Goal: Task Accomplishment & Management: Manage account settings

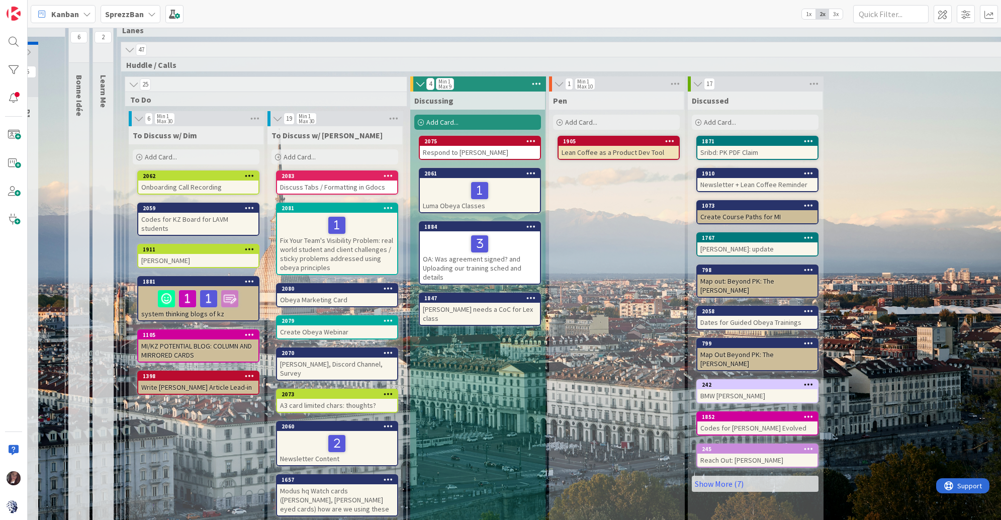
scroll to position [24, 66]
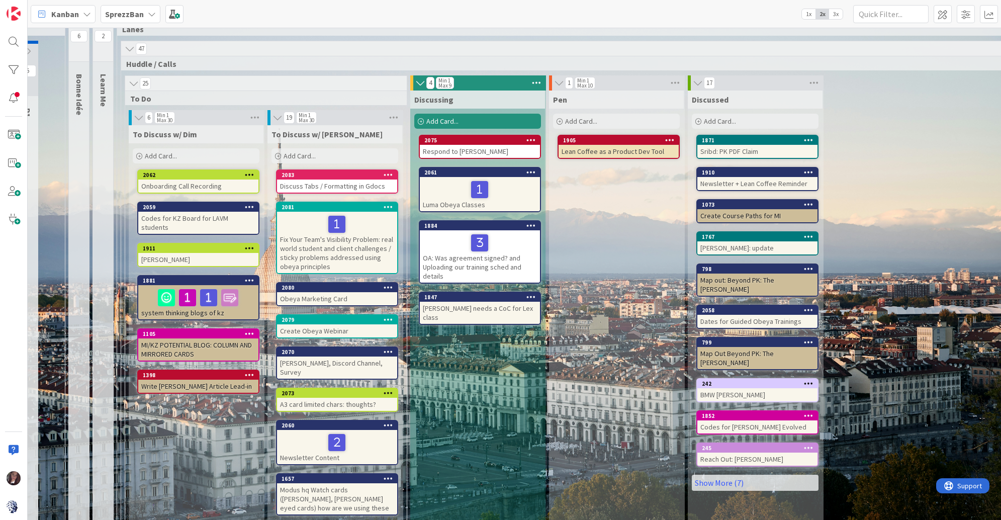
click at [124, 8] on span "SprezzBan" at bounding box center [124, 14] width 39 height 12
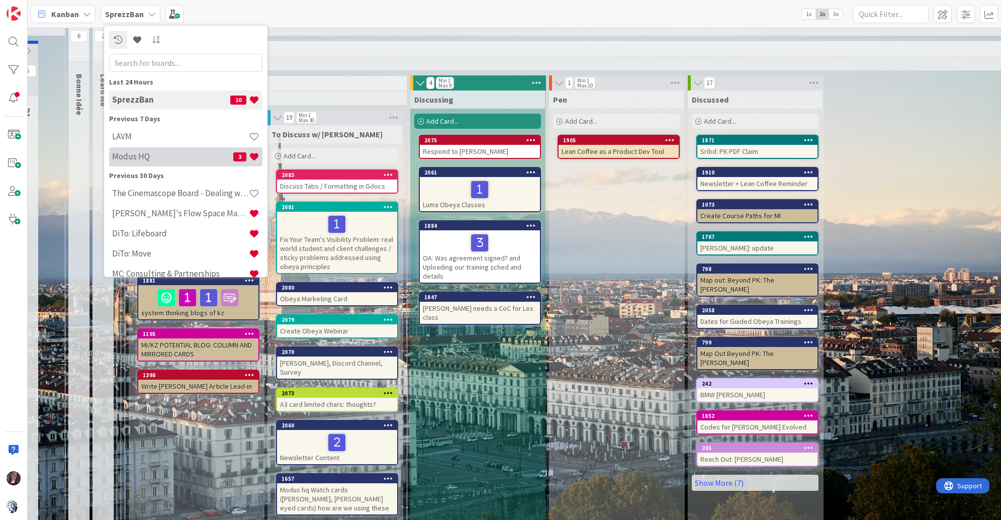
click at [151, 162] on div "Modus HQ 3" at bounding box center [185, 156] width 153 height 19
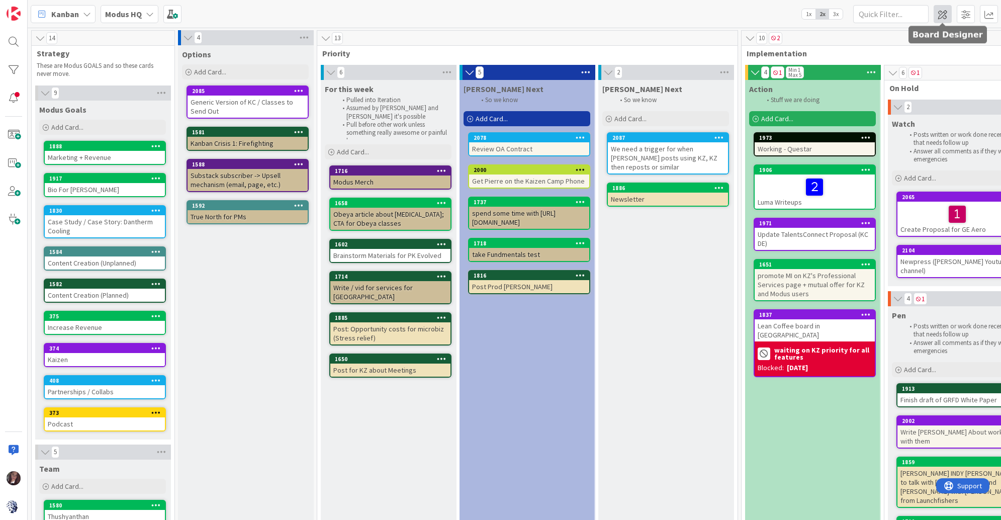
click at [944, 20] on span at bounding box center [943, 14] width 18 height 18
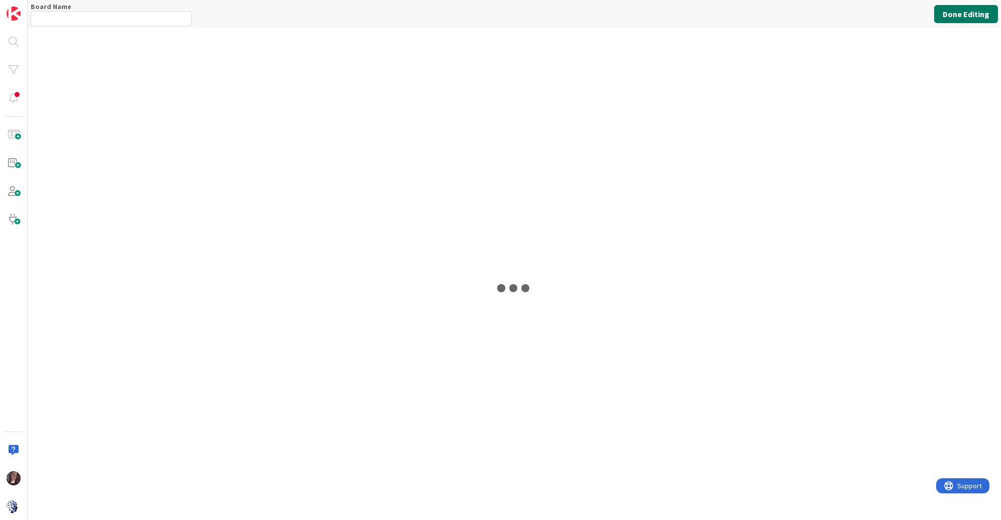
type input "Modus HQ"
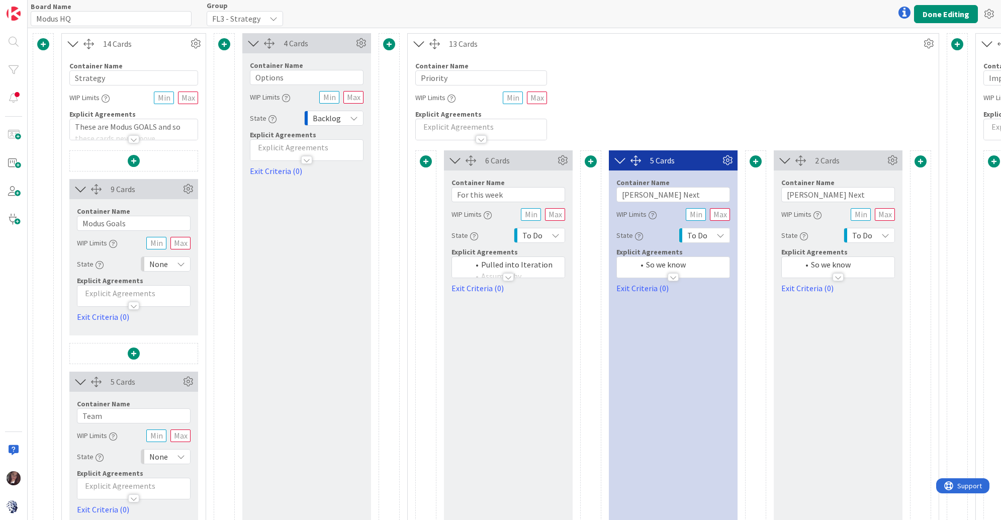
click at [425, 45] on icon at bounding box center [419, 43] width 17 height 13
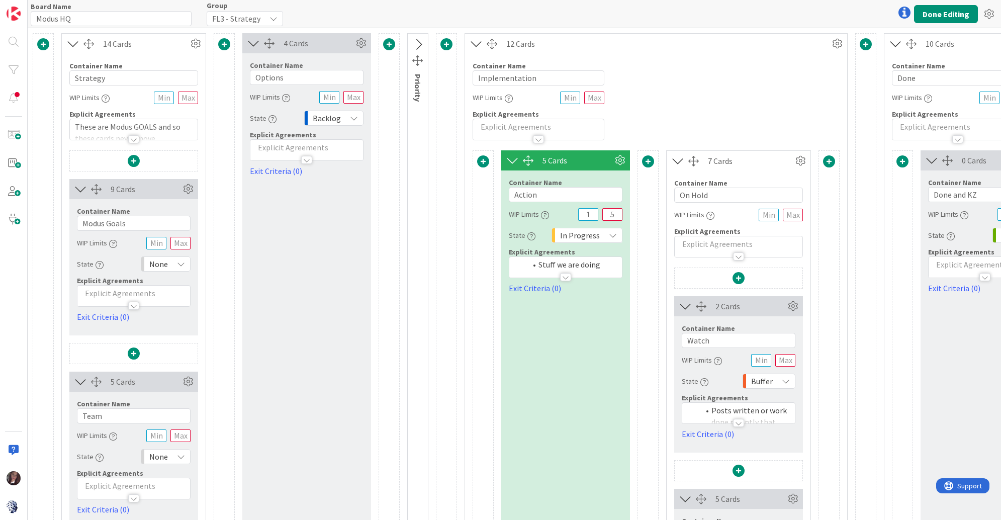
scroll to position [1, 0]
click at [481, 42] on icon at bounding box center [476, 43] width 17 height 13
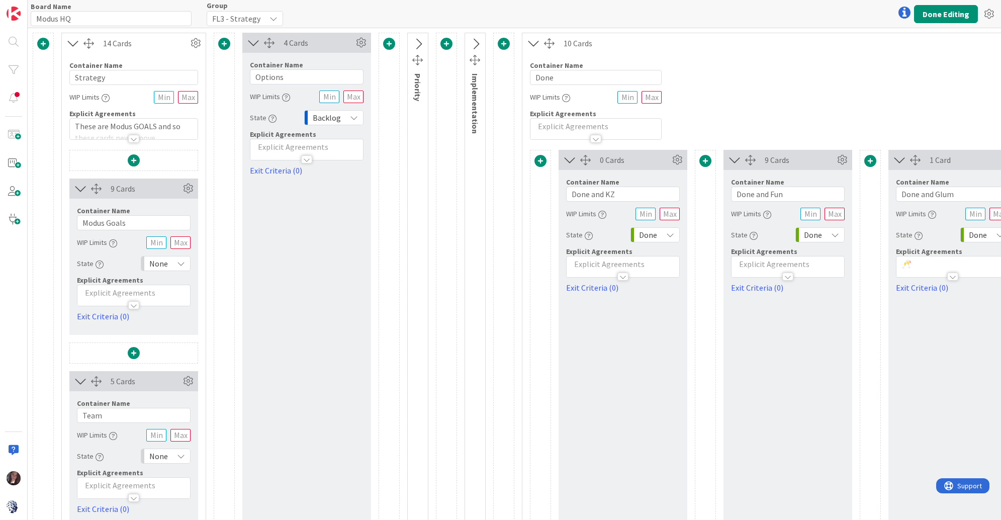
click at [528, 43] on icon at bounding box center [534, 43] width 17 height 13
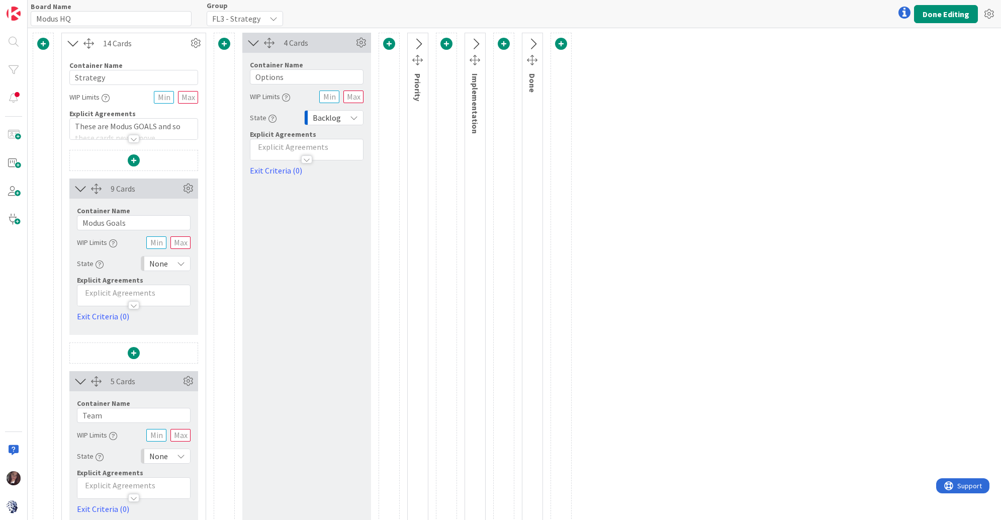
click at [566, 44] on span at bounding box center [561, 44] width 12 height 12
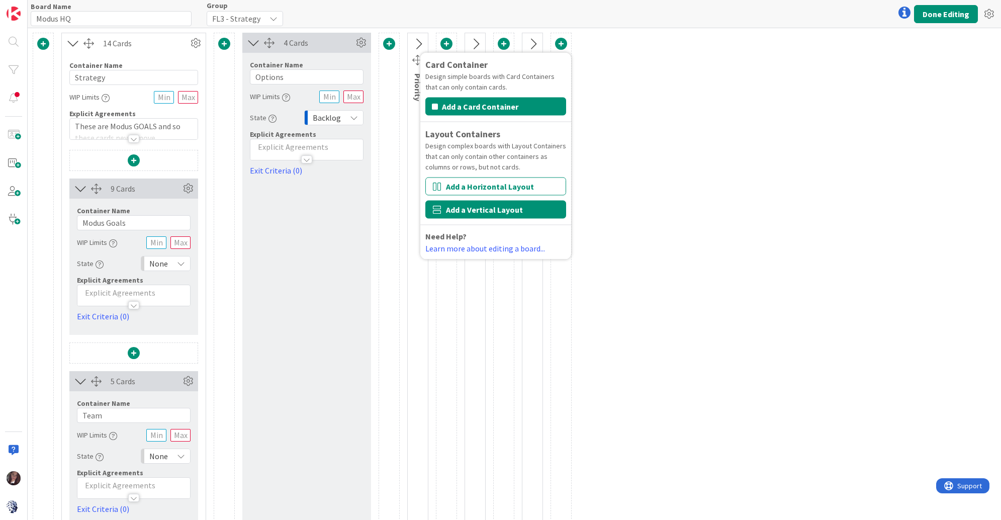
click at [489, 205] on button "Add a Vertical Layout" at bounding box center [495, 210] width 141 height 18
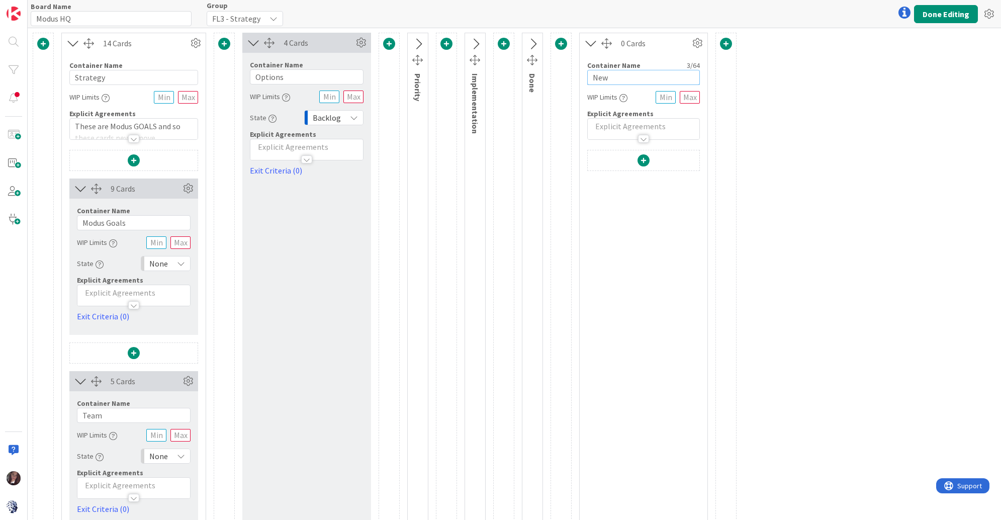
click at [616, 78] on input "New" at bounding box center [643, 77] width 113 height 15
type input "Information"
click at [643, 165] on span at bounding box center [644, 160] width 12 height 12
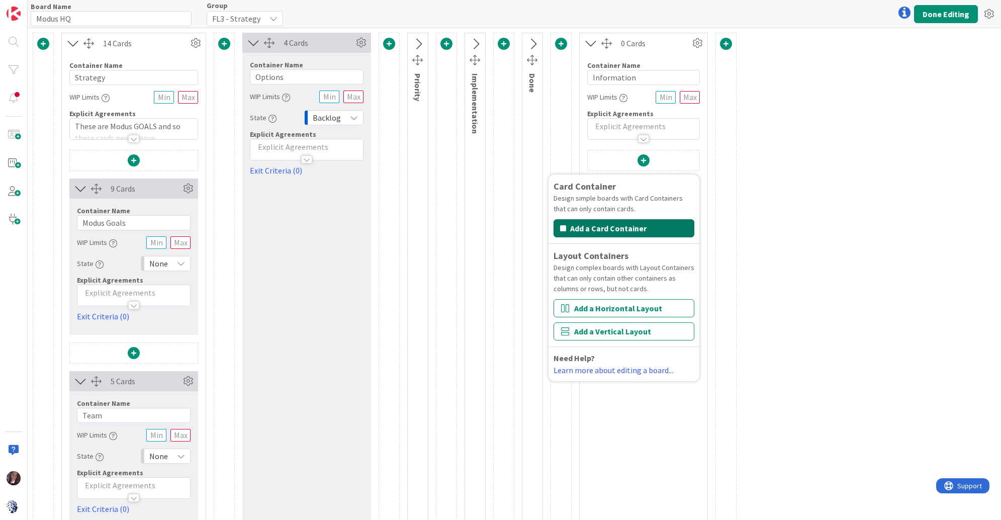
click at [632, 225] on button "Add a Card Container" at bounding box center [624, 228] width 141 height 18
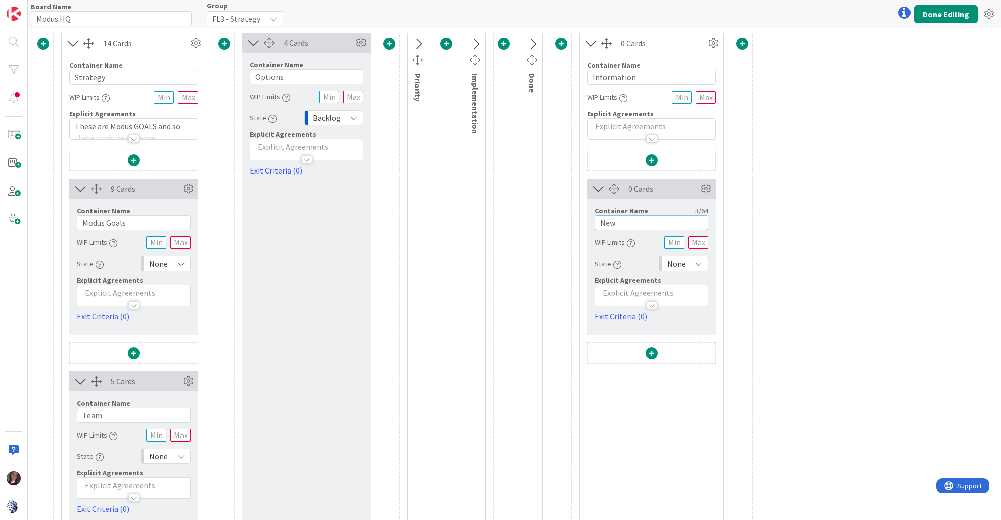
click at [634, 224] on input "New" at bounding box center [652, 222] width 114 height 15
click at [633, 226] on input "New" at bounding box center [652, 222] width 114 height 15
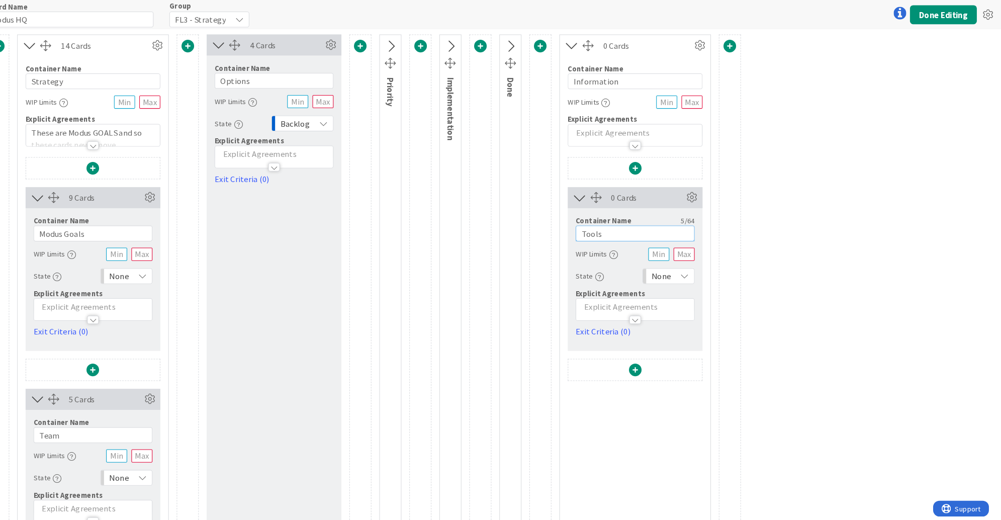
scroll to position [0, 0]
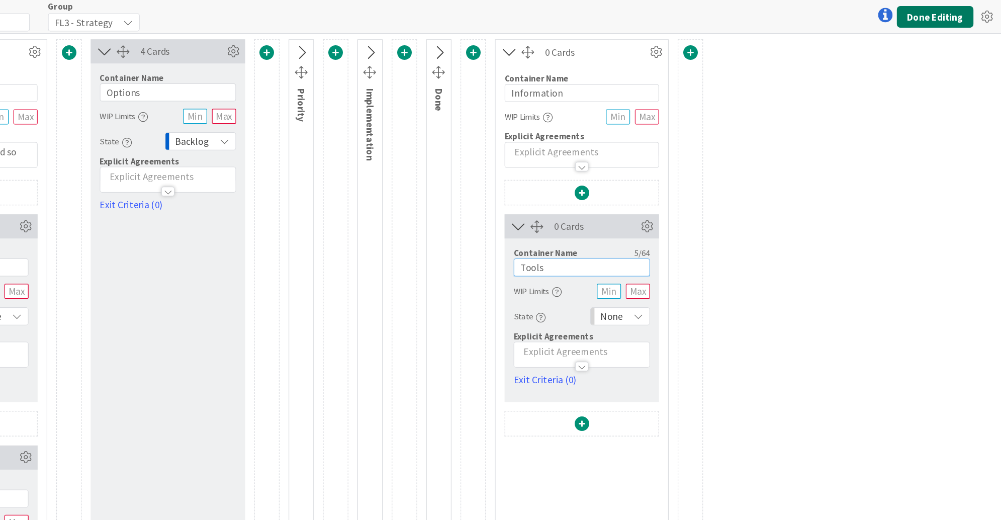
type input "Tools"
click at [949, 20] on button "Done Editing" at bounding box center [946, 14] width 64 height 18
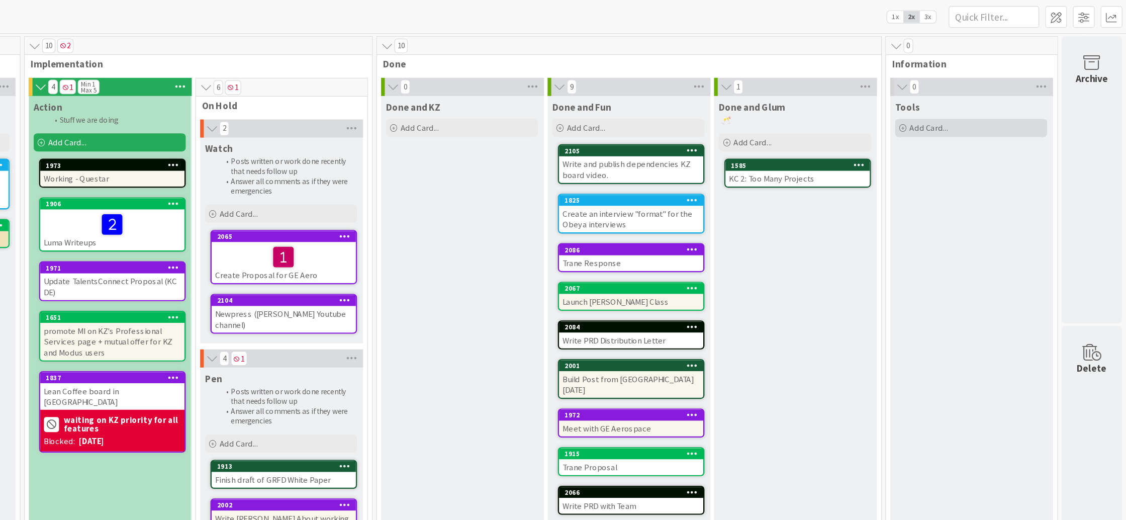
click at [967, 110] on span "Add Card..." at bounding box center [962, 106] width 32 height 9
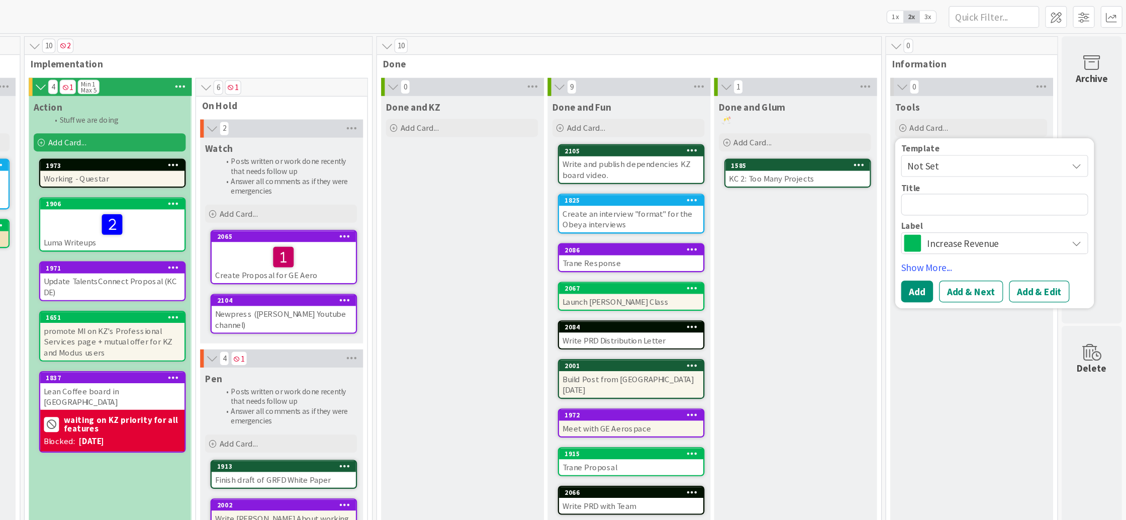
click at [990, 198] on span "Increase Revenue" at bounding box center [1017, 203] width 112 height 14
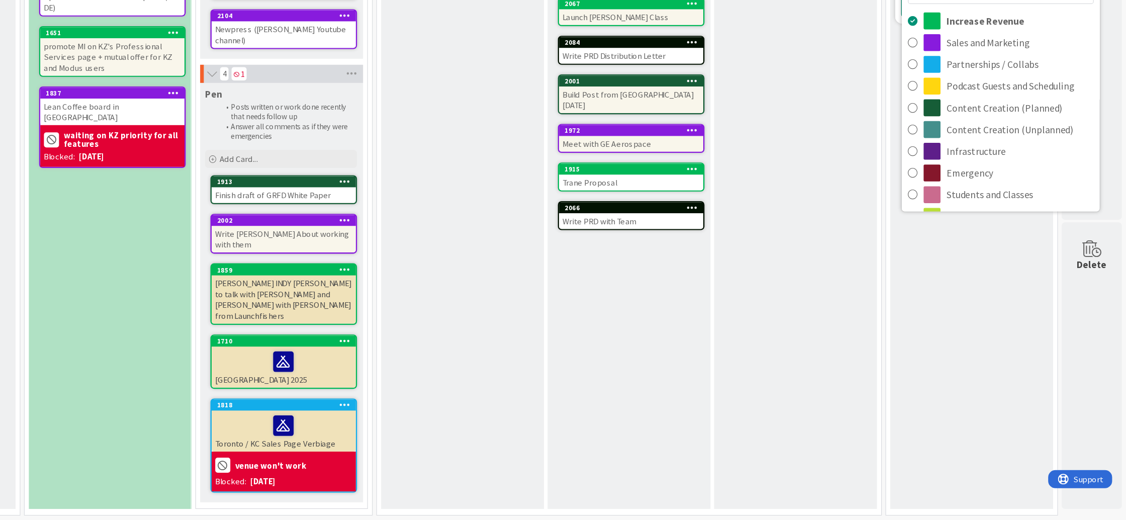
scroll to position [150, 534]
click at [987, 293] on div "Tools Add Card... Template Not Set Title 0 / 128 Label Increase Revenue Increas…" at bounding box center [997, 220] width 135 height 581
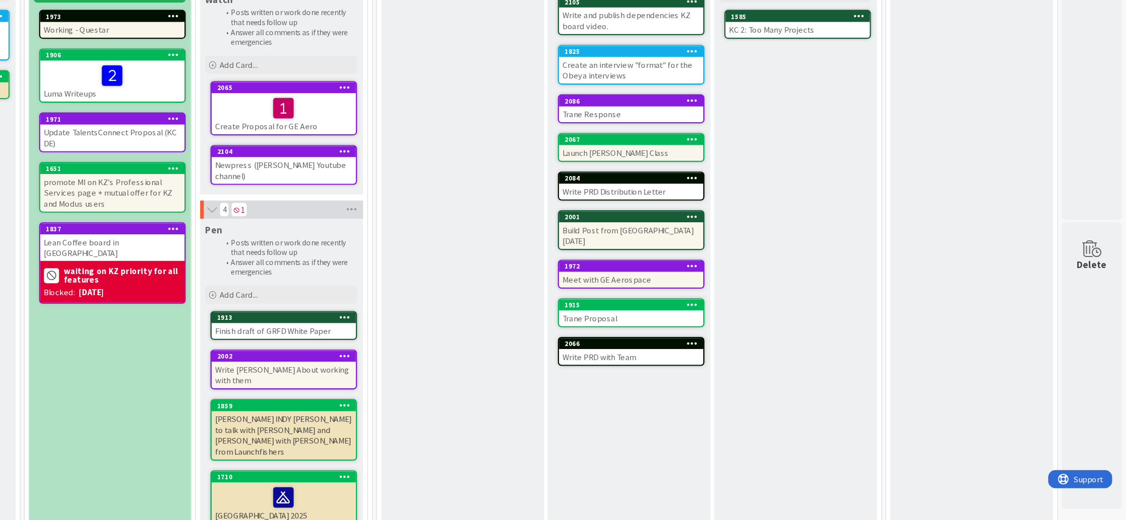
scroll to position [0, 534]
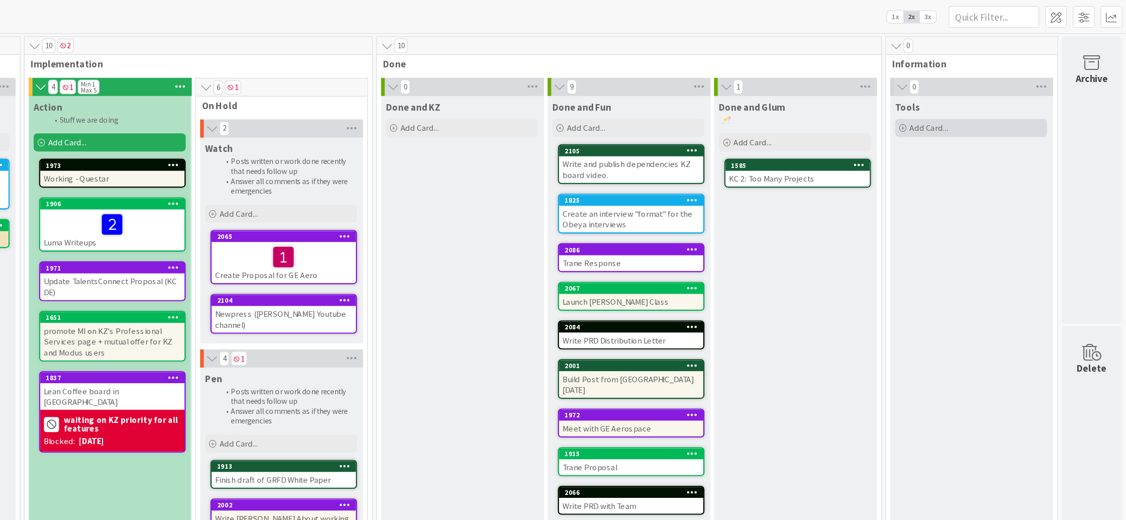
click at [965, 105] on span "Add Card..." at bounding box center [962, 106] width 32 height 9
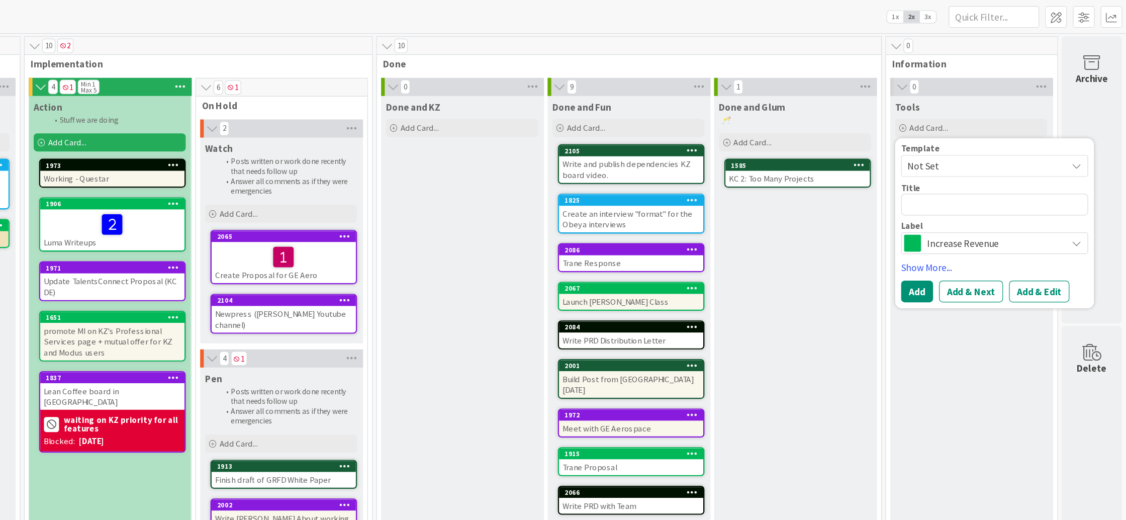
click at [989, 202] on span "Increase Revenue" at bounding box center [1017, 203] width 112 height 14
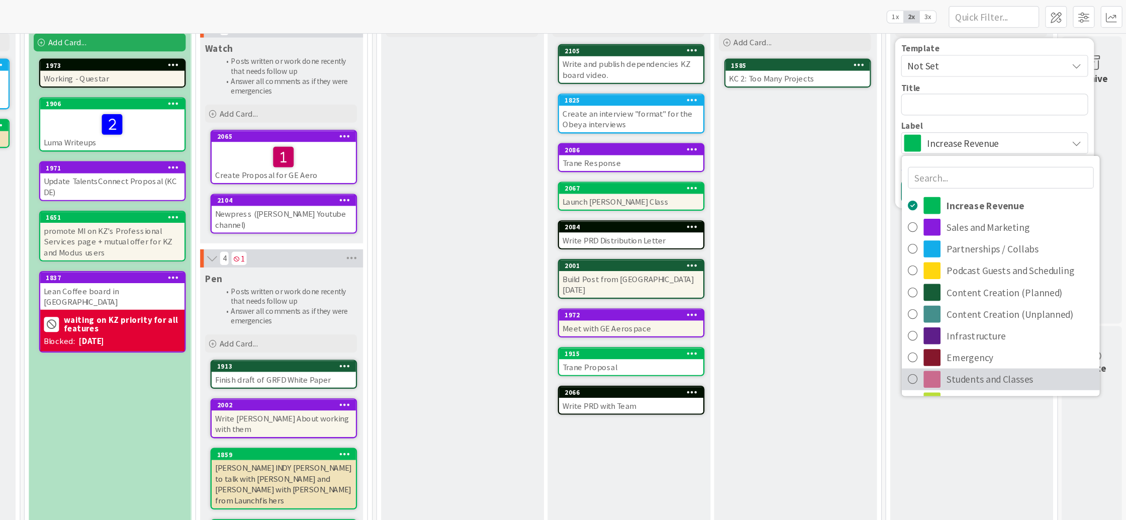
scroll to position [83, 534]
click at [994, 327] on span "Kaizen Camp" at bounding box center [1038, 334] width 123 height 15
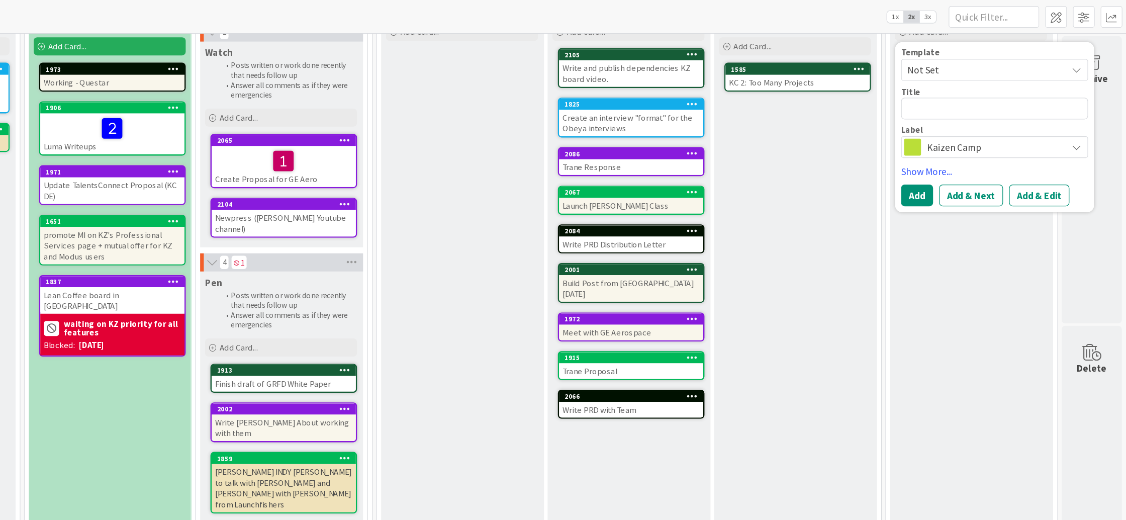
click at [1000, 123] on span "Kaizen Camp" at bounding box center [1017, 123] width 112 height 14
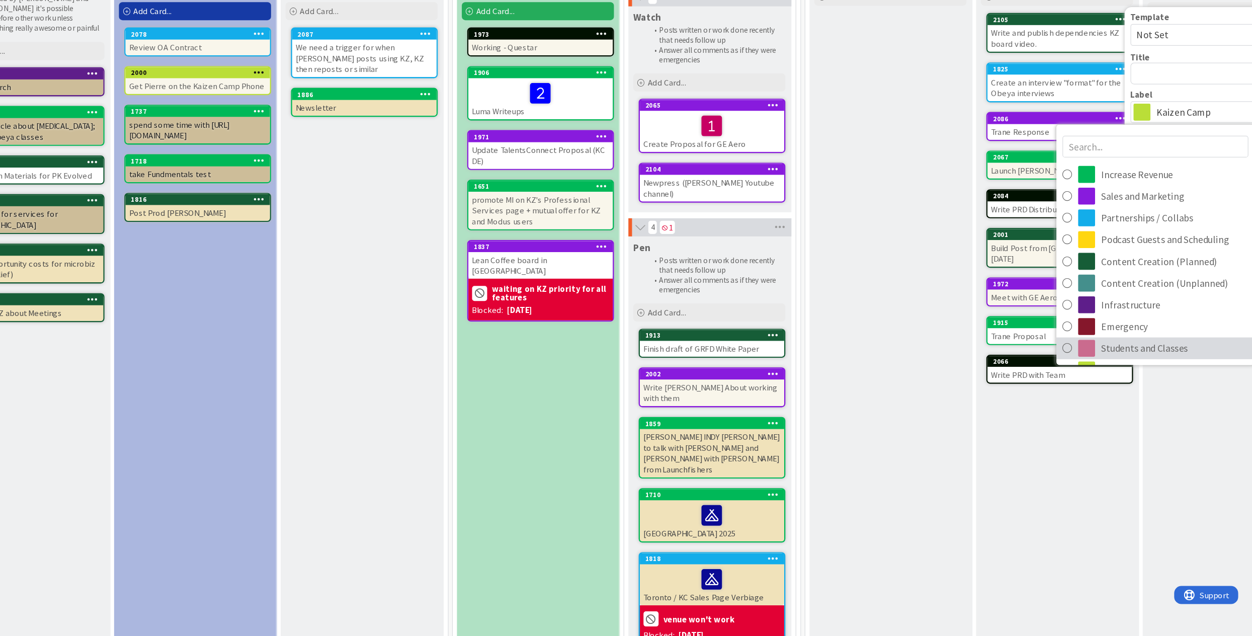
scroll to position [0, 0]
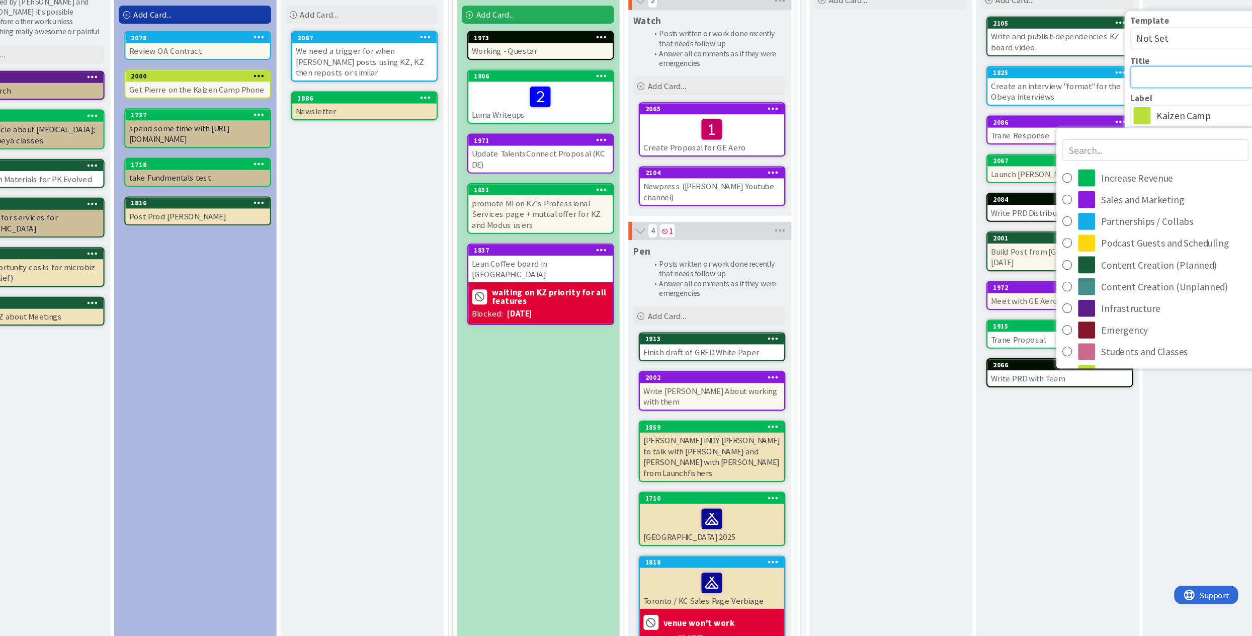
click at [1001, 171] on textarea at bounding box center [1229, 170] width 156 height 18
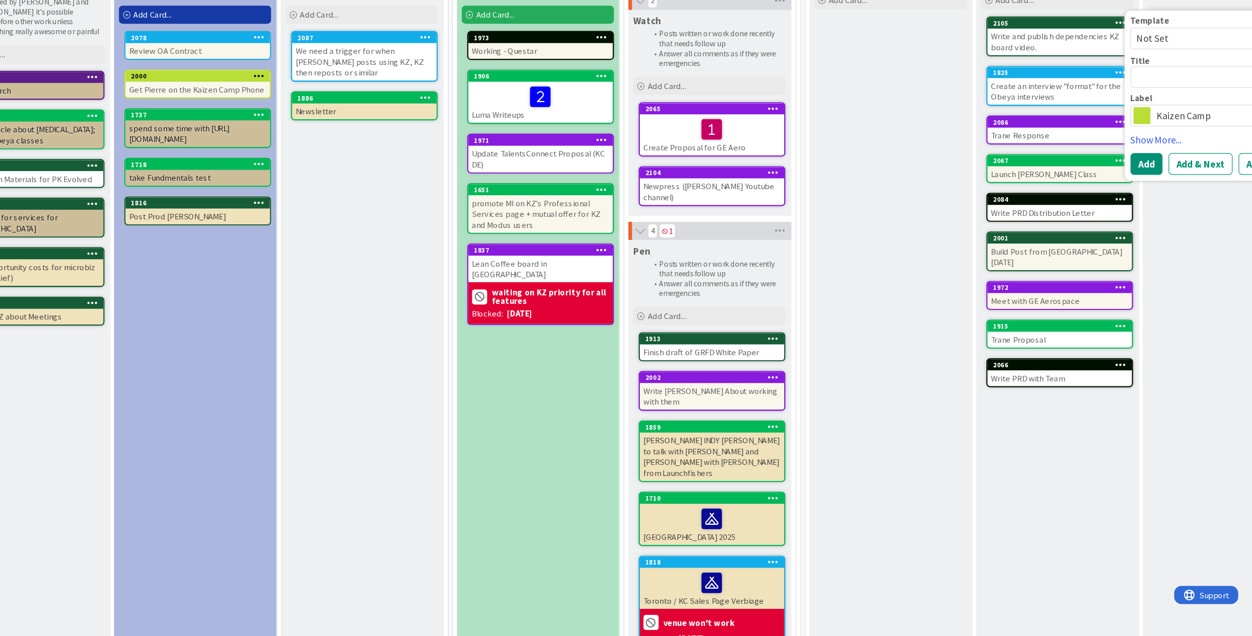
click at [1001, 201] on span "Kaizen Camp" at bounding box center [1228, 202] width 112 height 14
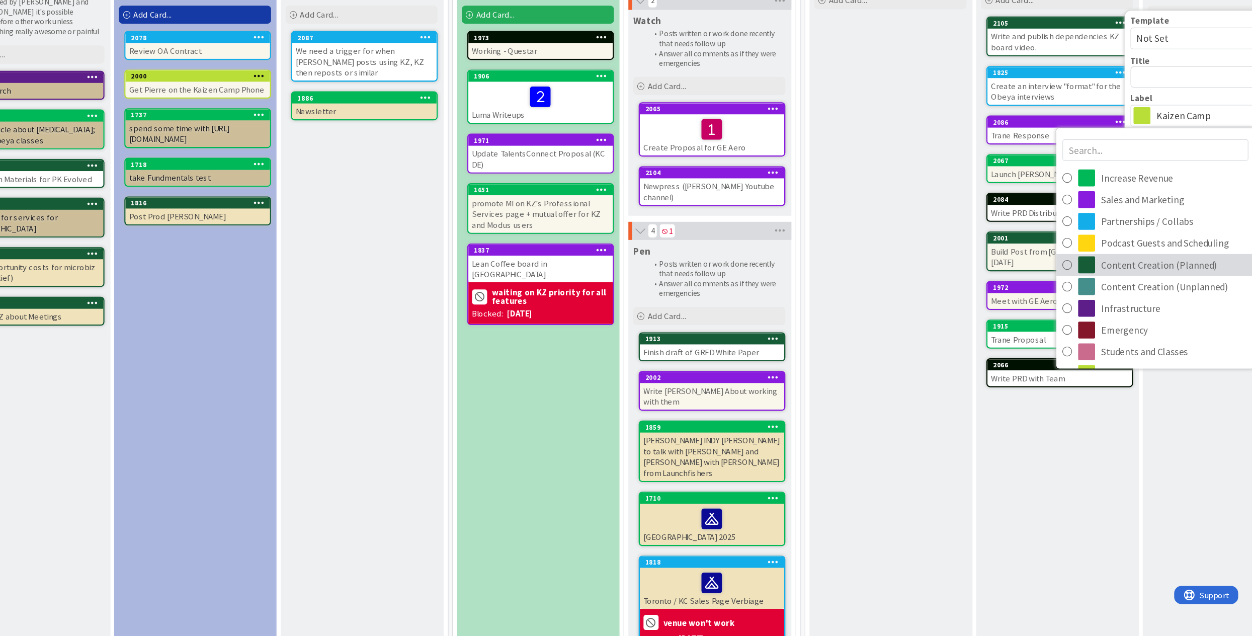
scroll to position [29, 156]
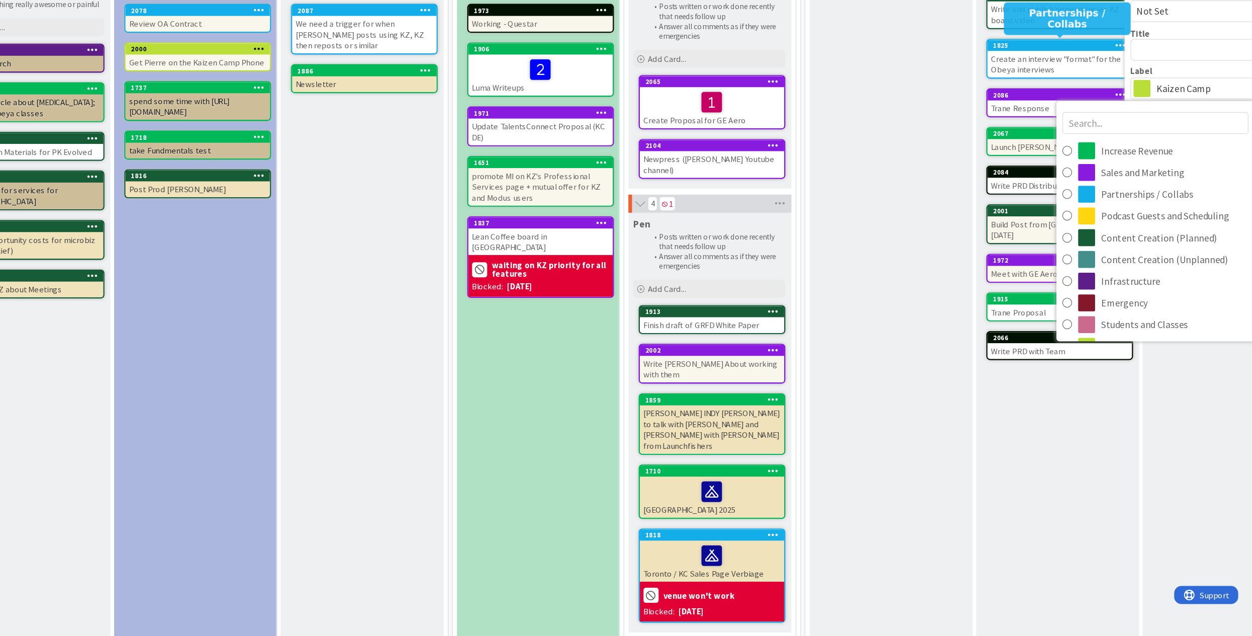
click at [1001, 145] on div "1825" at bounding box center [1091, 143] width 120 height 9
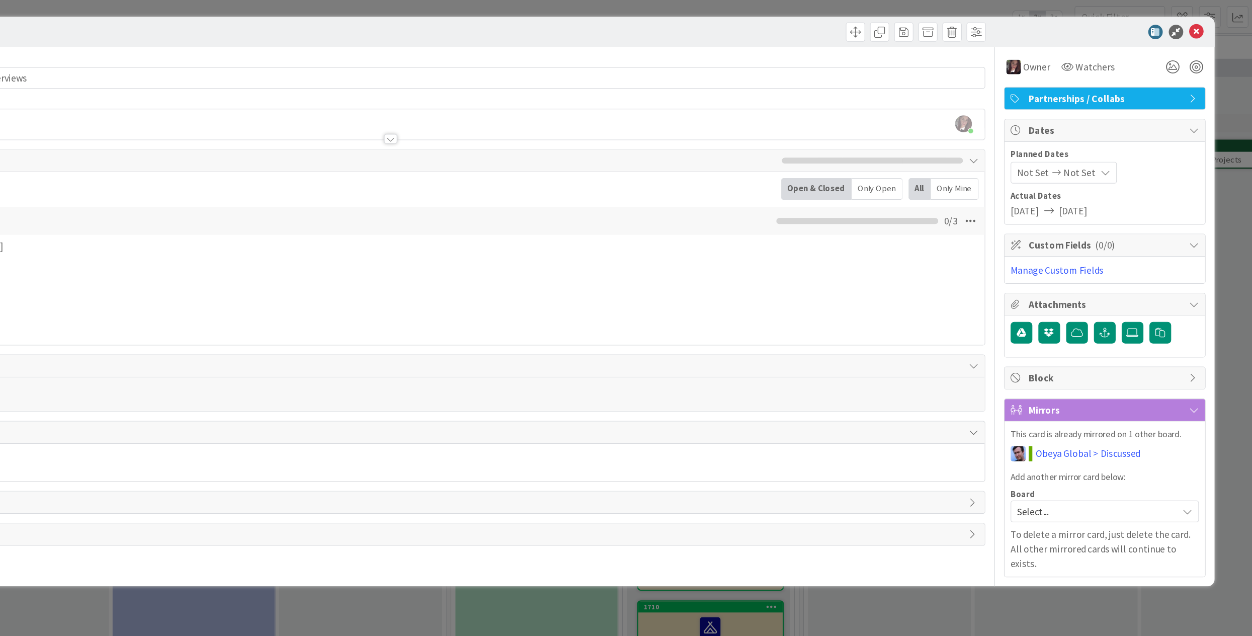
click at [1001, 84] on span "Partnerships / Collabs" at bounding box center [1130, 82] width 129 height 12
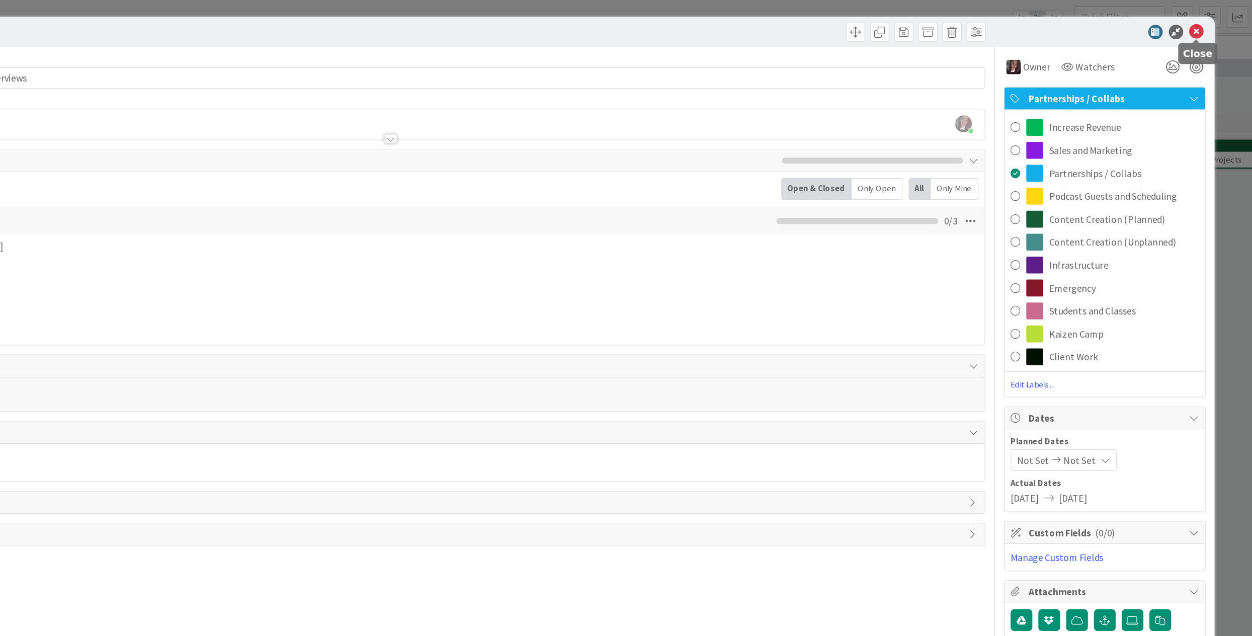
click at [1001, 27] on icon at bounding box center [1205, 27] width 12 height 12
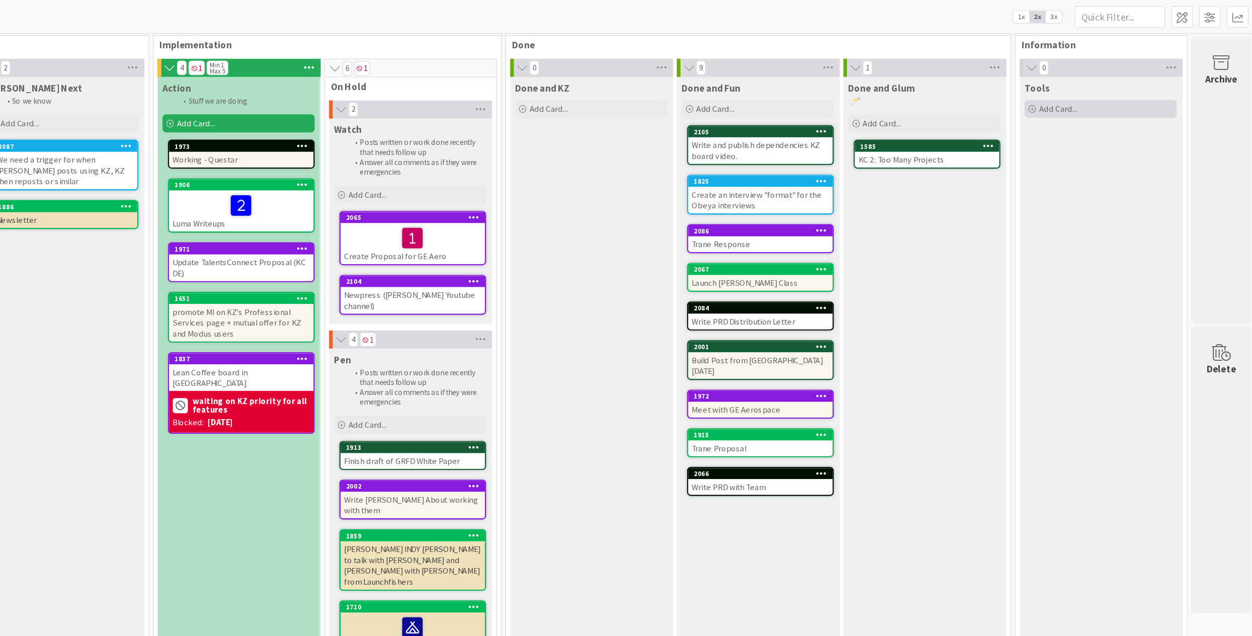
click at [1001, 84] on div "Add Card..." at bounding box center [1125, 90] width 127 height 15
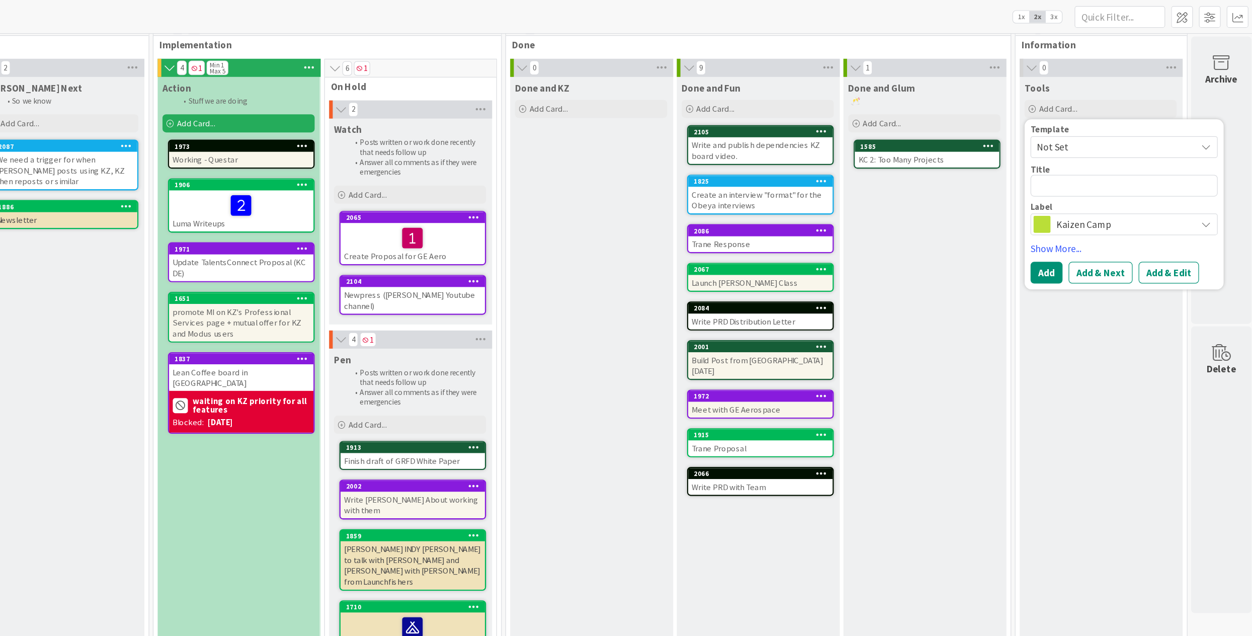
click at [1001, 188] on span "Kaizen Camp" at bounding box center [1145, 187] width 112 height 14
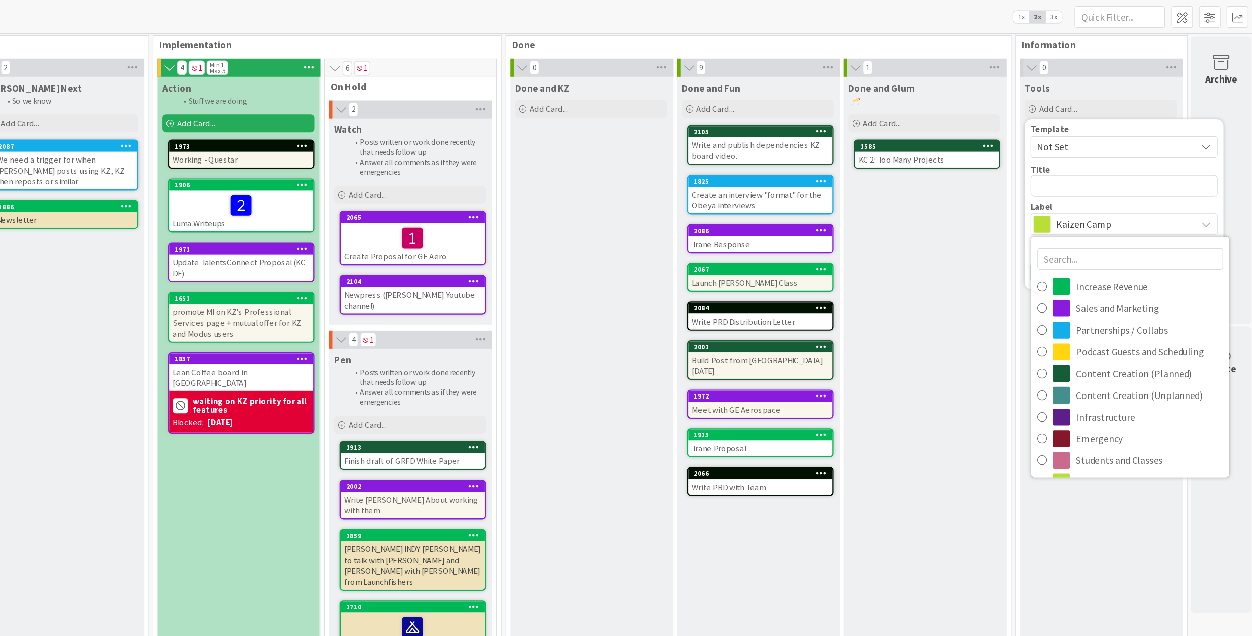
click at [650, 519] on div "Done and KZ Add Card..." at bounding box center [701, 354] width 135 height 581
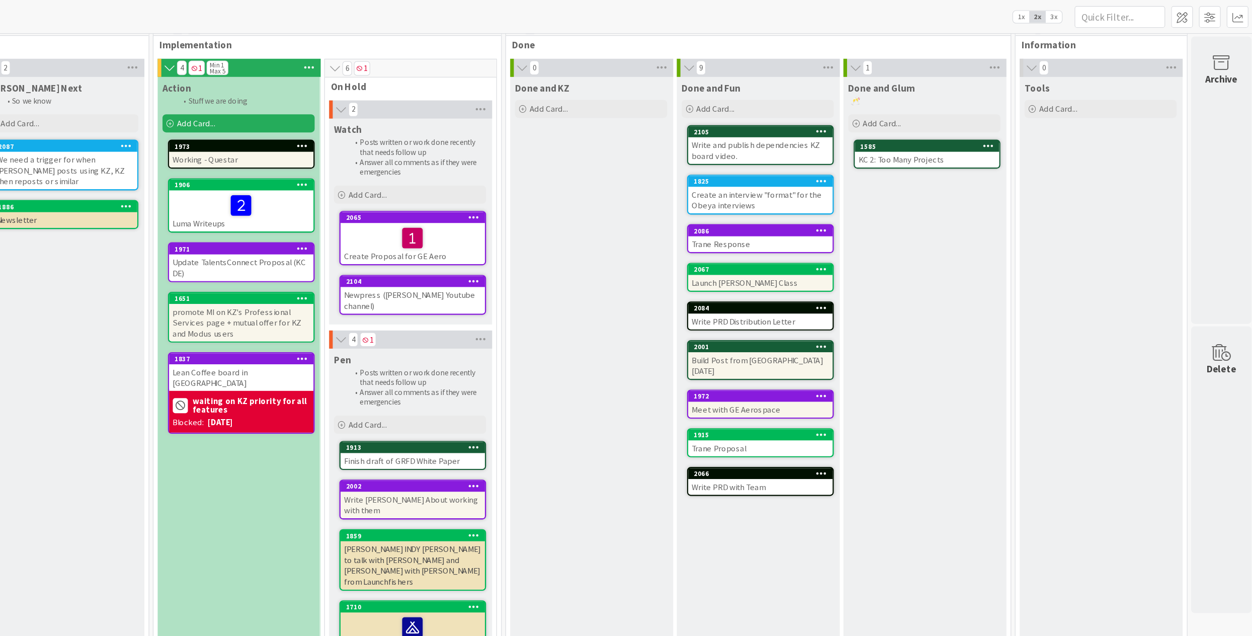
click at [634, 519] on div "Done and KZ Add Card..." at bounding box center [701, 354] width 135 height 581
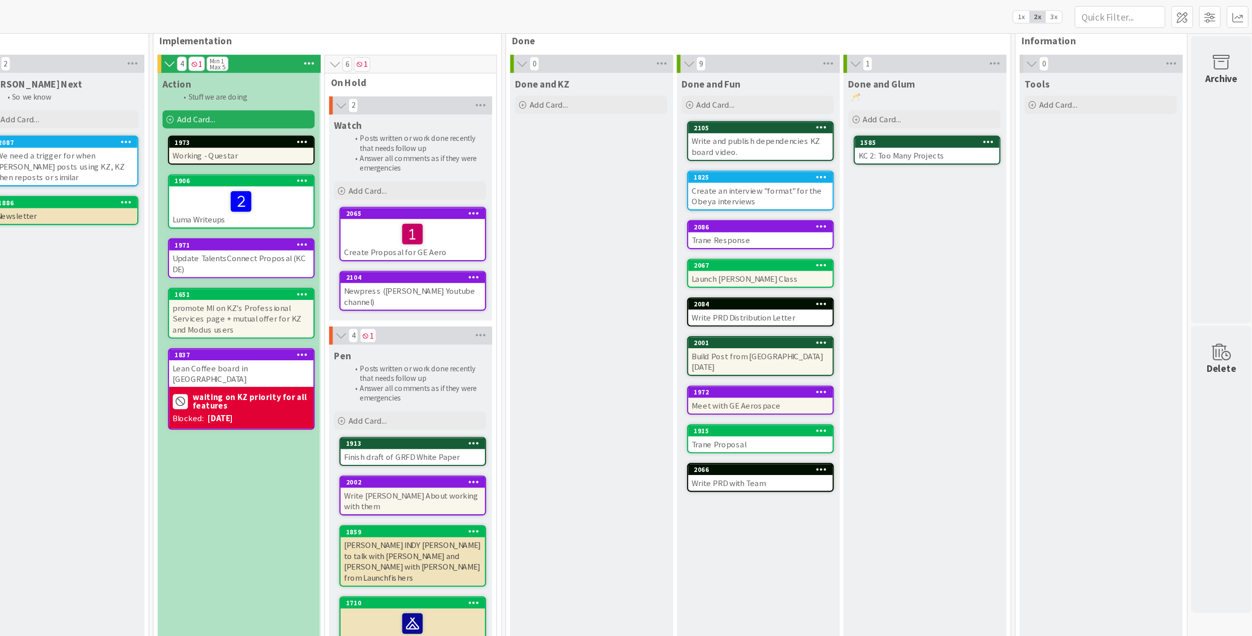
scroll to position [29, 405]
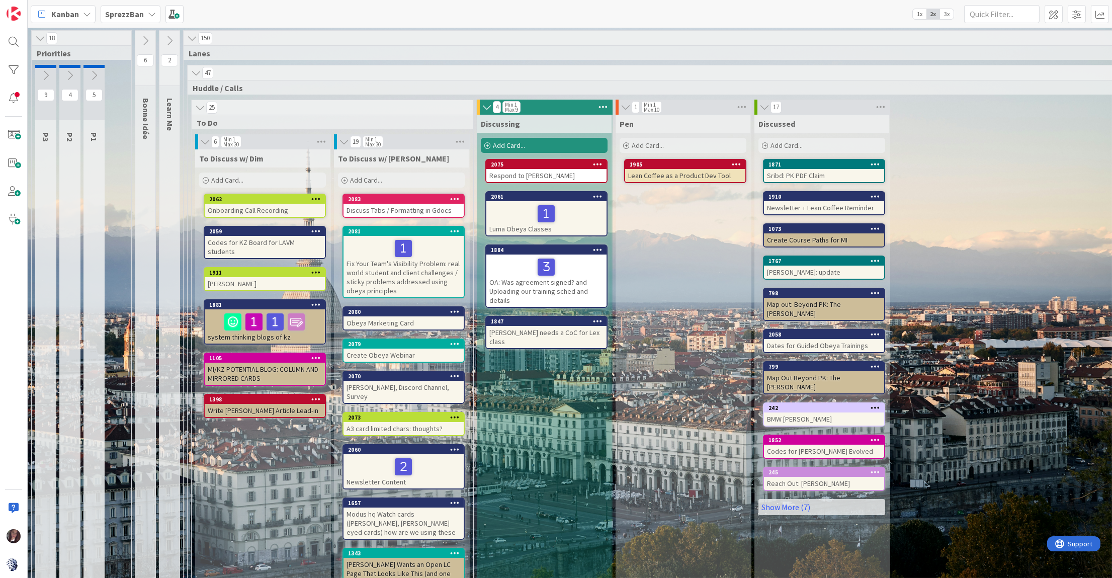
click at [123, 14] on b "SprezzBan" at bounding box center [124, 14] width 39 height 10
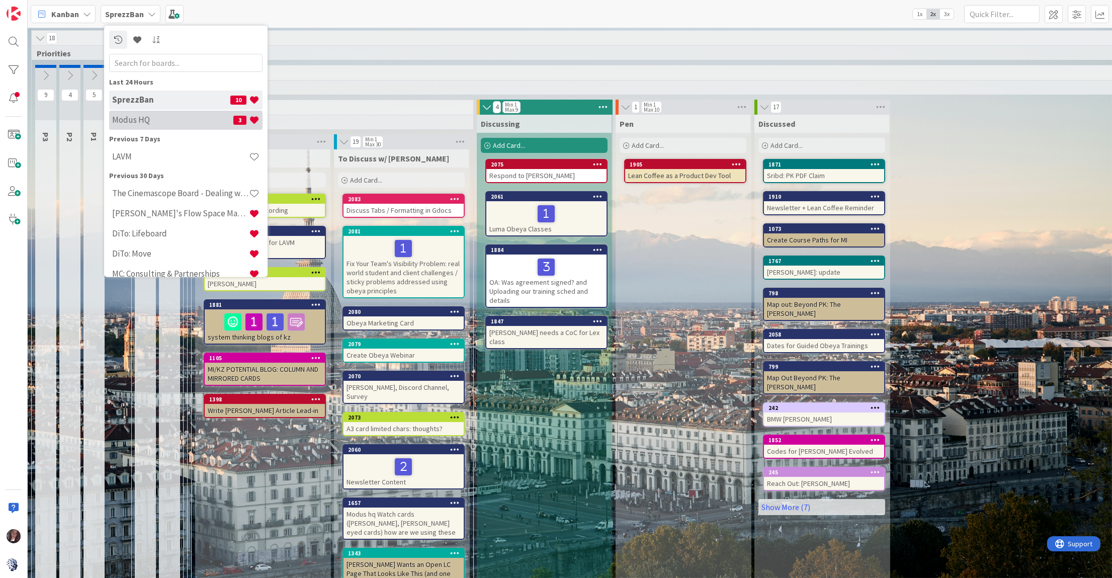
click at [130, 123] on h4 "Modus HQ" at bounding box center [172, 120] width 121 height 10
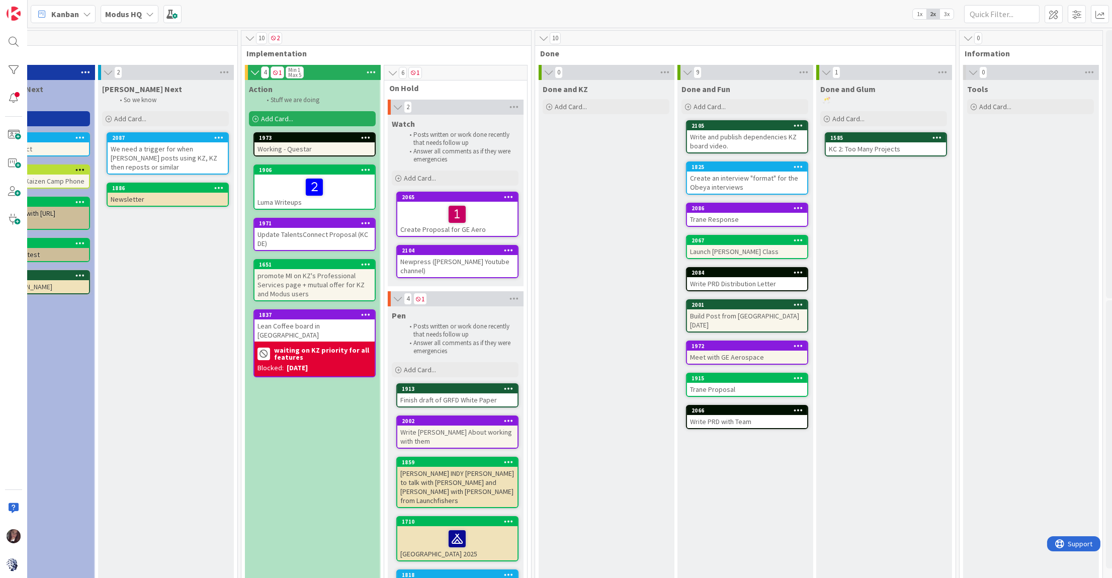
scroll to position [0, 545]
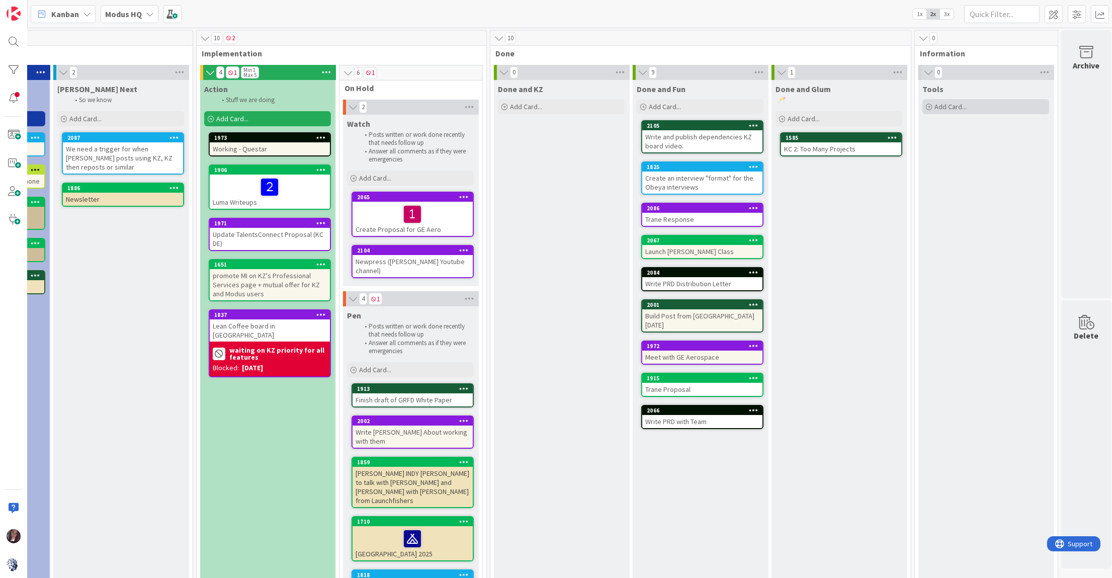
click at [938, 104] on span "Add Card..." at bounding box center [950, 106] width 32 height 9
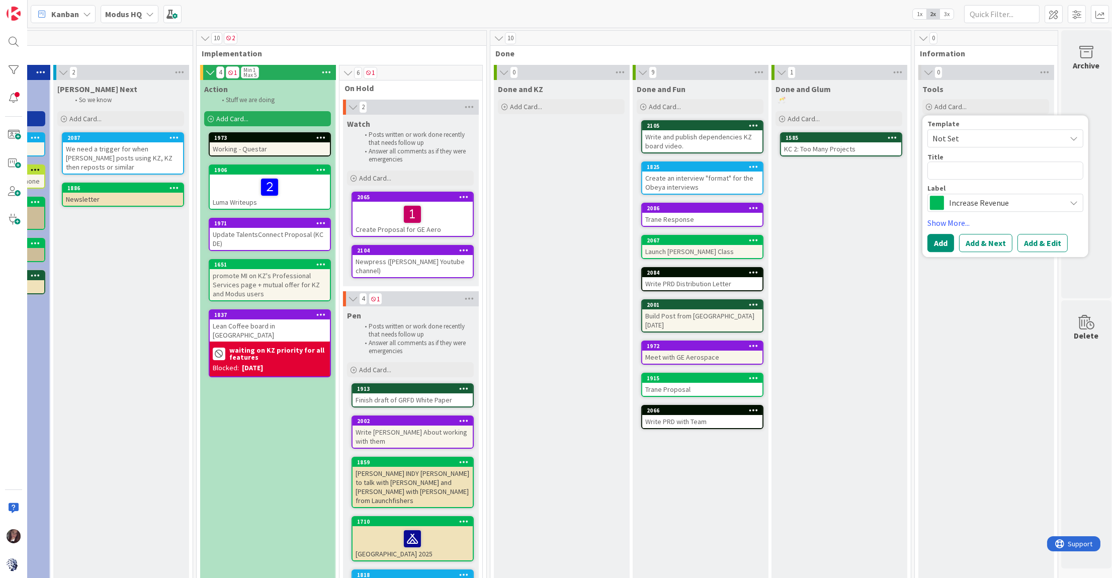
click at [960, 202] on span "Increase Revenue" at bounding box center [1005, 203] width 112 height 14
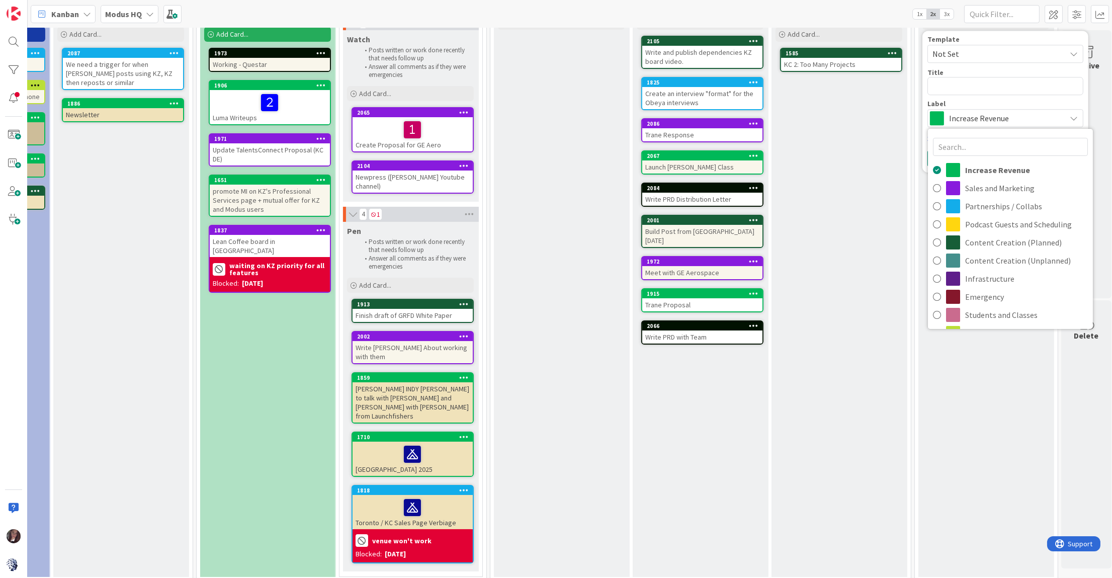
scroll to position [88, 545]
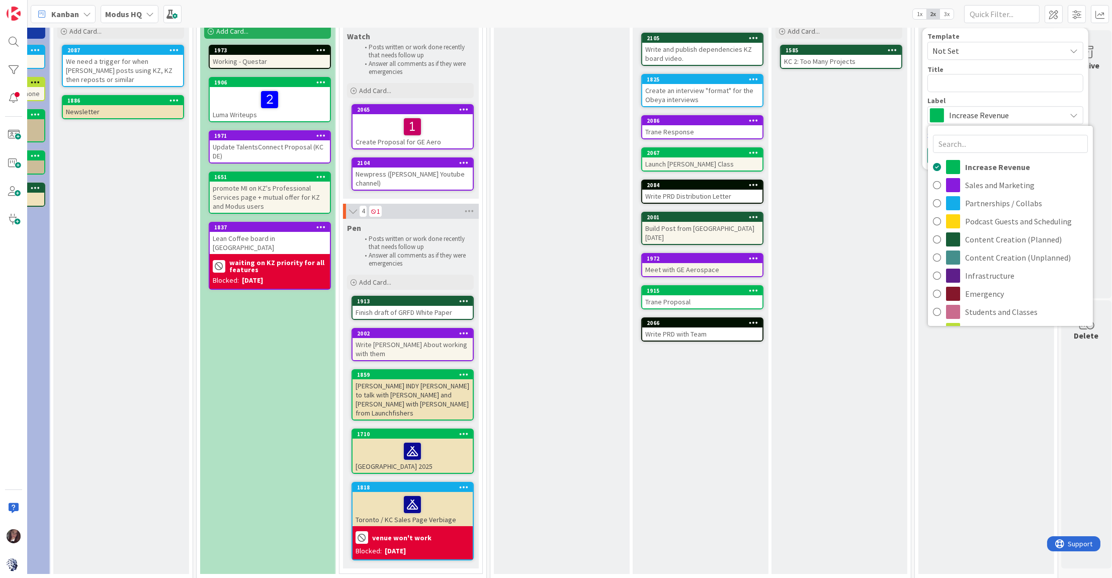
drag, startPoint x: 887, startPoint y: 166, endPoint x: 913, endPoint y: 137, distance: 38.8
click at [886, 166] on div "Done and Glum 🥂 Add Card... 1585 KC 2: Too Many Projects" at bounding box center [838, 282] width 135 height 581
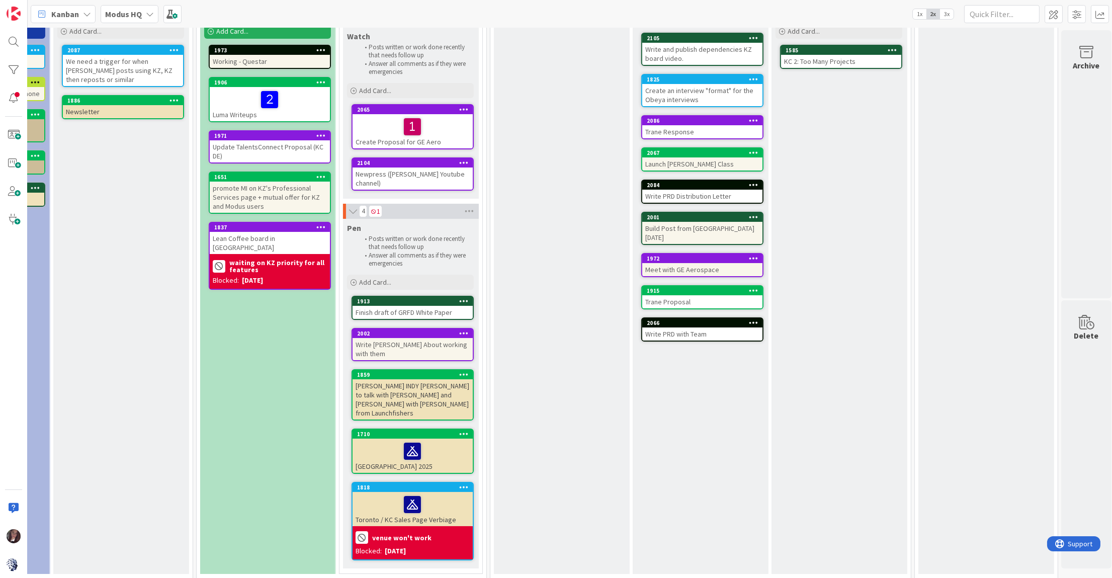
scroll to position [0, 545]
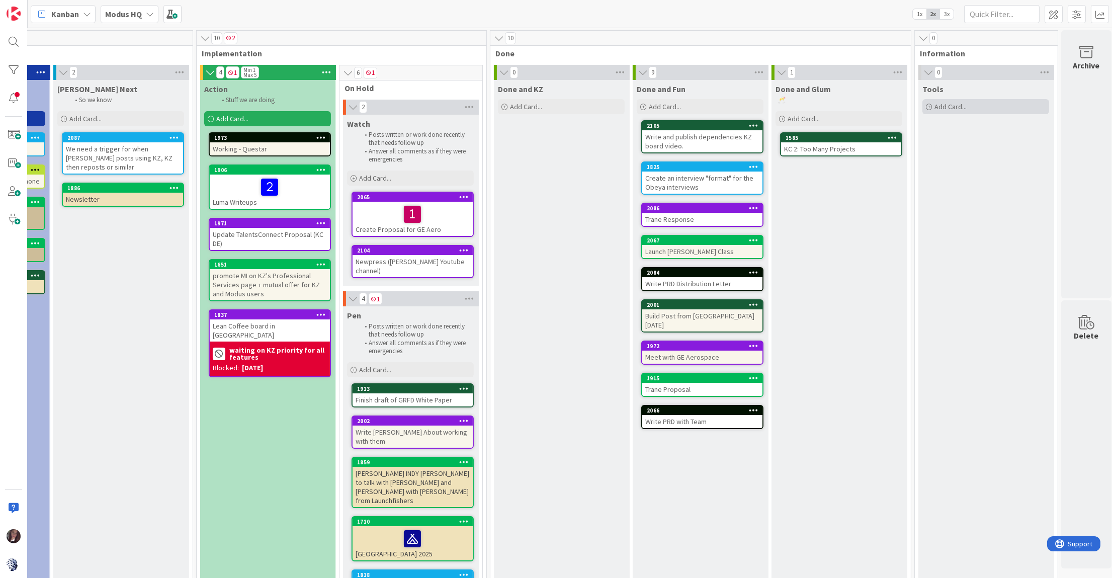
click at [982, 108] on div "Add Card..." at bounding box center [985, 106] width 127 height 15
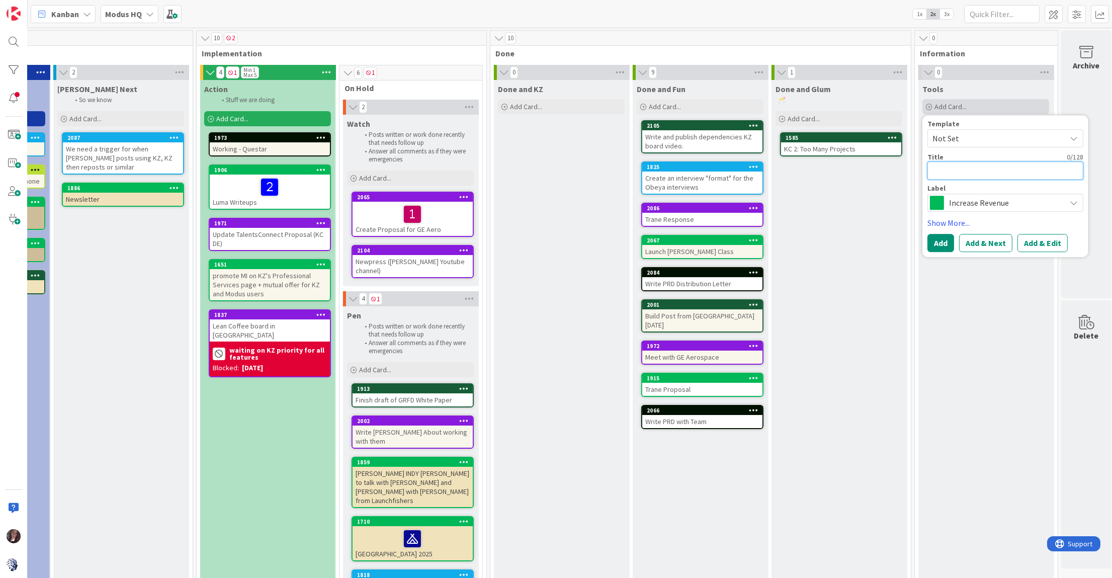
type textarea "x"
type textarea "L"
type textarea "x"
type textarea "Le"
type textarea "x"
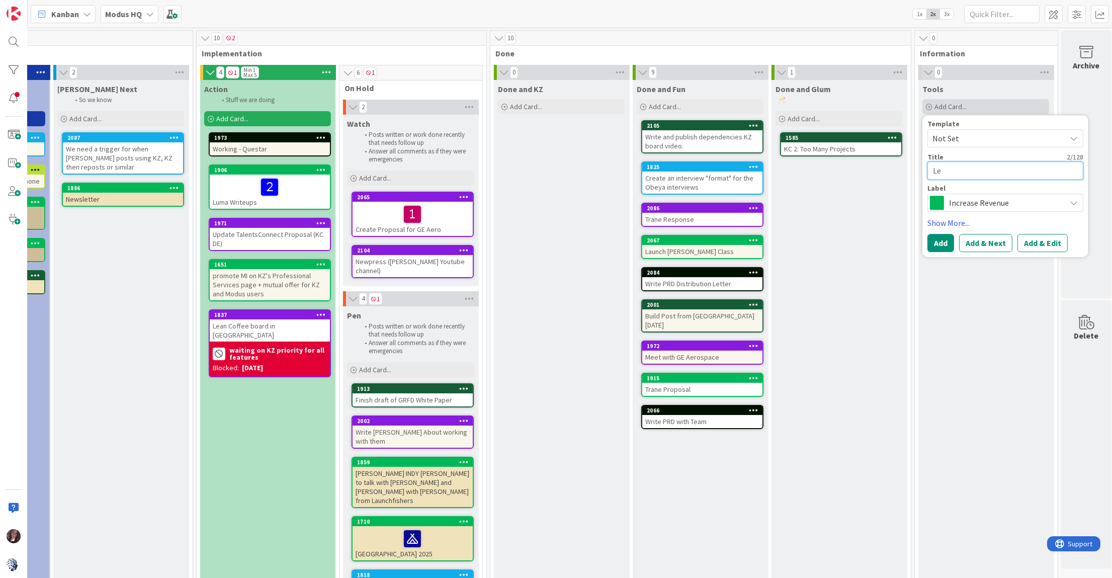
type textarea "Lea"
type textarea "x"
type textarea "Lear"
type textarea "x"
type textarea "Learn"
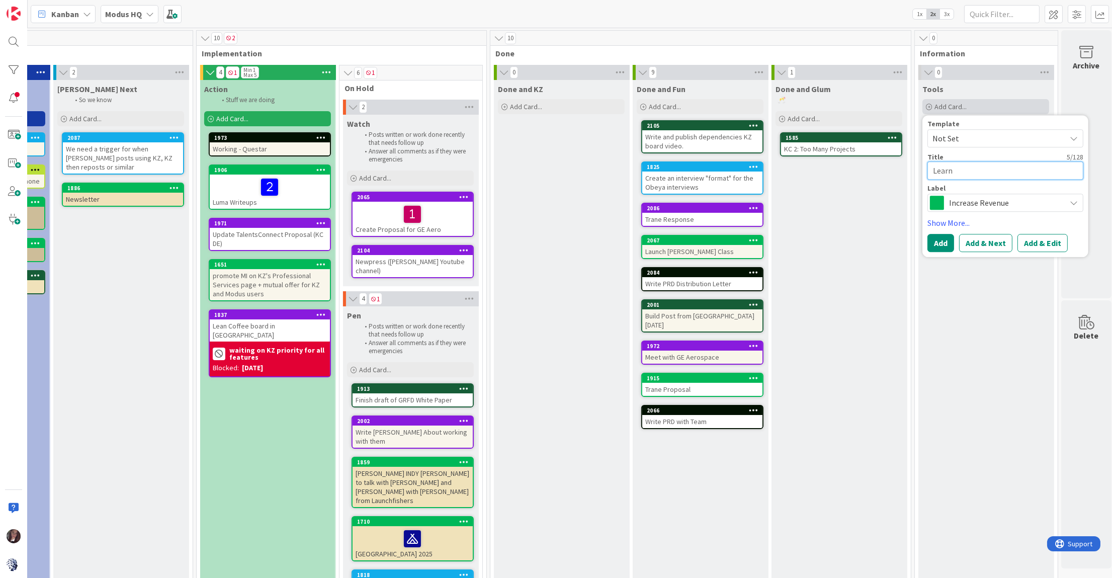
type textarea "x"
type textarea "LearnW"
type textarea "x"
type textarea "LearnWo"
type textarea "x"
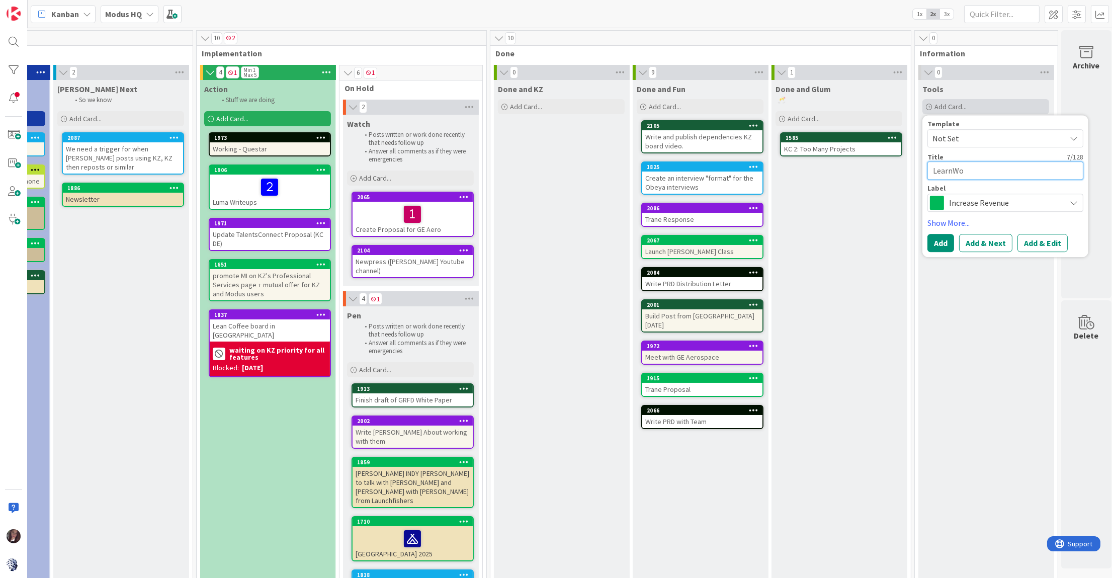
type textarea "LearnWor"
type textarea "x"
type textarea "LearnWorl"
type textarea "x"
type textarea "LearnWorld"
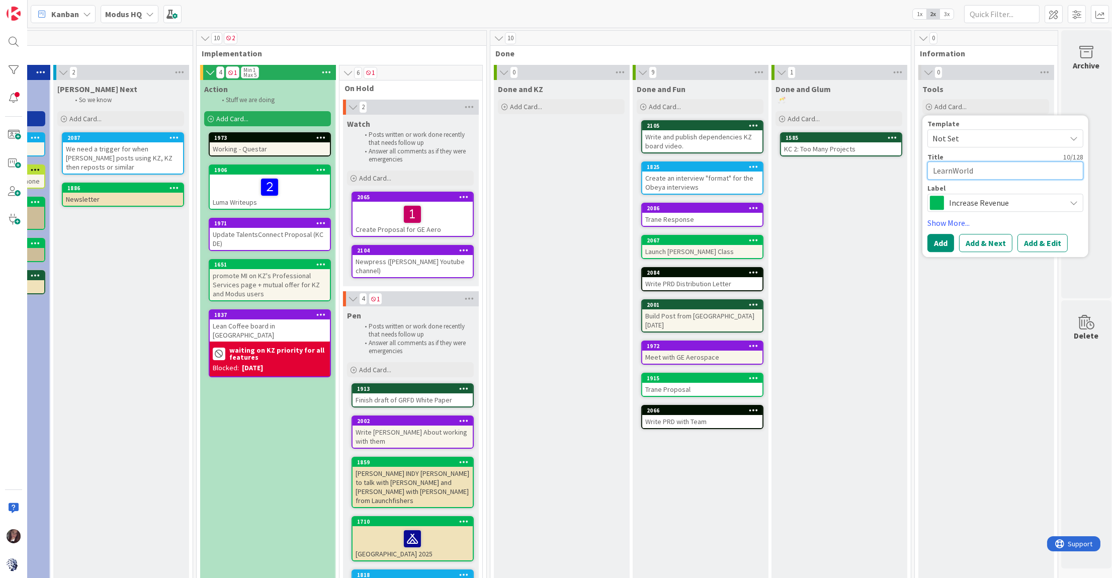
type textarea "x"
type textarea "LearnWorlds"
click at [970, 198] on span "Increase Revenue" at bounding box center [1005, 203] width 112 height 14
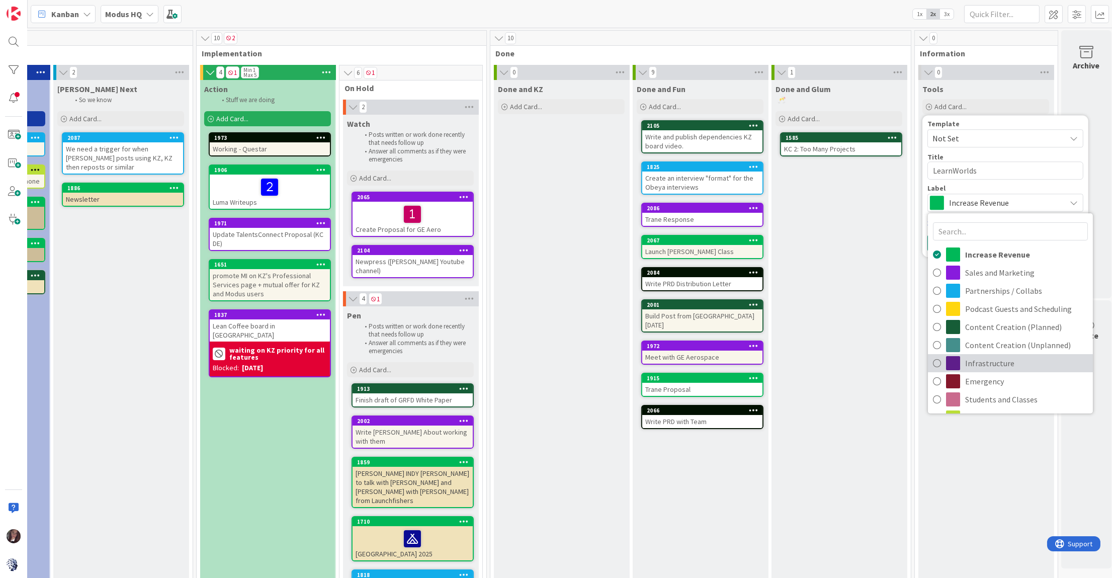
click at [997, 361] on span "Infrastructure" at bounding box center [1026, 363] width 123 height 15
type textarea "x"
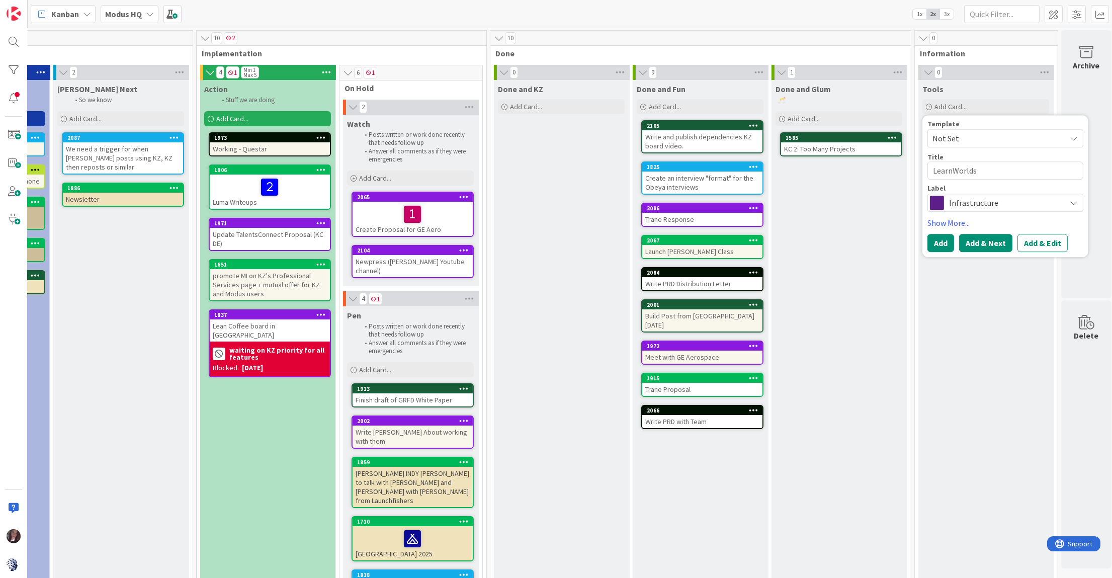
click at [997, 246] on button "Add & Next" at bounding box center [985, 243] width 53 height 18
click at [968, 199] on span "Increase Revenue" at bounding box center [1005, 203] width 112 height 14
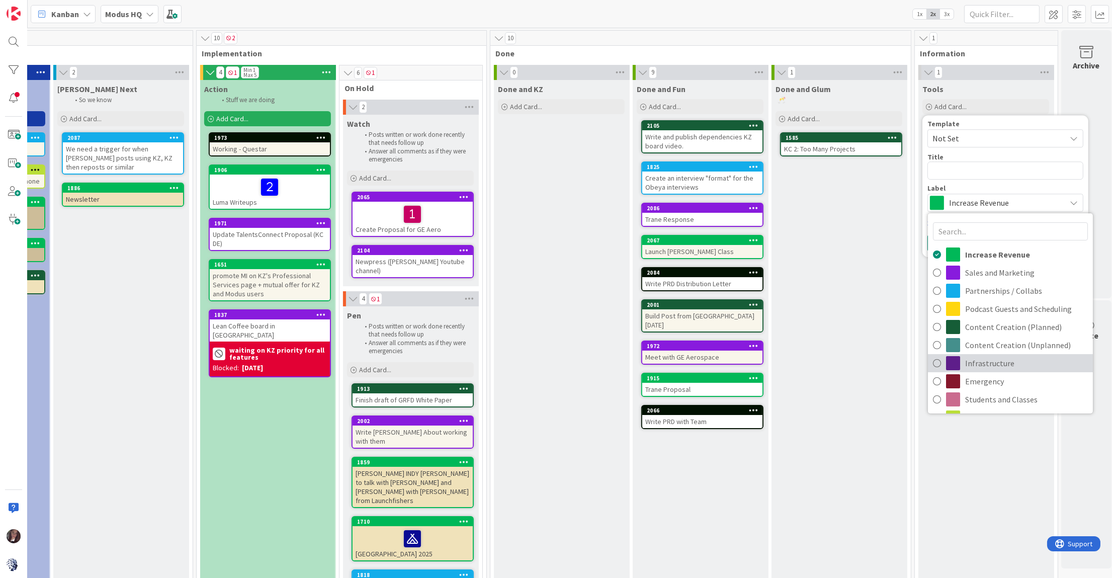
click at [977, 356] on span "Infrastructure" at bounding box center [1026, 363] width 123 height 15
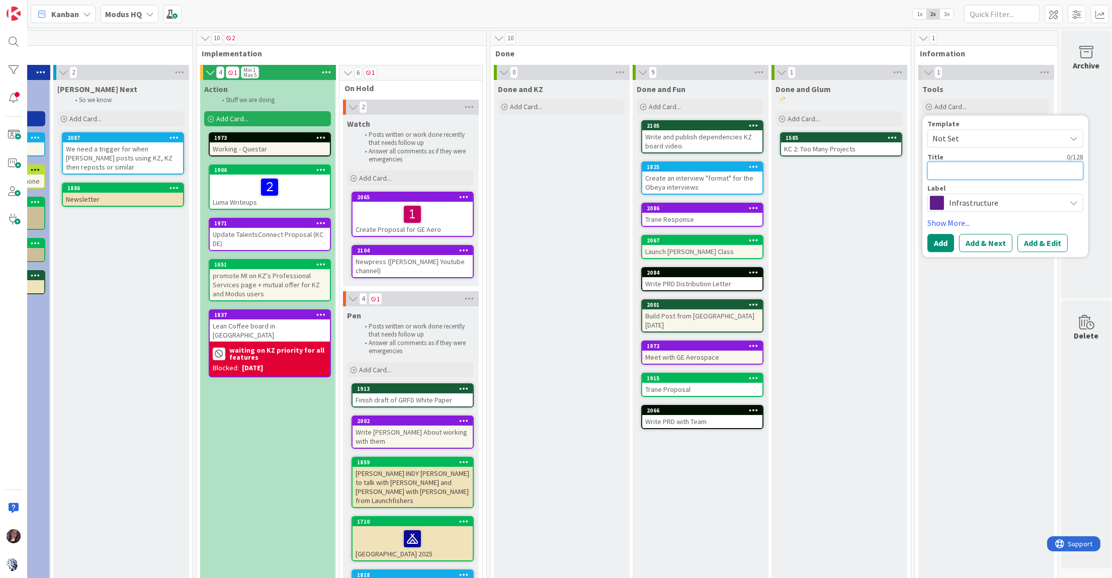
click at [969, 171] on textarea at bounding box center [1005, 170] width 156 height 18
type textarea "x"
type textarea "M"
type textarea "x"
type textarea "Mi"
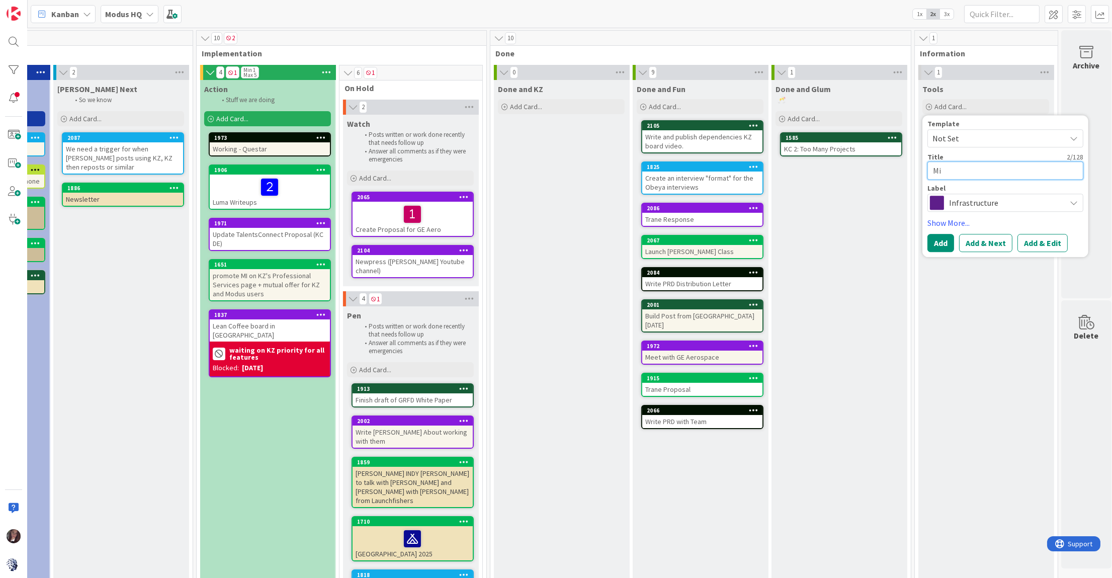
type textarea "x"
type textarea "Mir"
type textarea "x"
type textarea "Miro"
click at [986, 238] on button "Add & Next" at bounding box center [985, 243] width 53 height 18
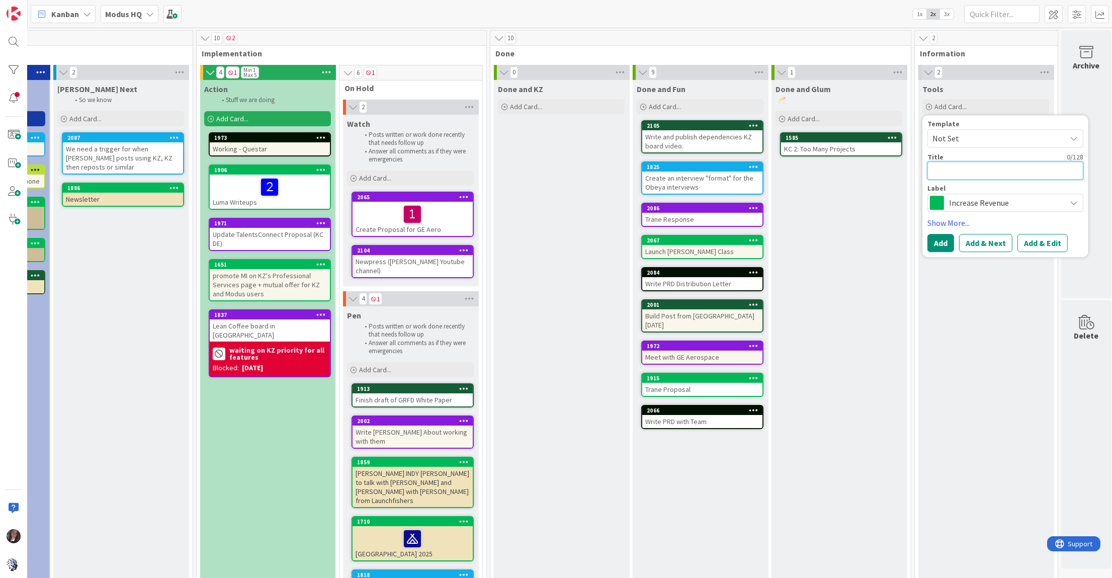
click at [969, 170] on textarea at bounding box center [1005, 170] width 156 height 18
type textarea "x"
type textarea "B"
type textarea "x"
type textarea "Be"
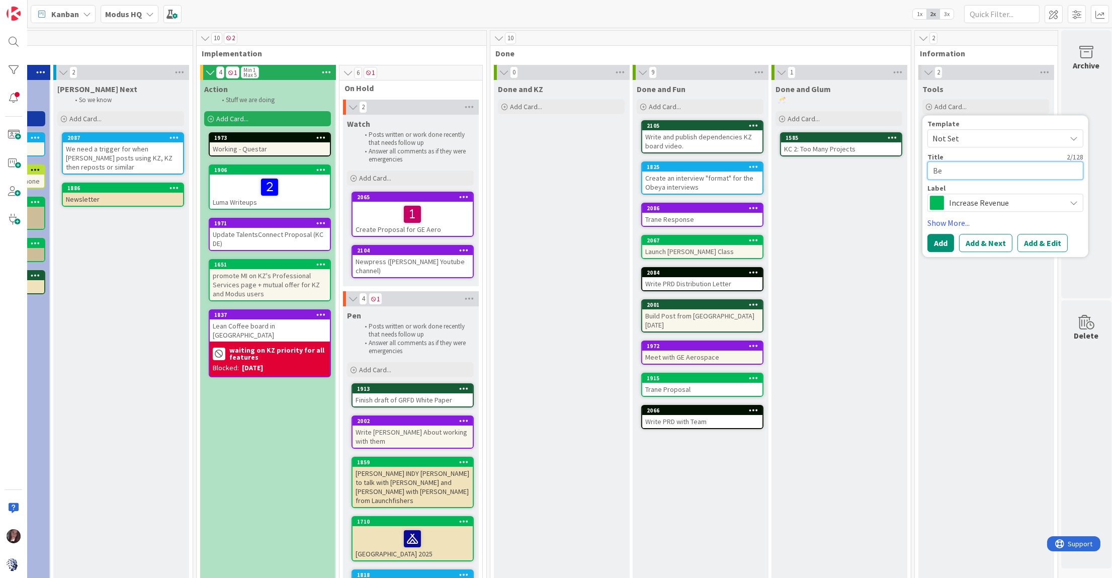
type textarea "x"
type textarea "Ben"
type textarea "x"
type textarea "Bent"
type textarea "x"
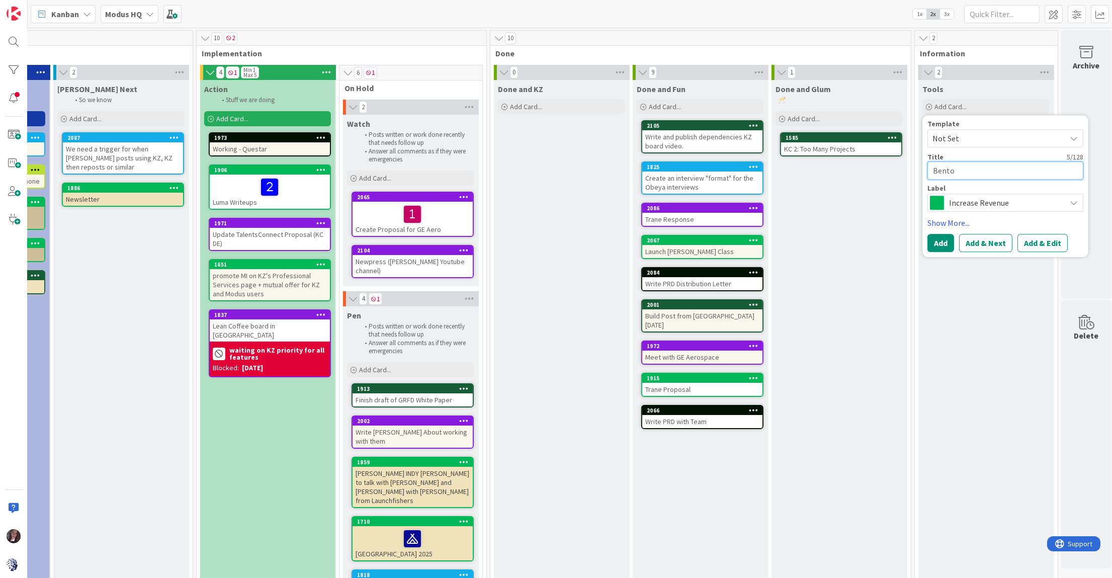
type textarea "Bento"
click at [981, 204] on span "Increase Revenue" at bounding box center [1005, 203] width 112 height 14
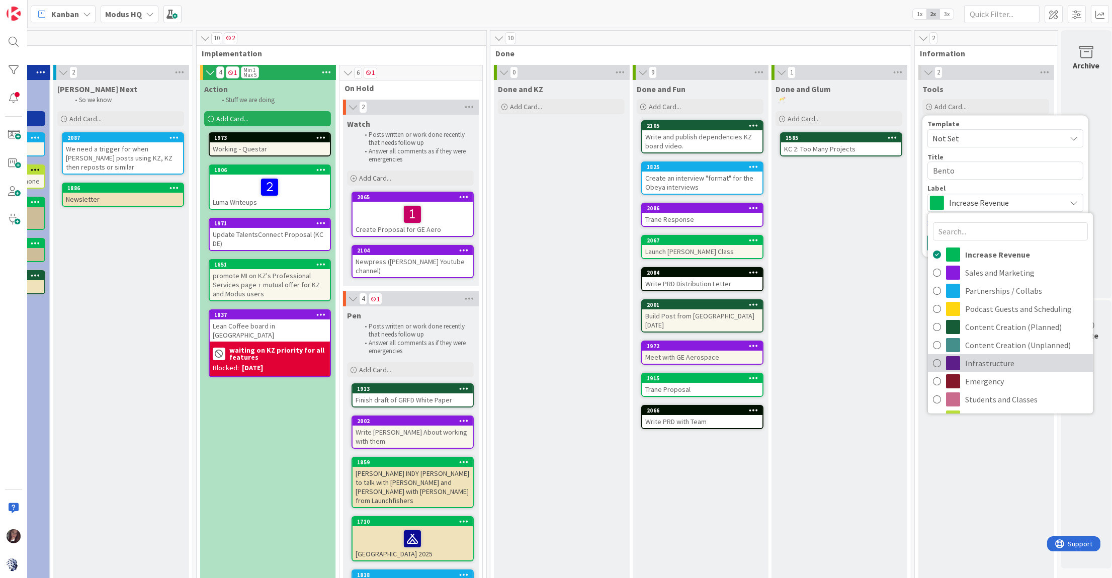
click at [1002, 361] on span "Infrastructure" at bounding box center [1026, 363] width 123 height 15
type textarea "x"
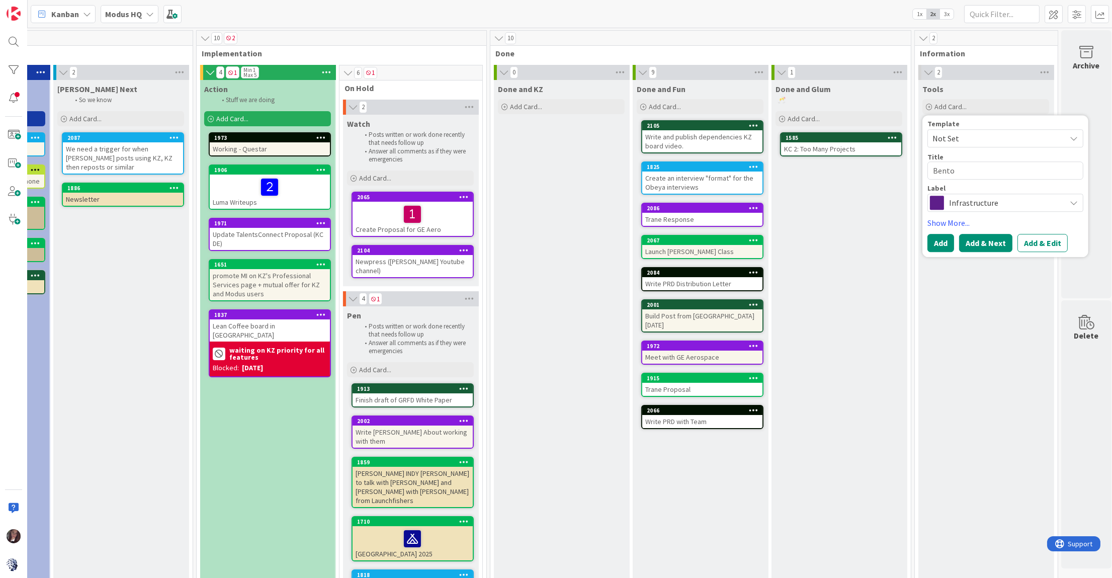
click at [990, 241] on button "Add & Next" at bounding box center [985, 243] width 53 height 18
click at [968, 176] on textarea at bounding box center [1005, 170] width 156 height 18
type textarea "x"
type textarea "D"
type textarea "x"
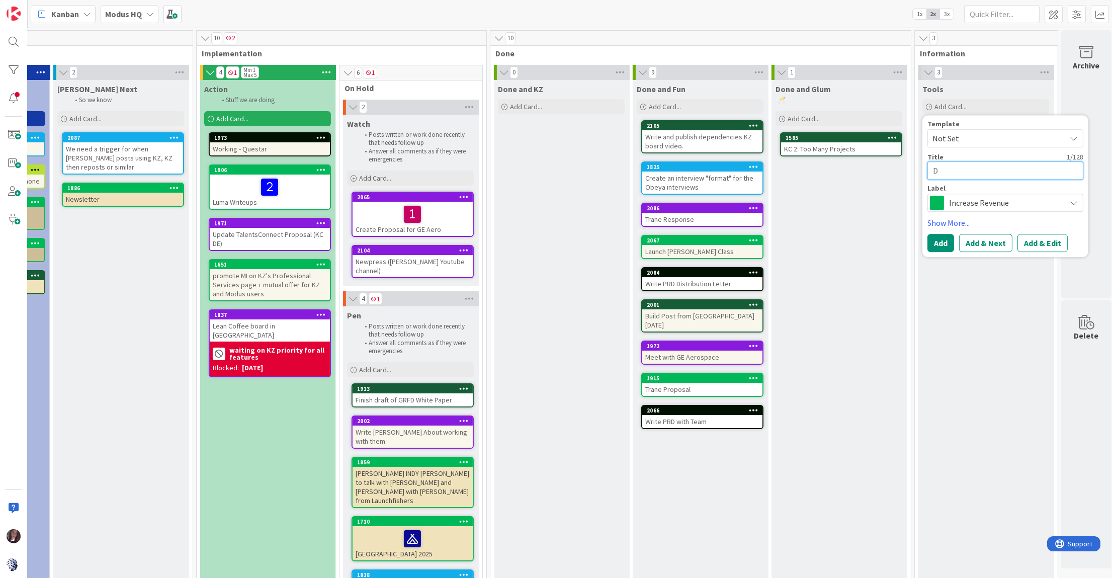
type textarea "Di"
type textarea "x"
type textarea "Dis"
type textarea "x"
type textarea "Disc"
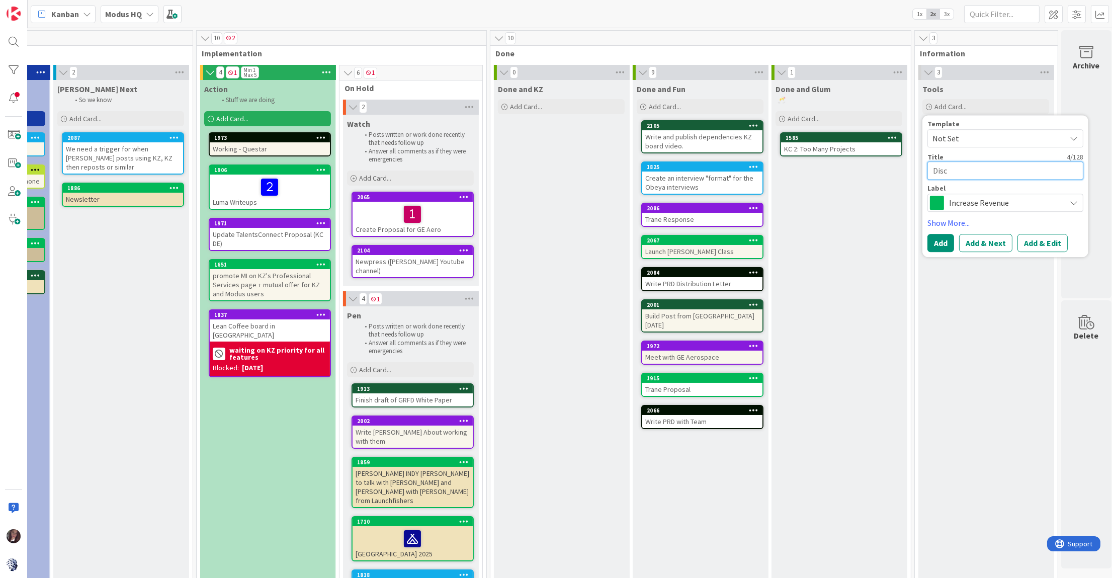
type textarea "x"
type textarea "Disco"
type textarea "x"
type textarea "Discor"
type textarea "x"
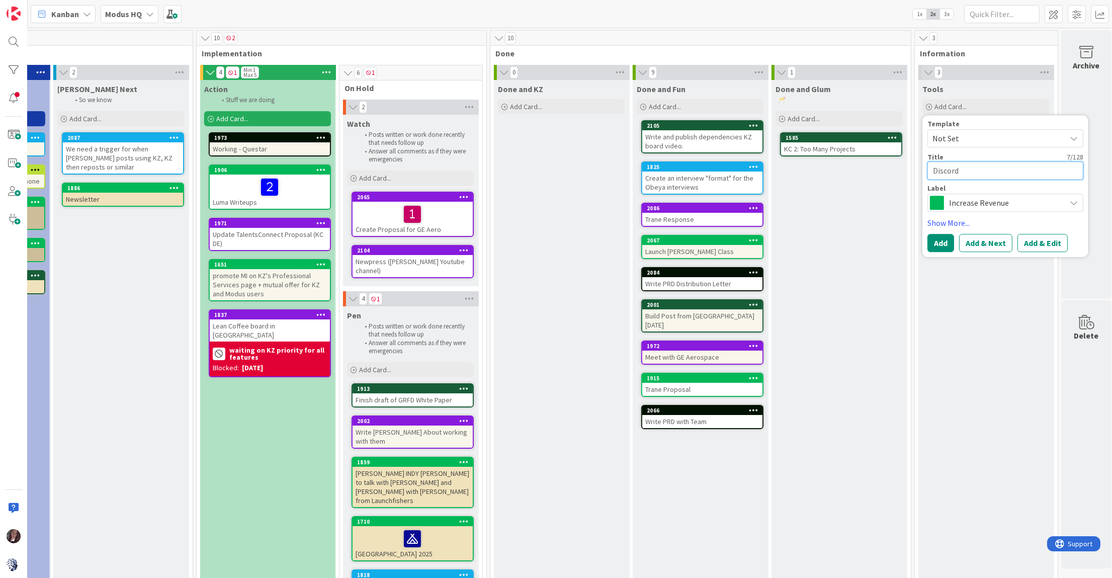
type textarea "Discord"
click at [982, 199] on span "Increase Revenue" at bounding box center [1005, 203] width 112 height 14
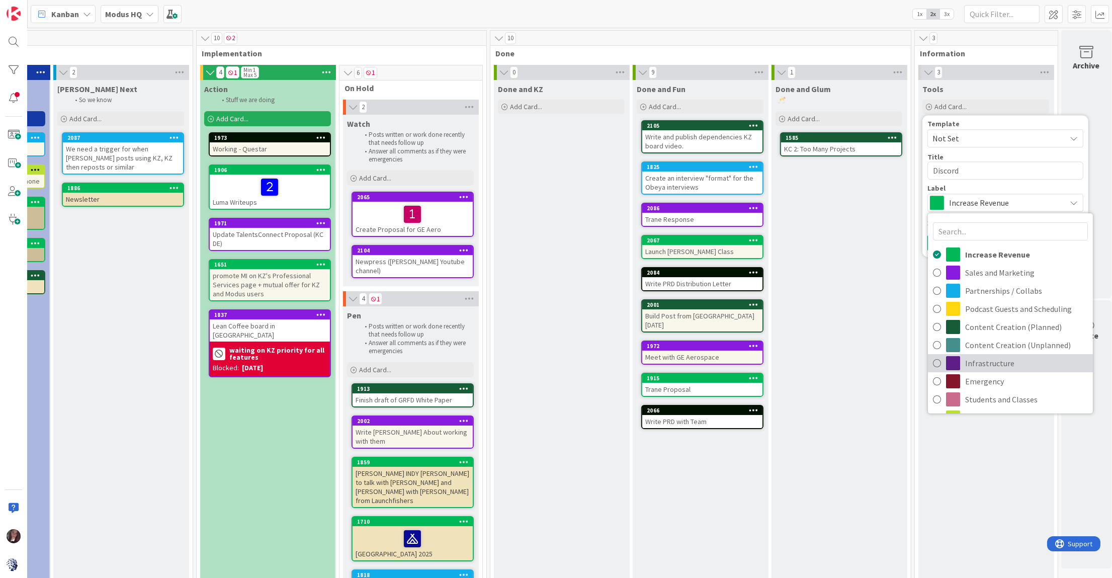
click at [984, 356] on span "Infrastructure" at bounding box center [1026, 363] width 123 height 15
type textarea "x"
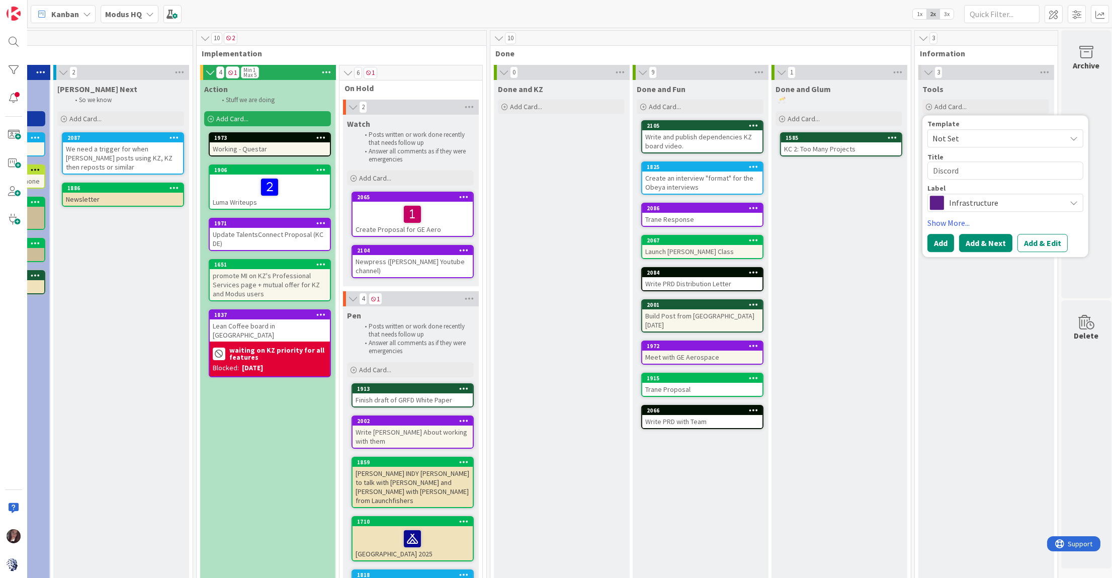
click at [987, 248] on button "Add & Next" at bounding box center [985, 243] width 53 height 18
click at [982, 207] on span "Increase Revenue" at bounding box center [1005, 203] width 112 height 14
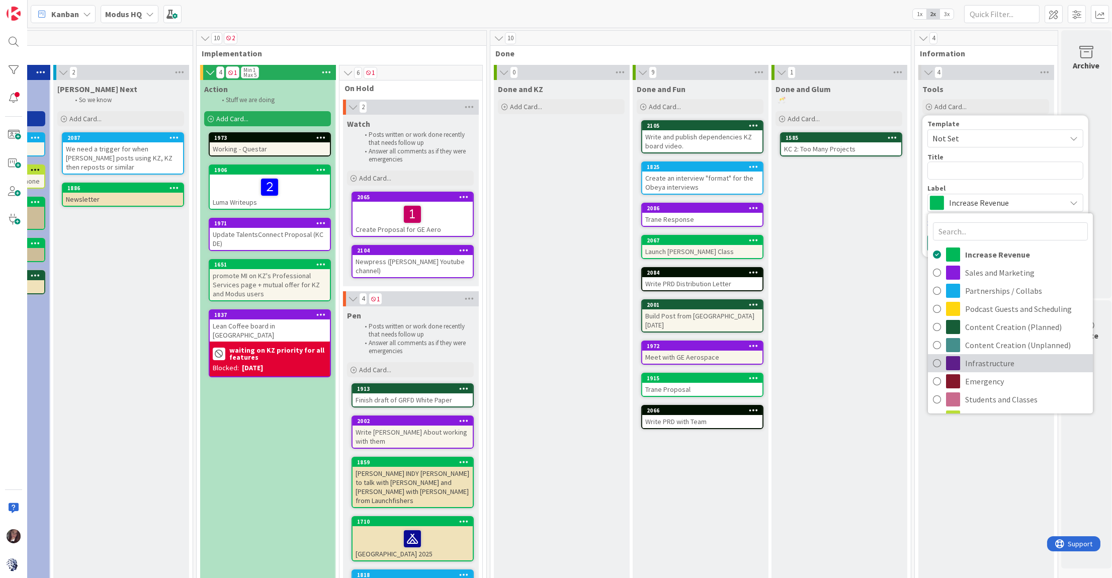
click at [978, 357] on span "Infrastructure" at bounding box center [1026, 363] width 123 height 15
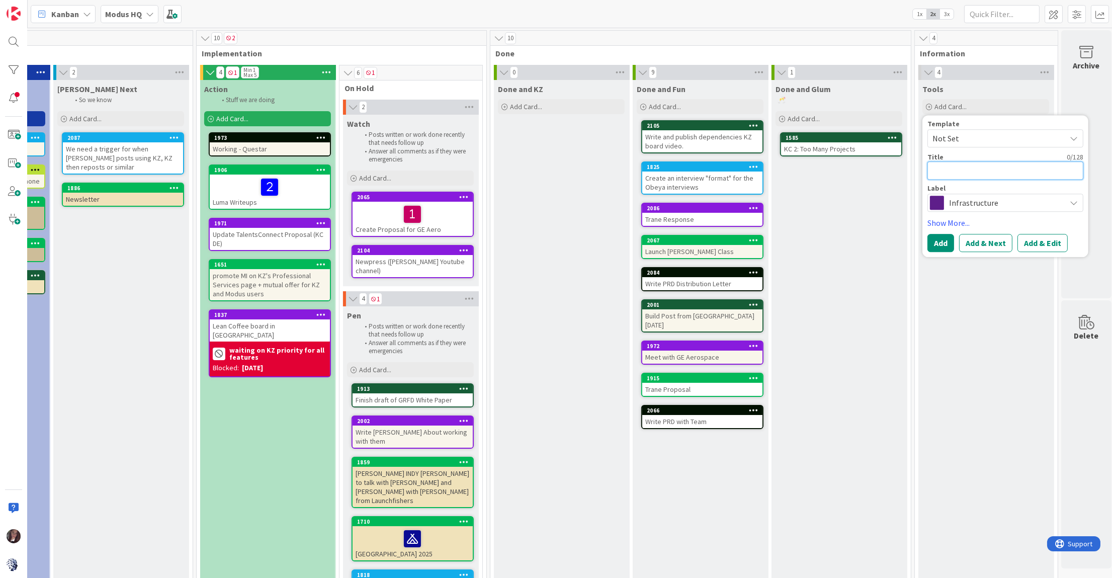
click at [989, 172] on textarea at bounding box center [1005, 170] width 156 height 18
type textarea "x"
type textarea "G"
type textarea "x"
type textarea "Go"
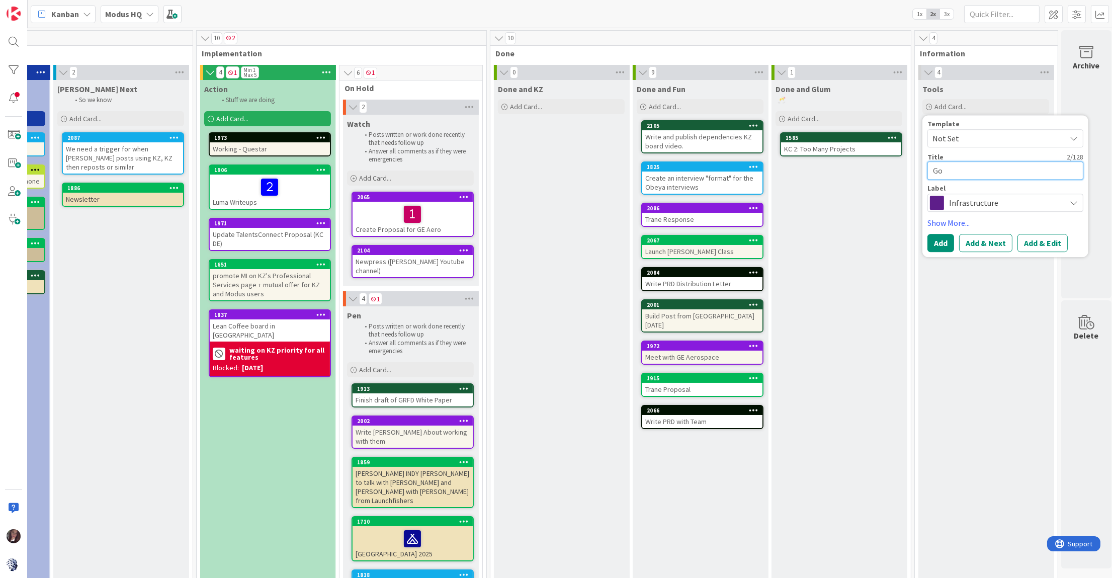
type textarea "x"
type textarea "Goo"
type textarea "x"
type textarea "Gool"
type textarea "x"
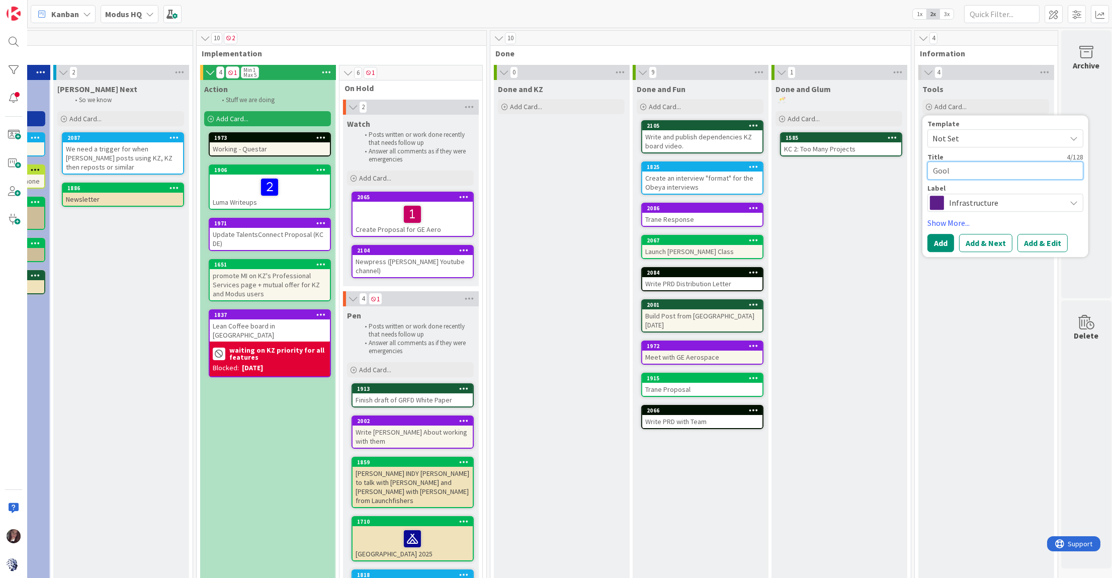
type textarea "Goo"
type textarea "x"
type textarea "Goog"
type textarea "x"
type textarea "Googl"
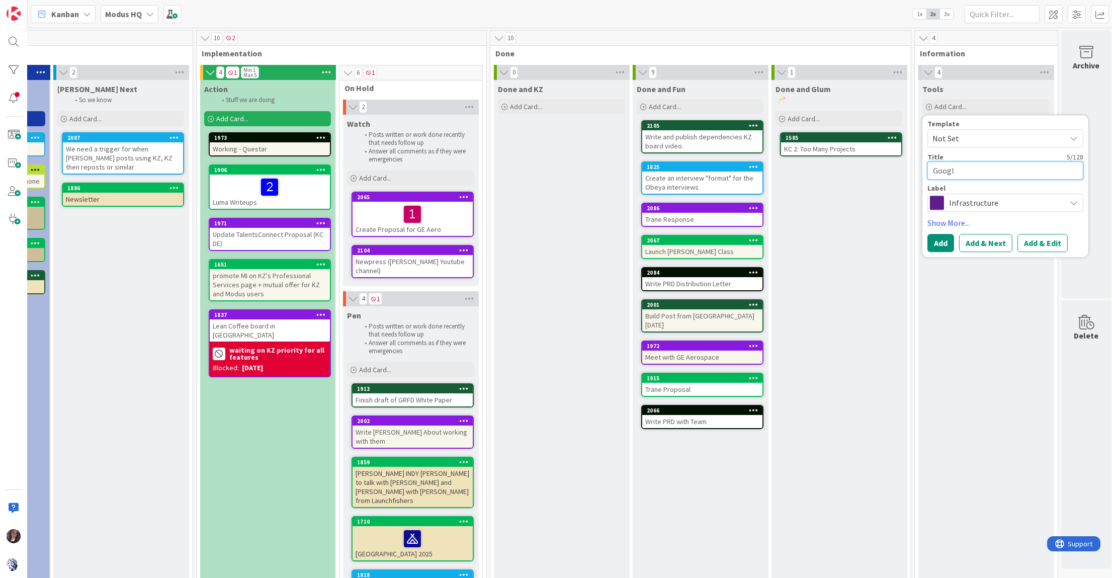
type textarea "x"
type textarea "Google"
type textarea "x"
type textarea "Google"
type textarea "x"
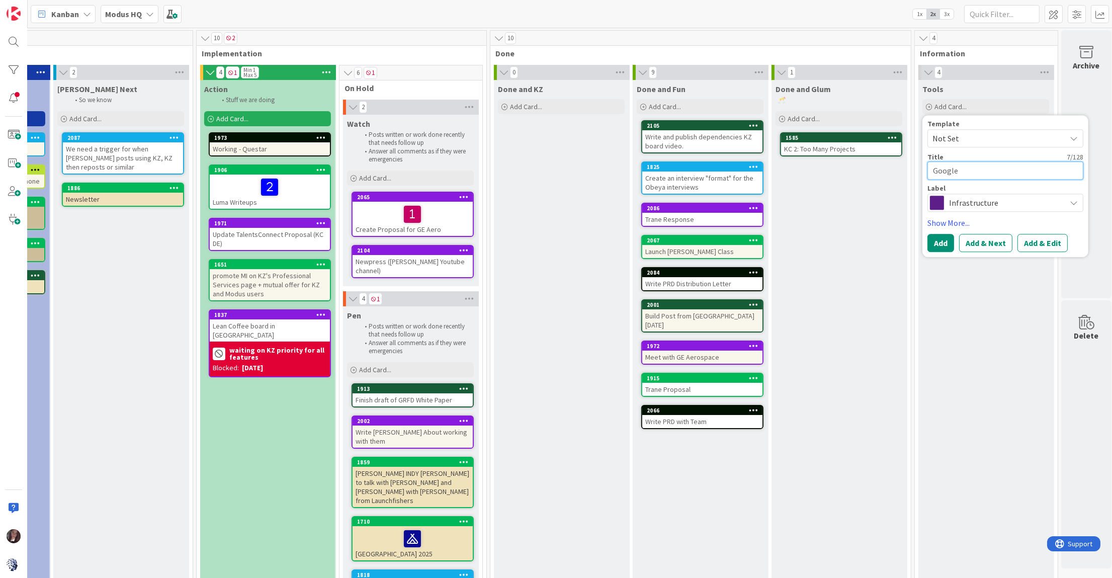
type textarea "Google A"
type textarea "x"
type textarea "Google Ad"
type textarea "x"
type textarea "Google Adm"
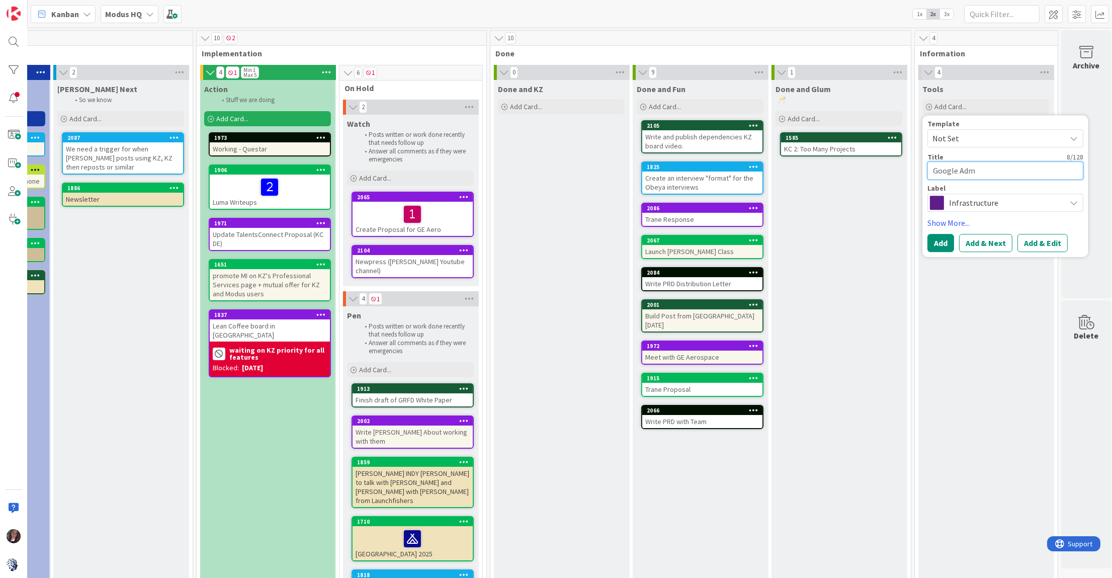
type textarea "x"
type textarea "Google Admi"
type textarea "x"
type textarea "Google Admin"
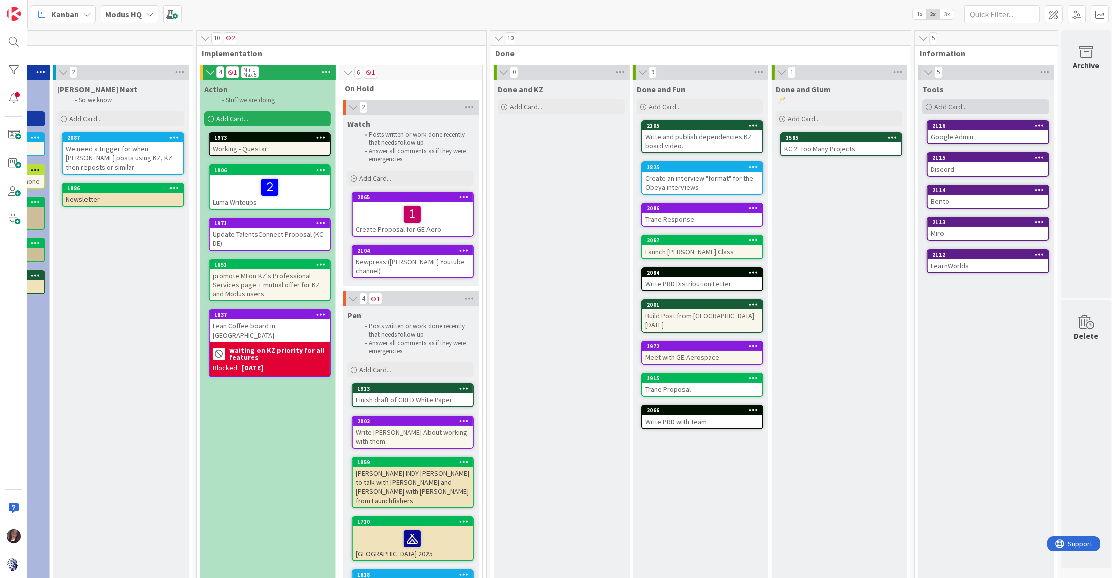
click at [1010, 107] on div "Add Card..." at bounding box center [985, 106] width 127 height 15
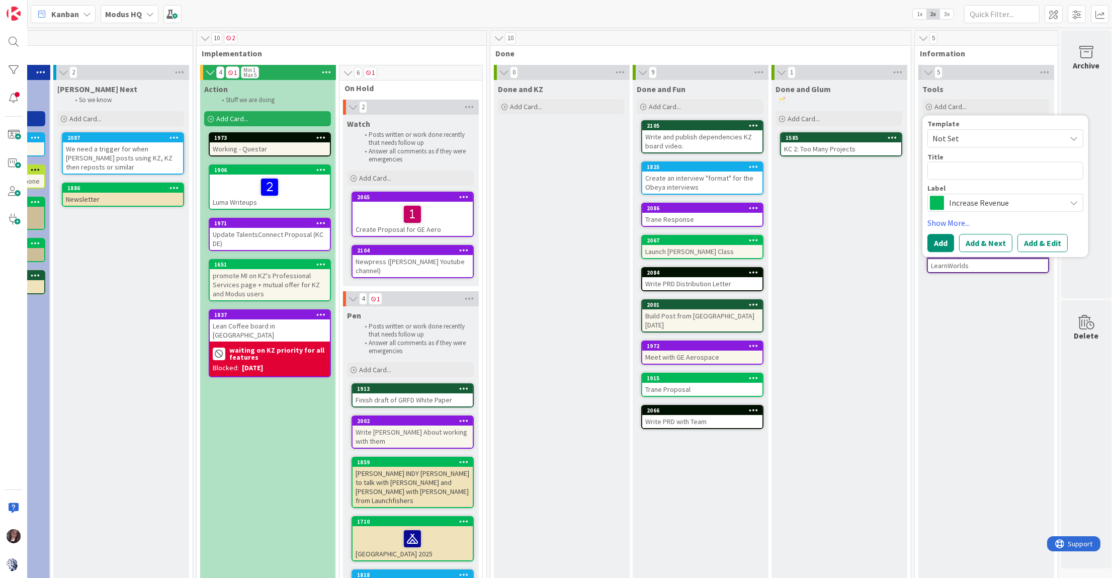
click at [994, 198] on span "Increase Revenue" at bounding box center [1005, 203] width 112 height 14
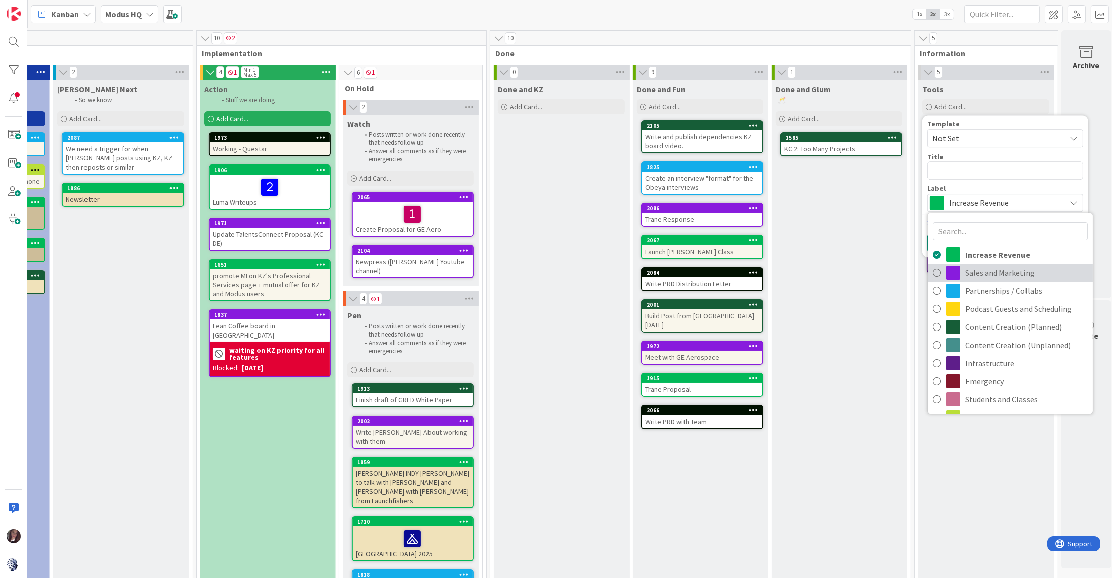
click at [991, 275] on span "Sales and Marketing" at bounding box center [1026, 272] width 123 height 15
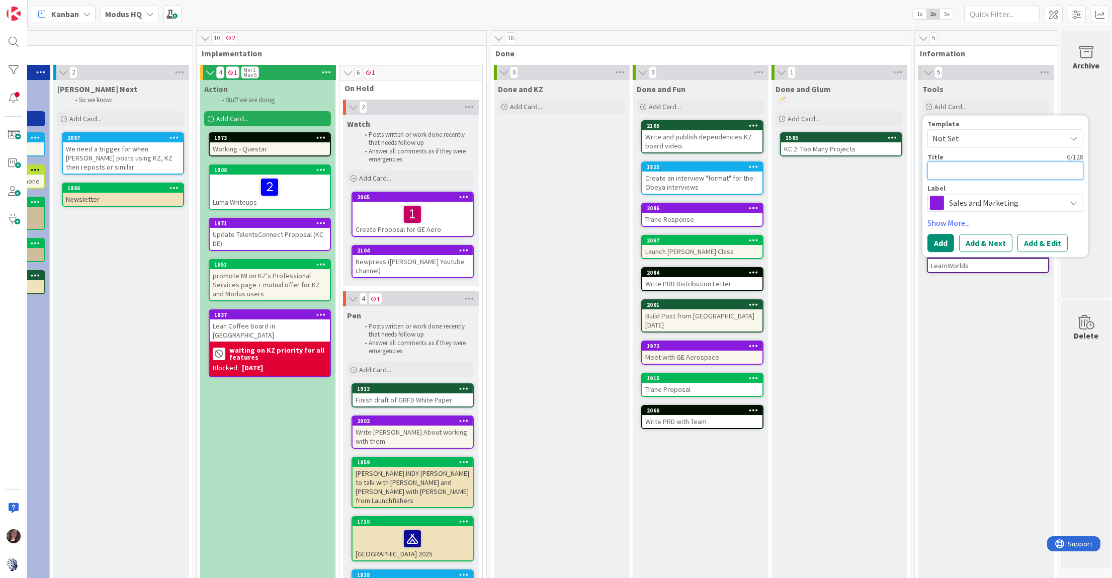
click at [975, 165] on textarea at bounding box center [1005, 170] width 156 height 18
type textarea "x"
type textarea "Z"
type textarea "x"
type textarea "Zo"
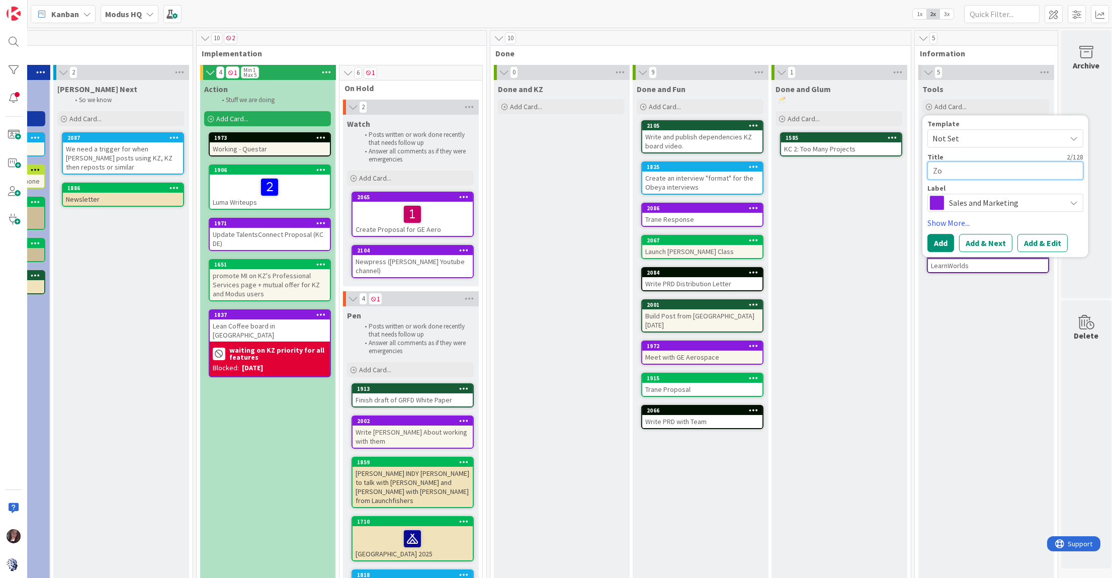
type textarea "x"
type textarea "Zoo"
type textarea "x"
type textarea "Zoom"
click at [1000, 238] on button "Add & Next" at bounding box center [985, 243] width 53 height 18
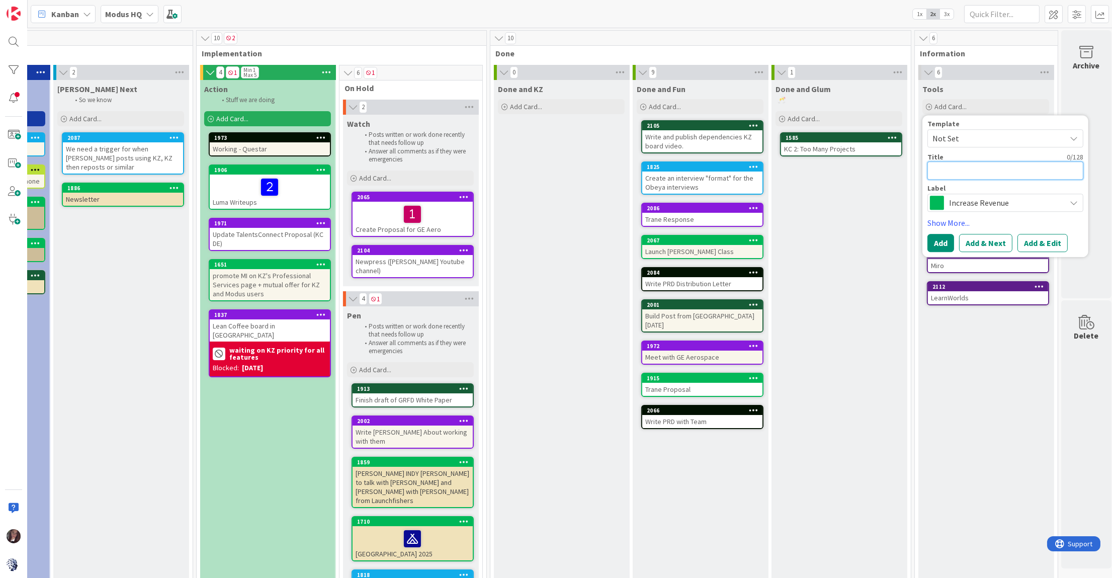
click at [975, 167] on textarea at bounding box center [1005, 170] width 156 height 18
type textarea "x"
type textarea "L"
type textarea "x"
type textarea "Lu"
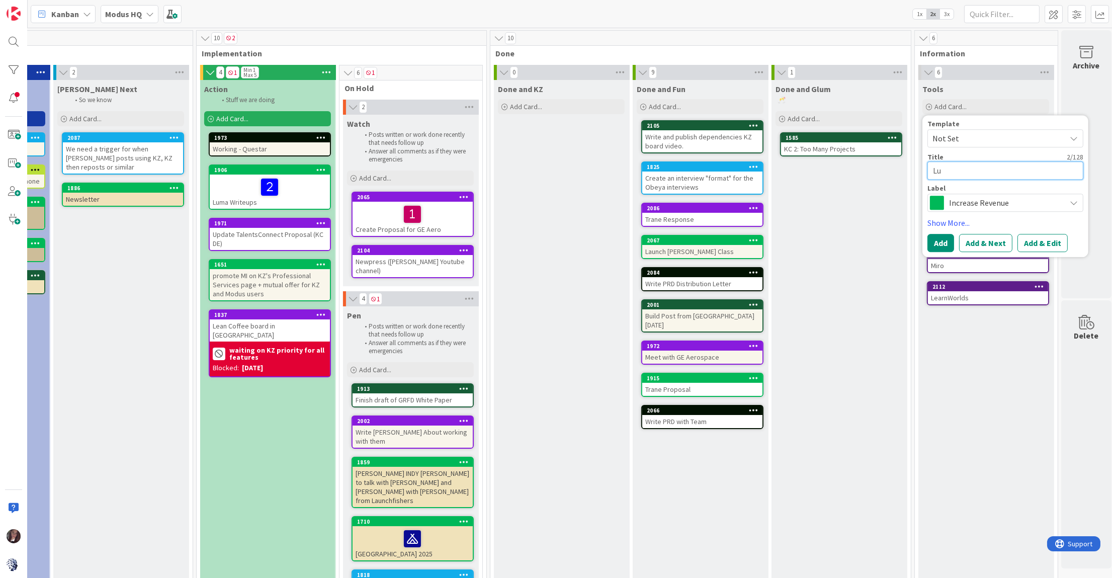
type textarea "x"
type textarea "Lum"
type textarea "x"
type textarea "Luma"
click at [1001, 198] on span "Increase Revenue" at bounding box center [1005, 203] width 112 height 14
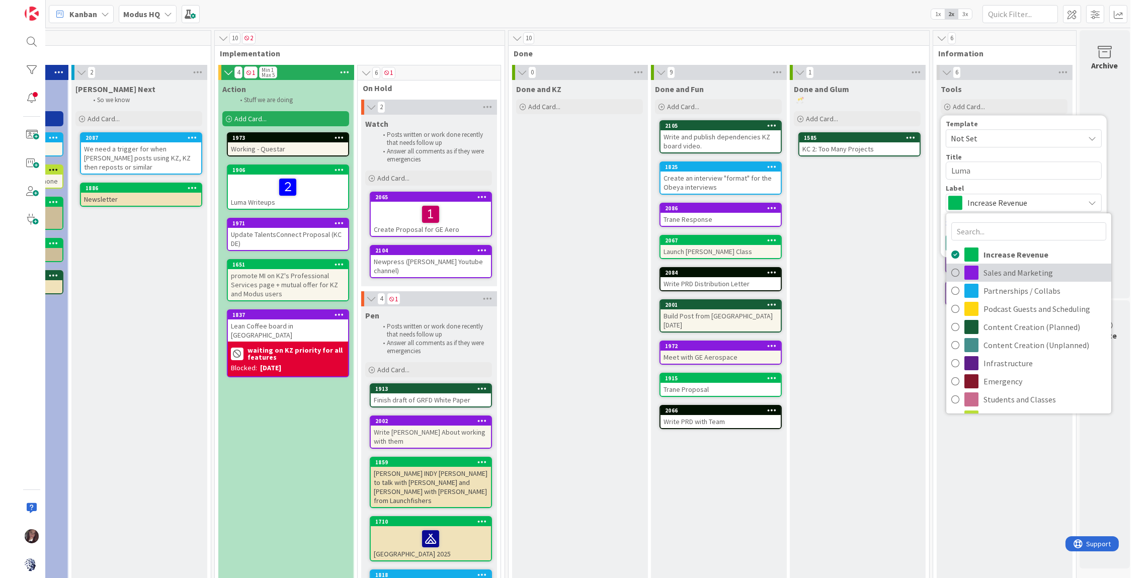
scroll to position [0, 545]
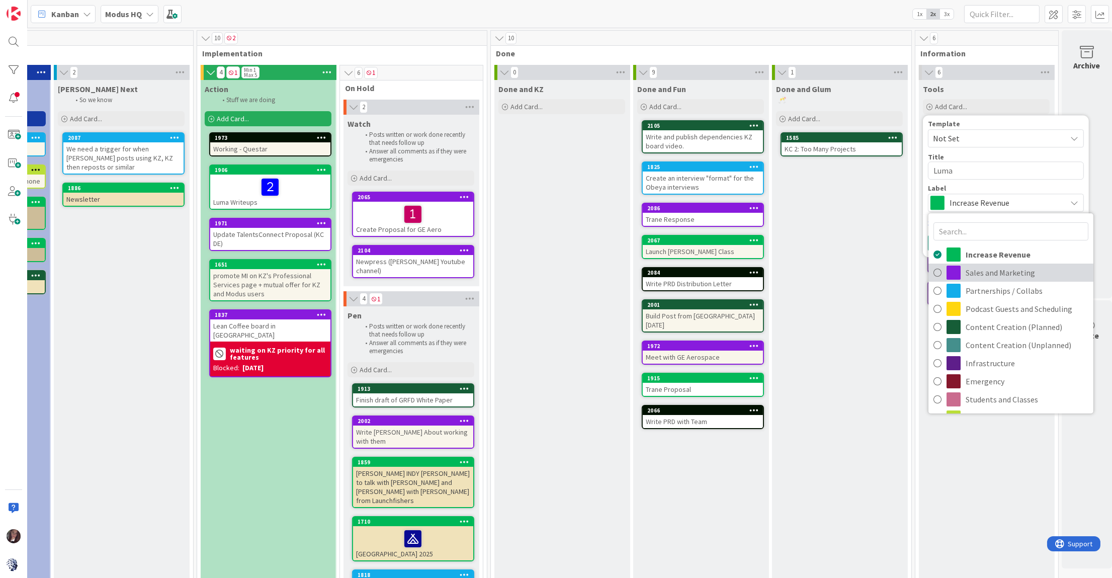
click at [983, 269] on span "Sales and Marketing" at bounding box center [1027, 272] width 123 height 15
type textarea "x"
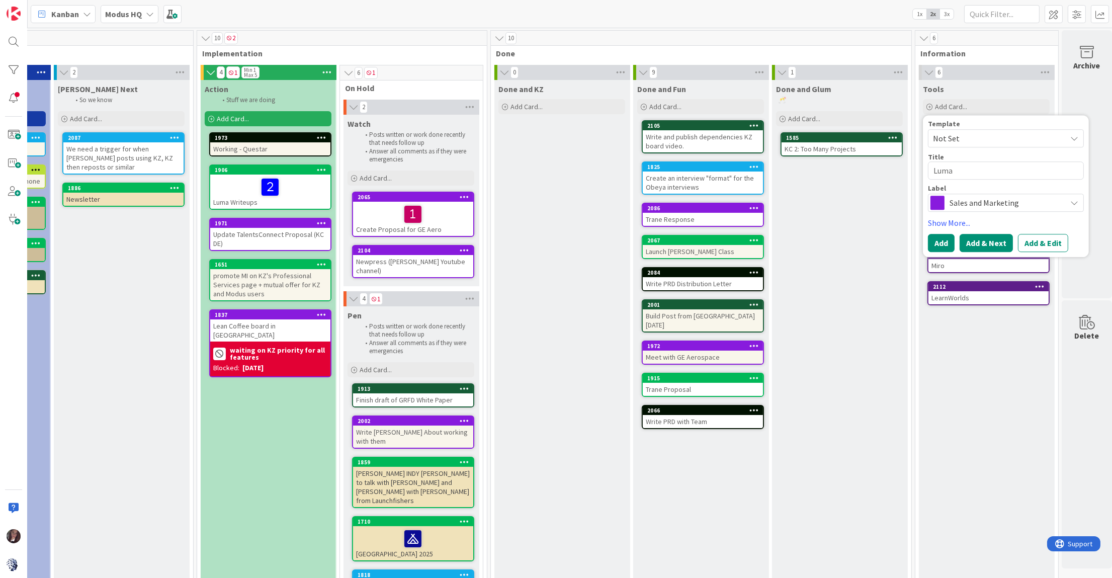
click at [965, 243] on button "Add & Next" at bounding box center [986, 243] width 53 height 18
drag, startPoint x: 964, startPoint y: 196, endPoint x: 968, endPoint y: 208, distance: 12.2
click at [964, 197] on span "Increase Revenue" at bounding box center [1005, 203] width 112 height 14
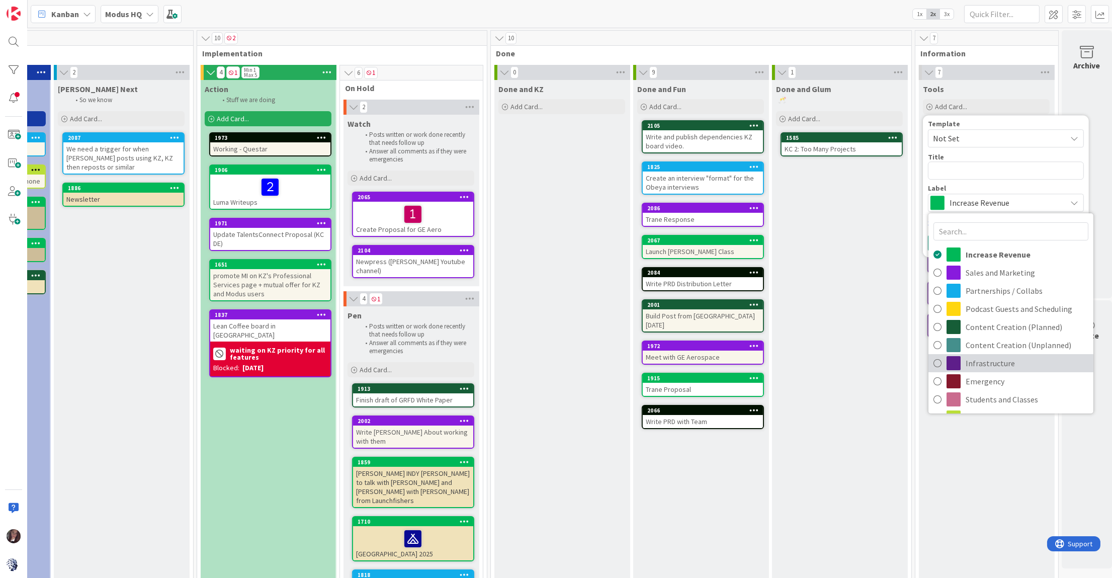
click at [983, 365] on span "Infrastructure" at bounding box center [1027, 363] width 123 height 15
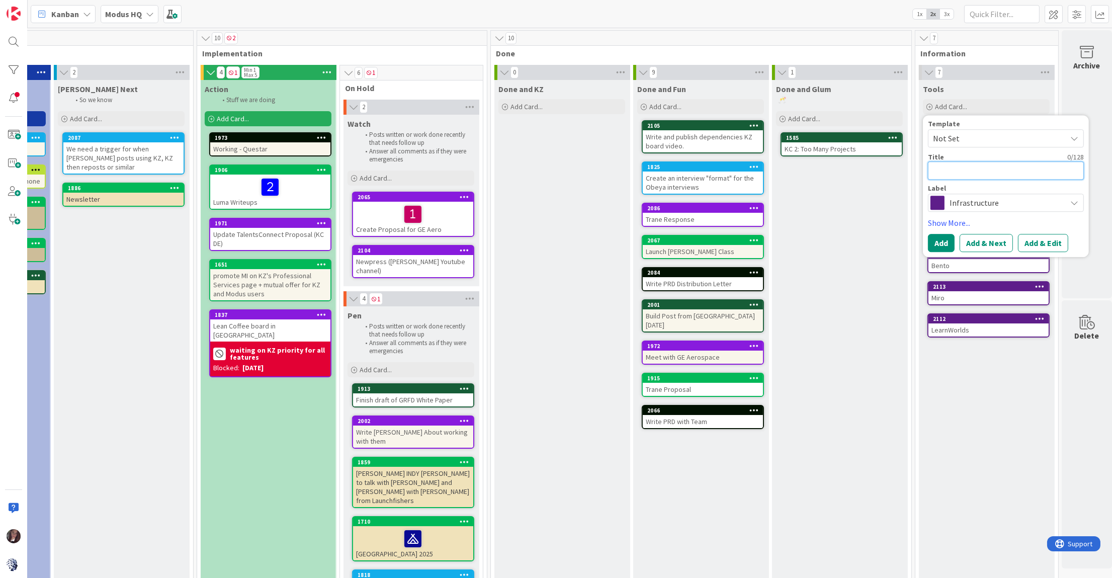
click at [995, 176] on textarea at bounding box center [1006, 170] width 156 height 18
type textarea "x"
type textarea "K"
type textarea "x"
type textarea "Ka"
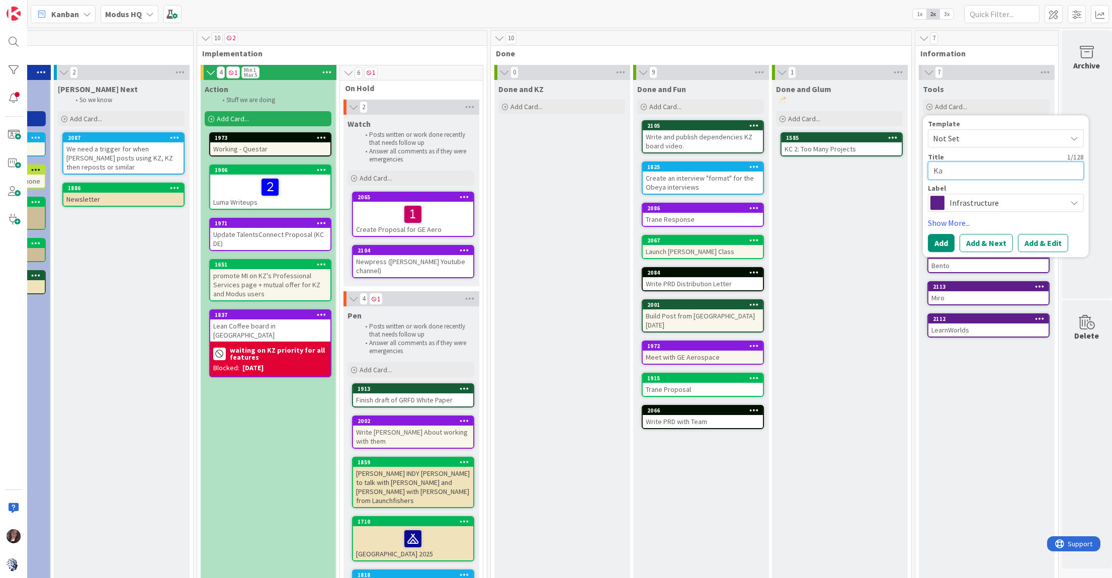
type textarea "x"
type textarea "Kan"
type textarea "x"
type textarea "Kanb"
type textarea "x"
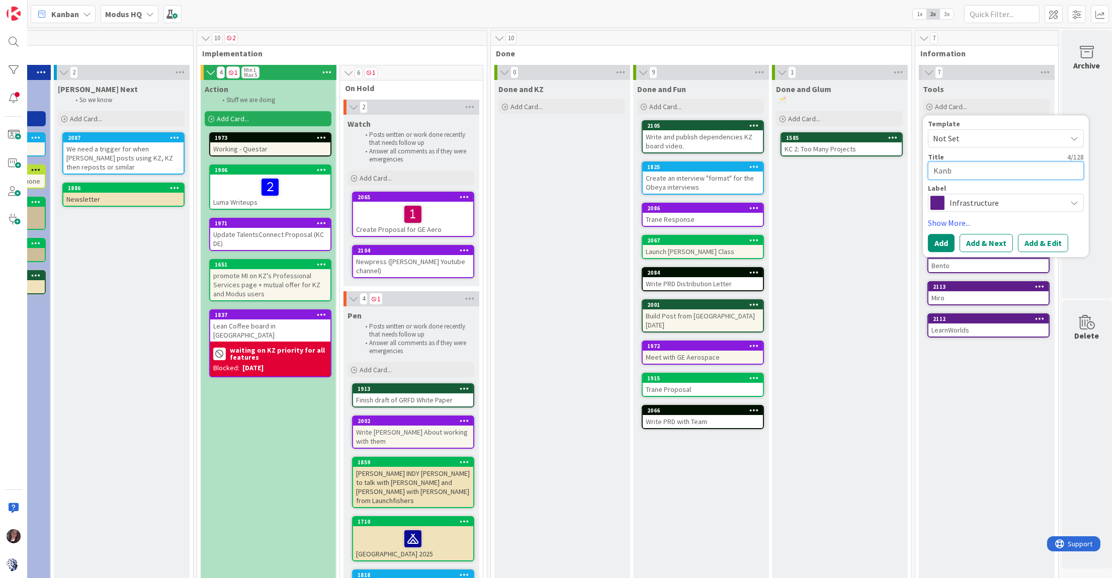
type textarea "Kanba"
type textarea "x"
type textarea "Kanban"
type textarea "x"
type textarea "Kanban"
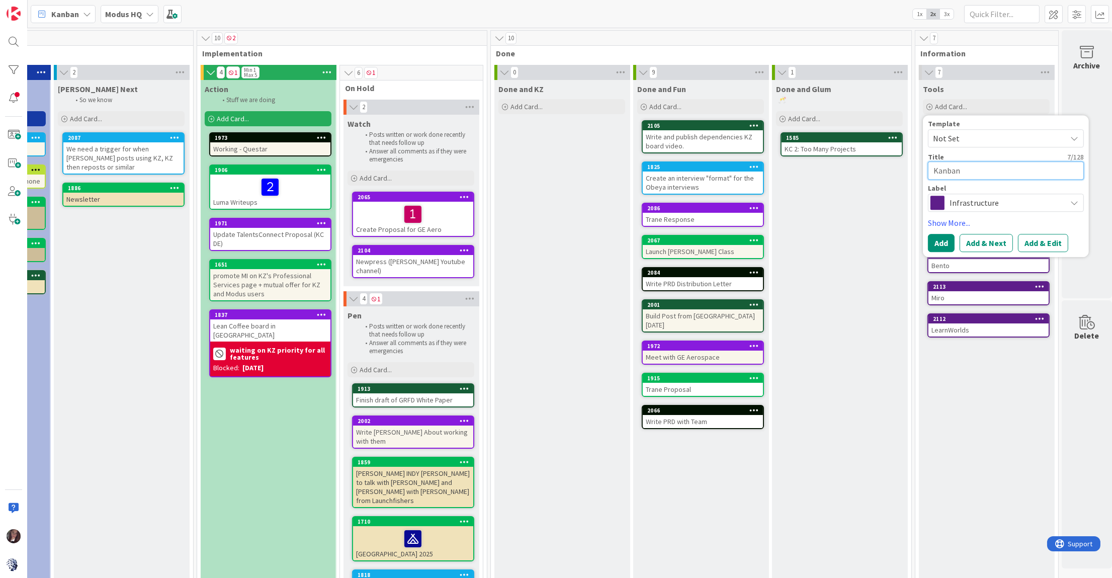
type textarea "x"
type textarea "Kanban Z"
type textarea "x"
type textarea "Kanban Zo"
type textarea "x"
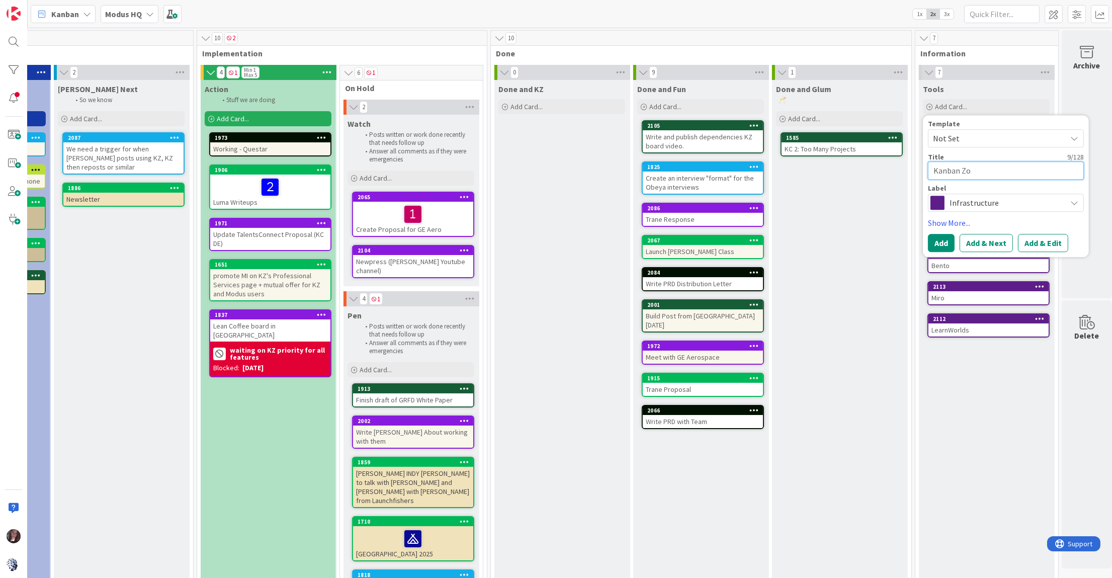
type textarea "Kanban Zon"
type textarea "x"
type textarea "[GEOGRAPHIC_DATA]"
drag, startPoint x: 944, startPoint y: 238, endPoint x: 968, endPoint y: 225, distance: 27.3
click at [945, 238] on button "Add" at bounding box center [941, 243] width 27 height 18
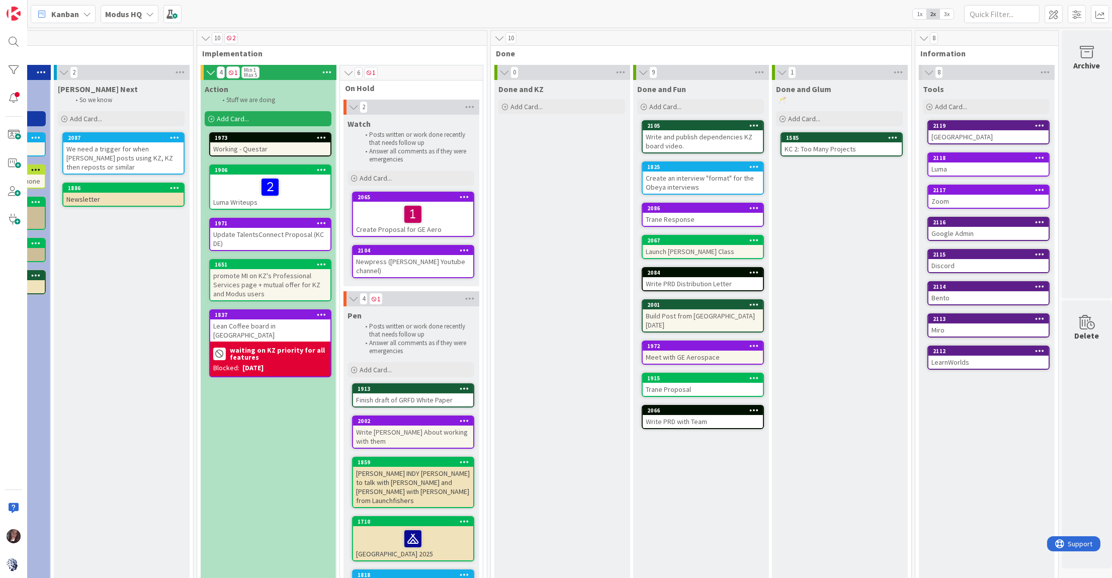
click at [1031, 158] on div at bounding box center [1039, 157] width 18 height 7
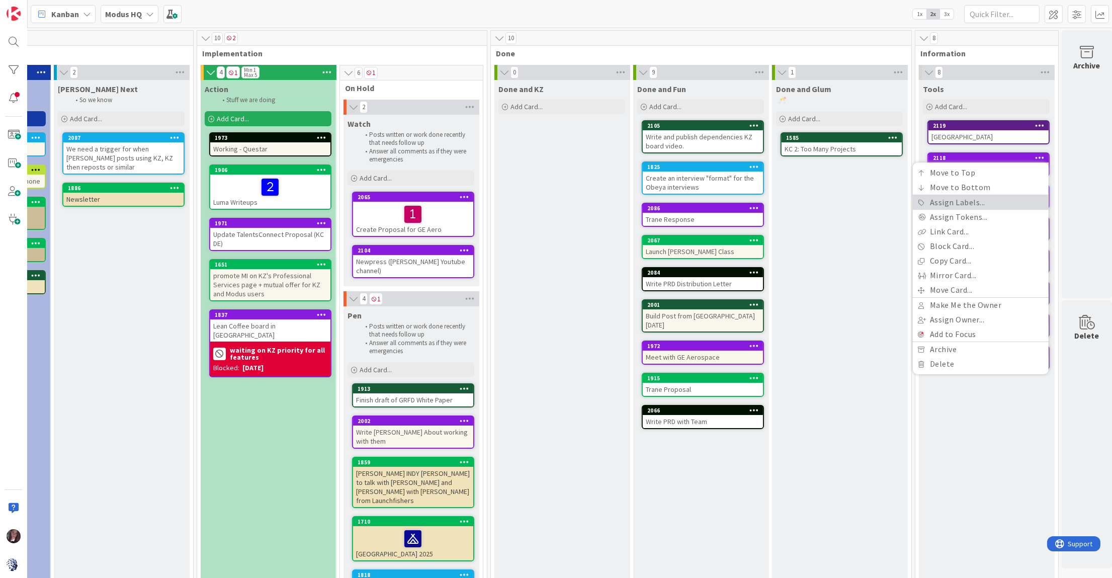
click at [1012, 199] on link "Assign Labels..." at bounding box center [981, 202] width 136 height 15
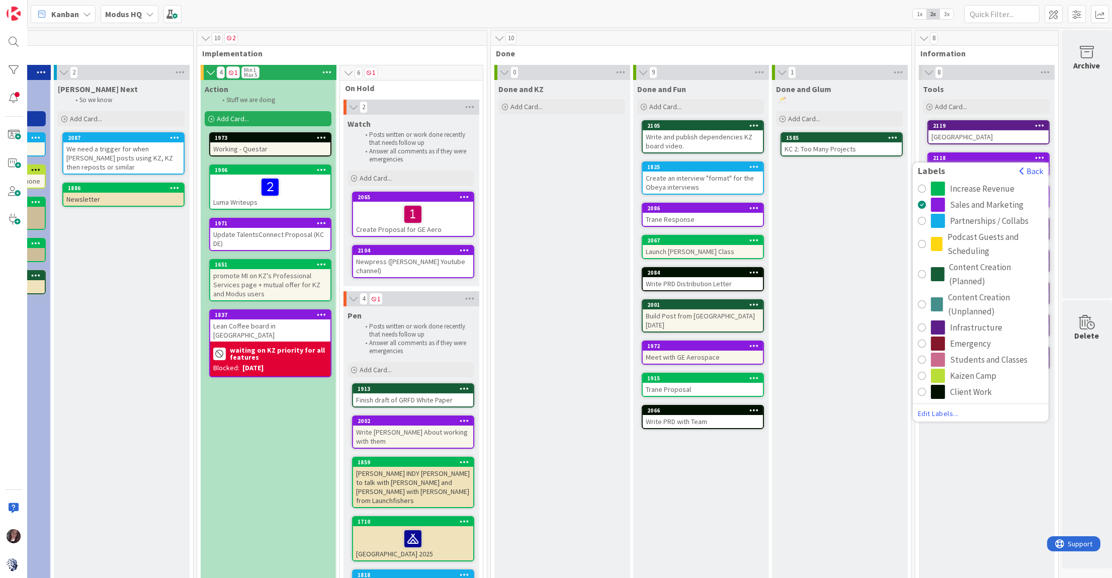
click at [946, 326] on div "Infrastructure" at bounding box center [987, 327] width 113 height 14
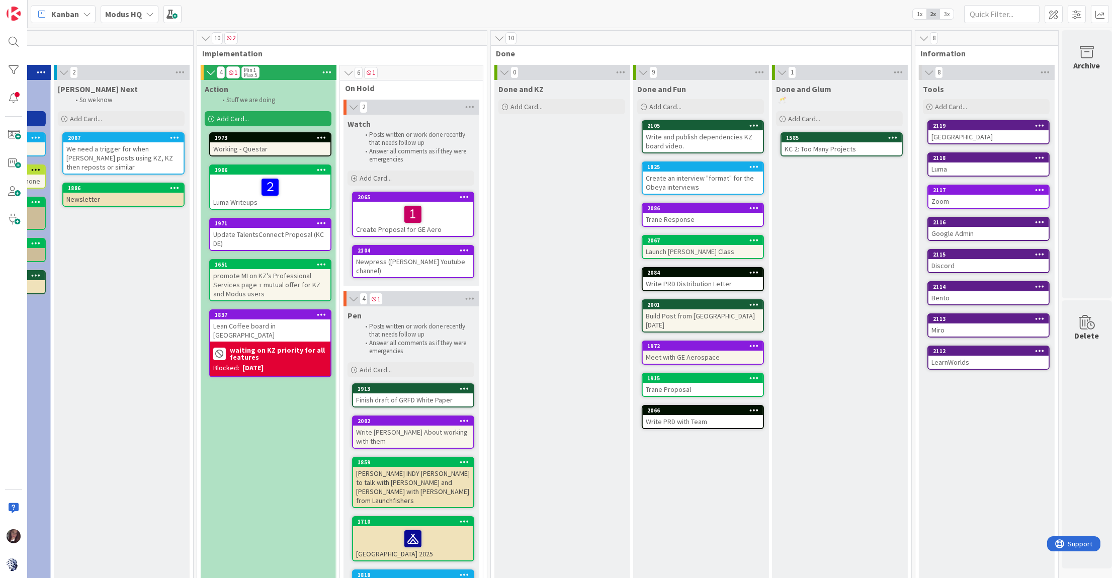
click at [1035, 189] on icon at bounding box center [1040, 189] width 10 height 7
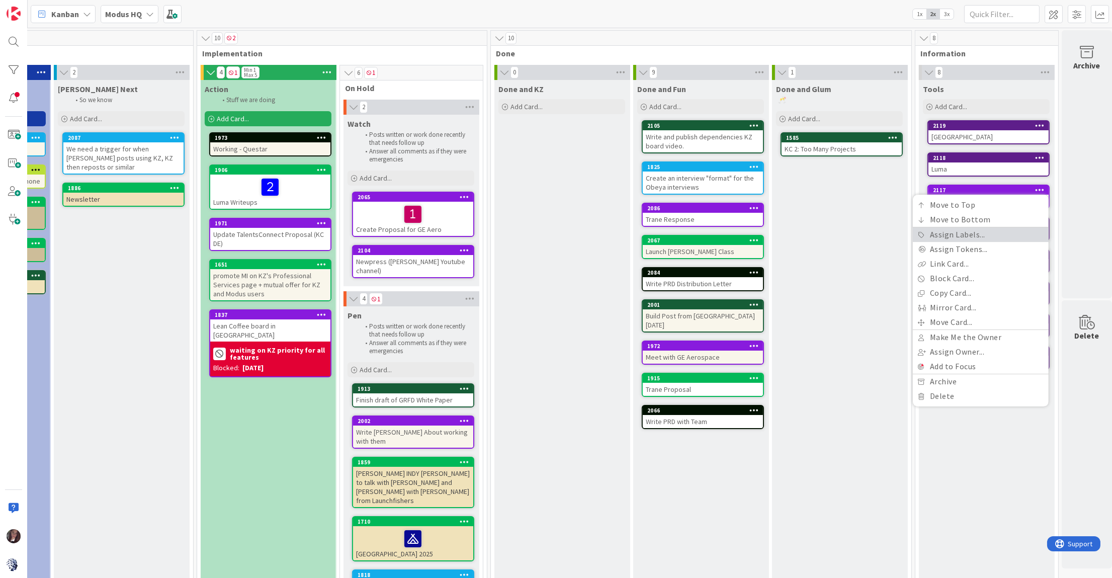
click at [1014, 235] on link "Assign Labels..." at bounding box center [981, 234] width 136 height 15
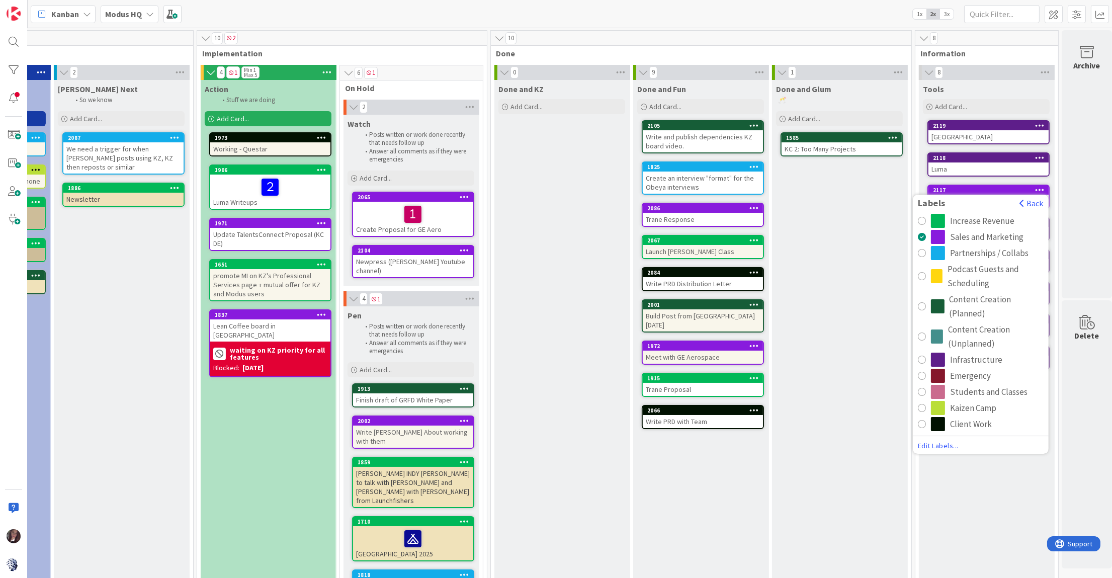
click at [961, 358] on div "Infrastructure" at bounding box center [976, 360] width 52 height 14
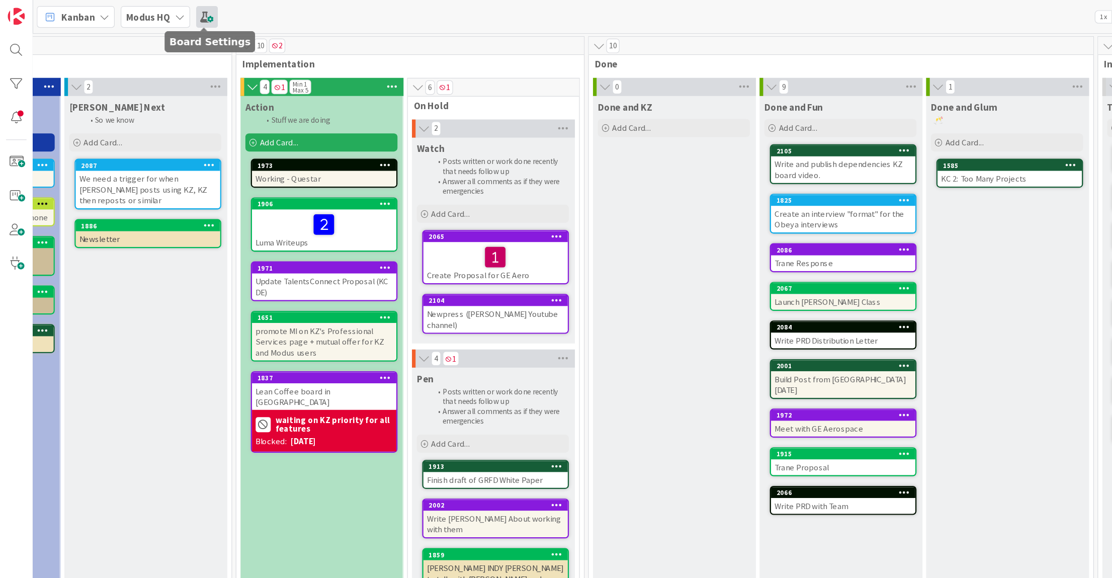
click at [170, 15] on span at bounding box center [172, 14] width 18 height 18
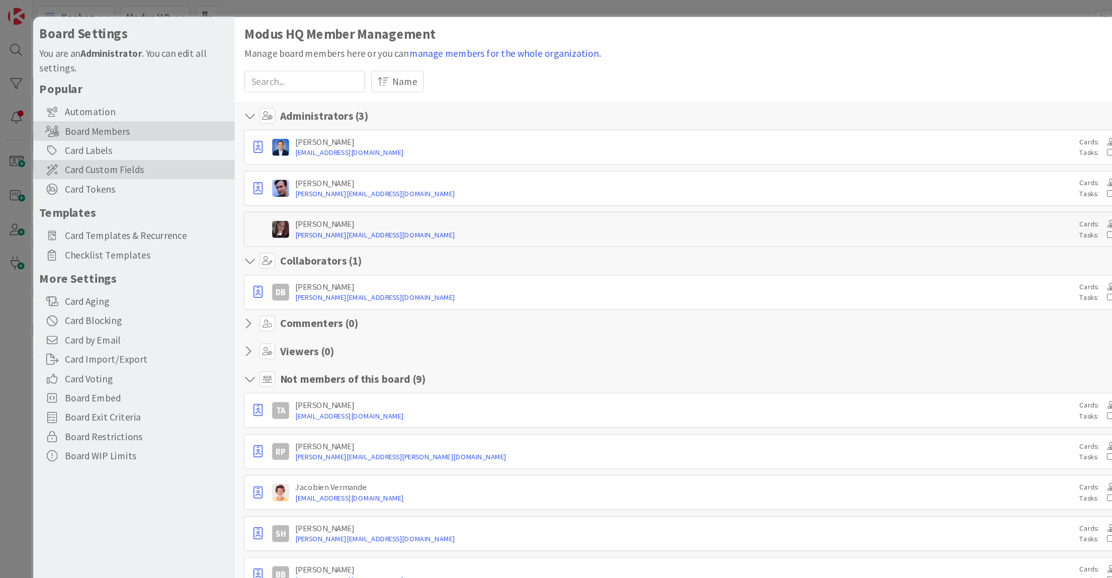
click at [95, 145] on span "Card Custom Fields" at bounding box center [122, 141] width 137 height 12
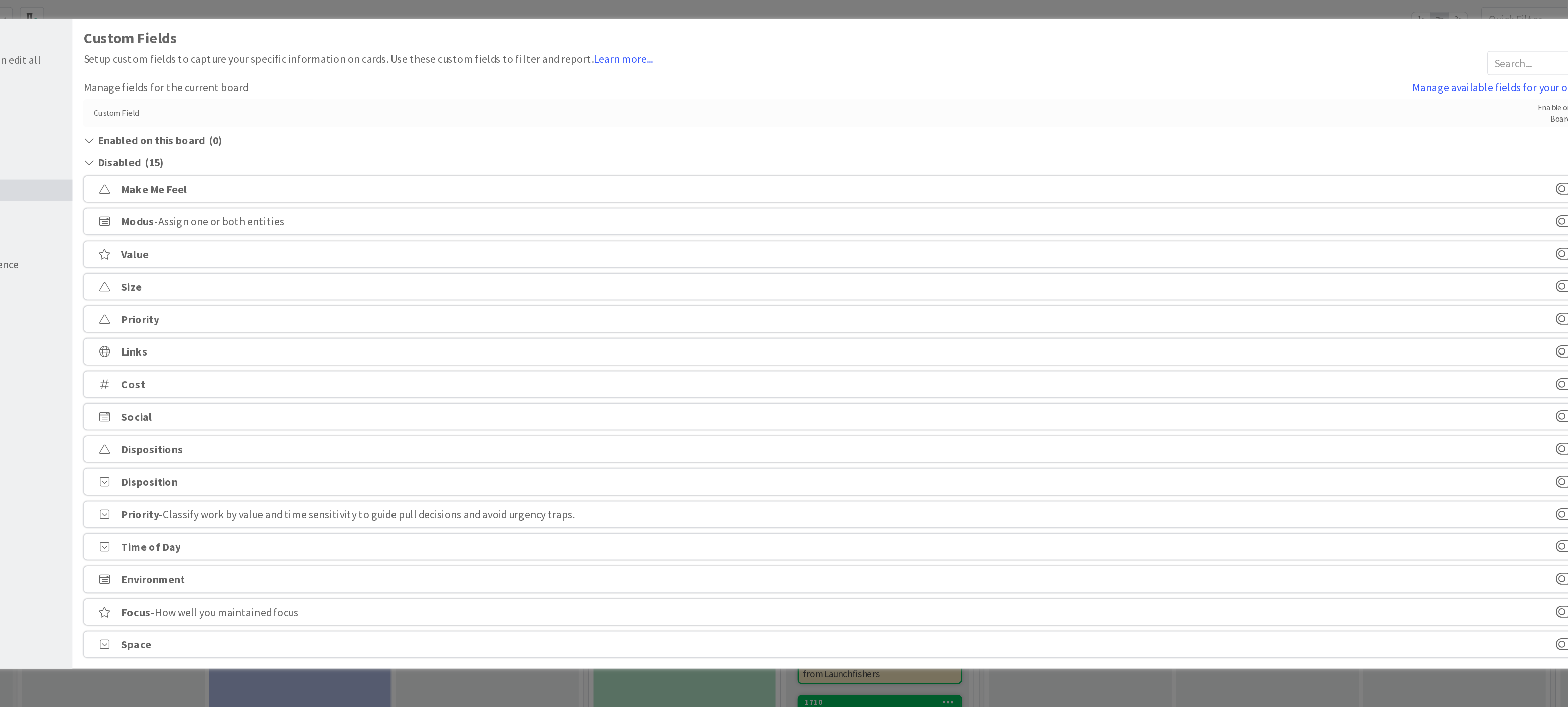
scroll to position [0, 87]
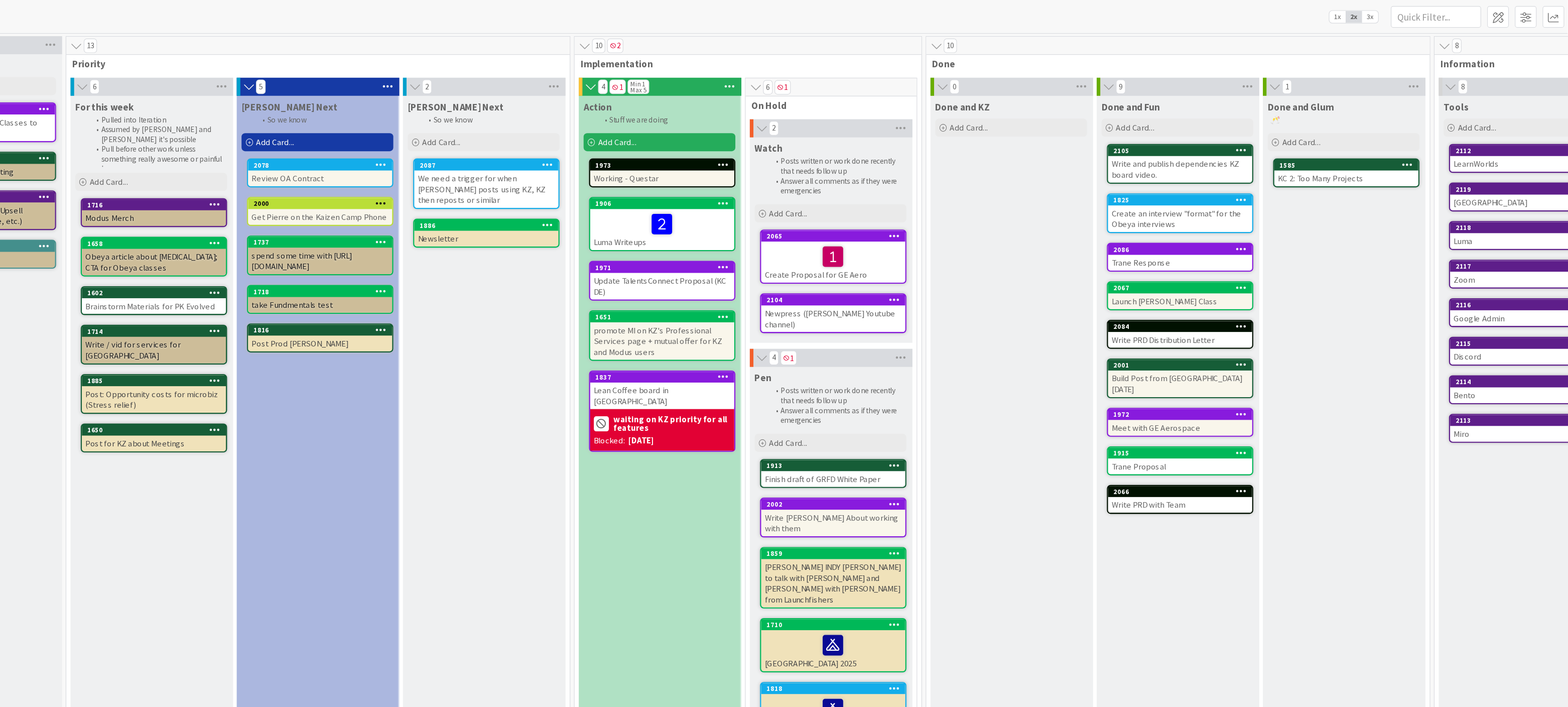
click at [1408, 12] on span "3x" at bounding box center [1403, 14] width 14 height 10
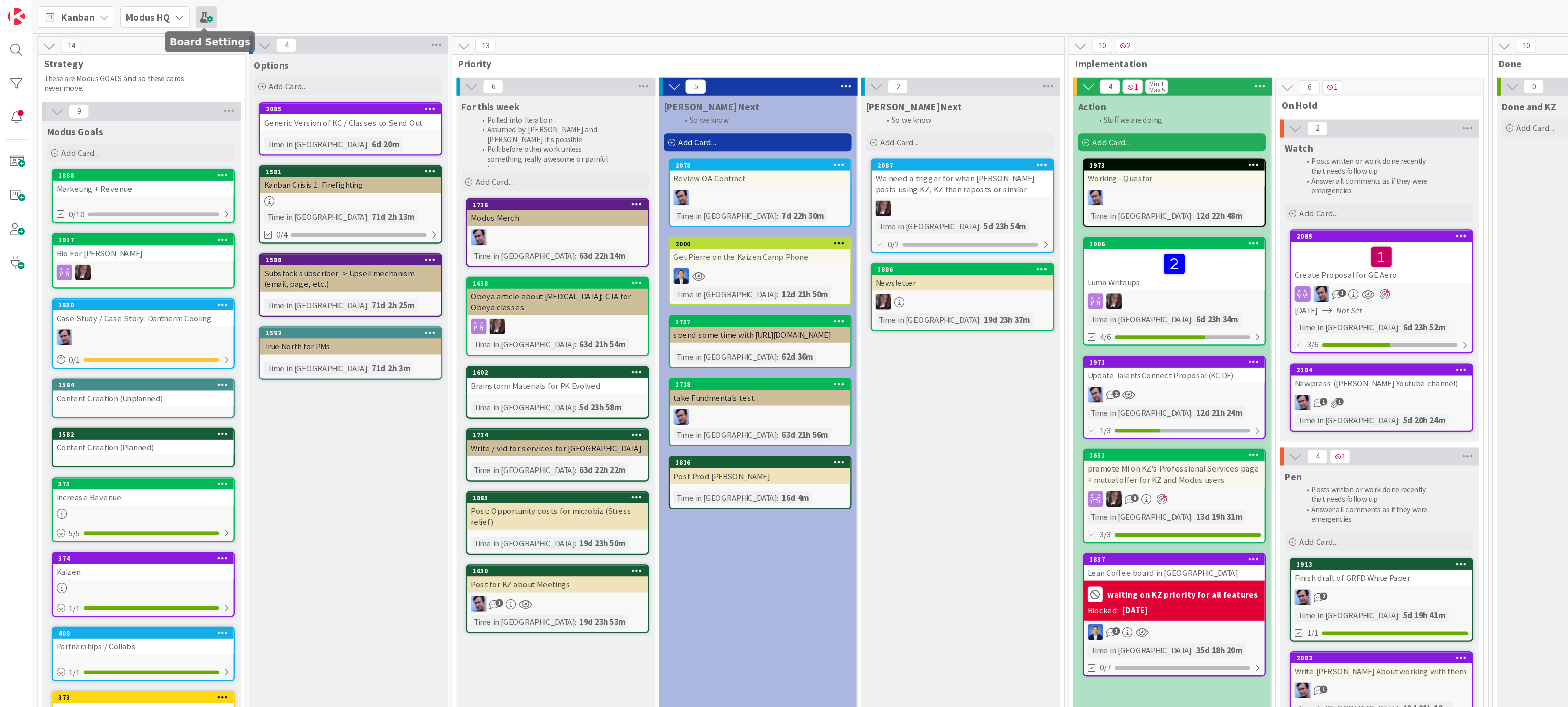
click at [171, 14] on span at bounding box center [172, 14] width 18 height 18
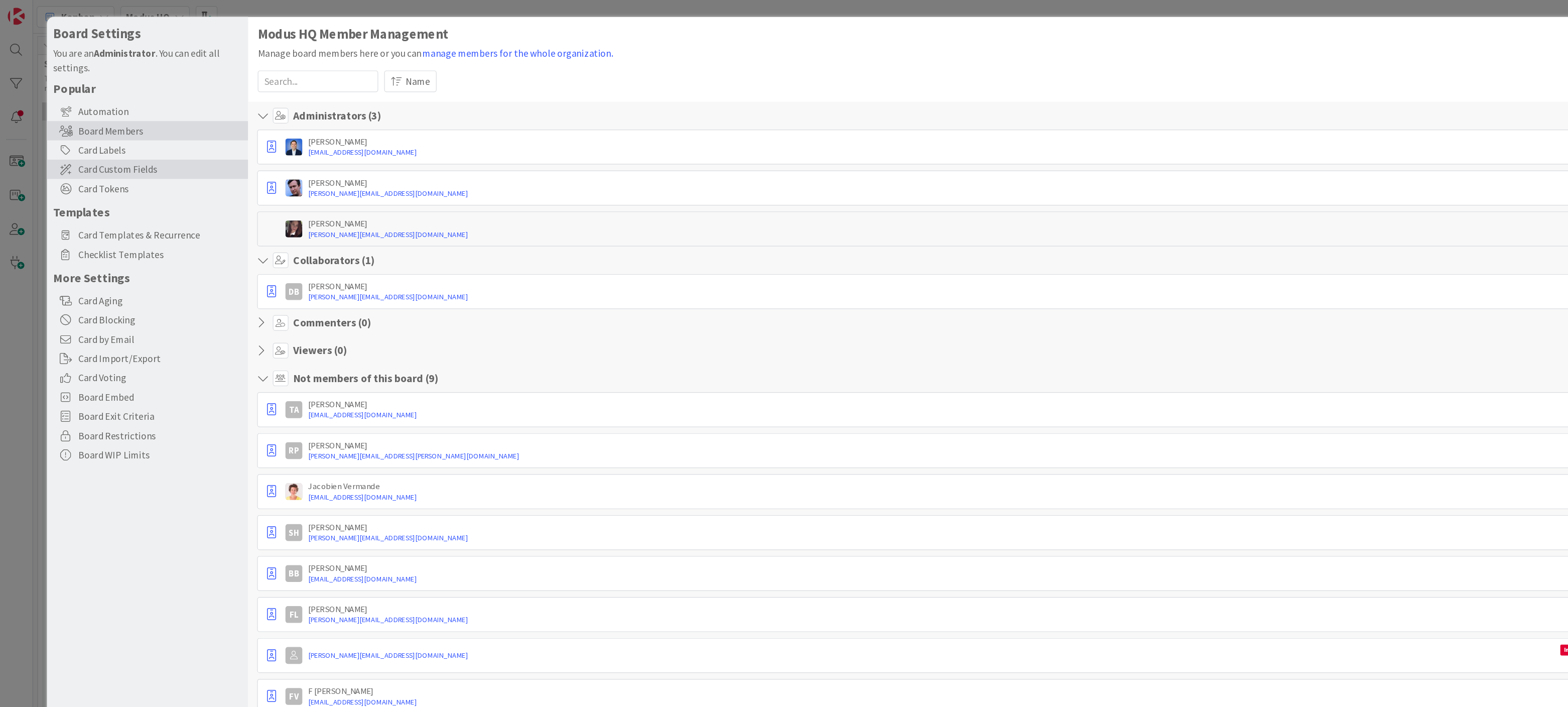
click at [121, 140] on span "Card Custom Fields" at bounding box center [133, 141] width 137 height 12
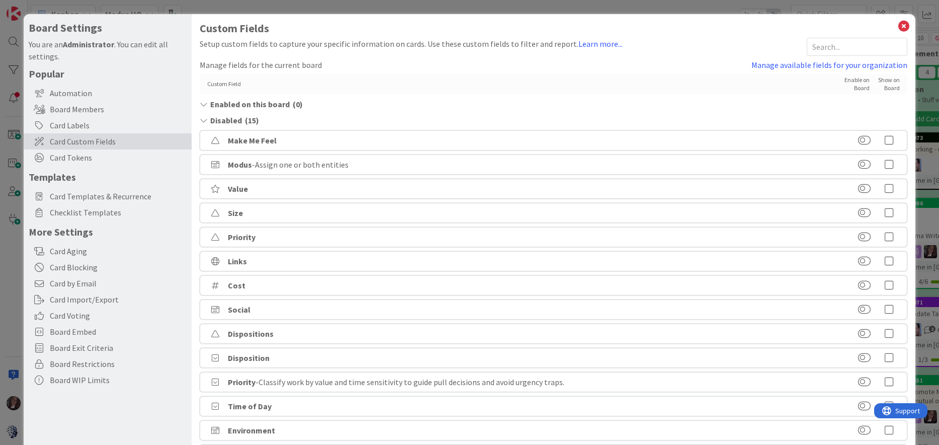
click at [85, 43] on div "You are an Administrator . You can edit all settings." at bounding box center [108, 50] width 158 height 24
click at [889, 283] on icon at bounding box center [889, 285] width 20 height 10
click at [909, 27] on icon at bounding box center [903, 26] width 13 height 14
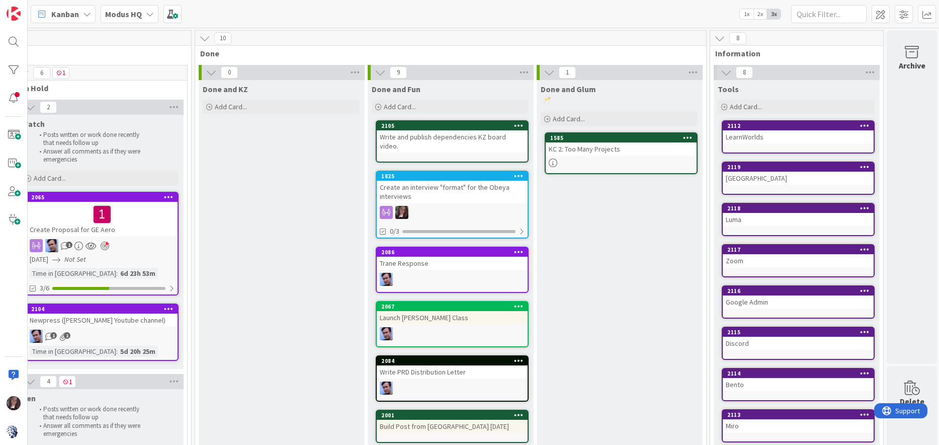
scroll to position [0, 1053]
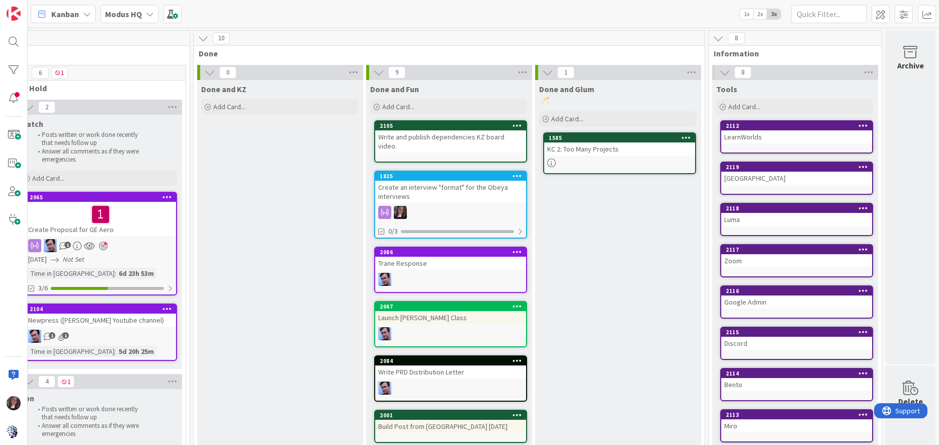
click at [735, 187] on div "[GEOGRAPHIC_DATA]" at bounding box center [796, 177] width 153 height 33
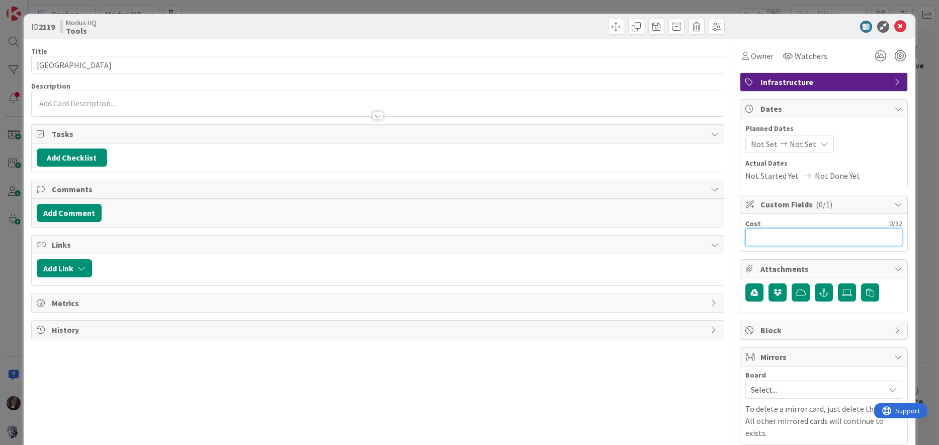
click at [757, 243] on input "text" at bounding box center [823, 237] width 157 height 18
type input "$0"
click at [905, 29] on icon at bounding box center [900, 27] width 12 height 12
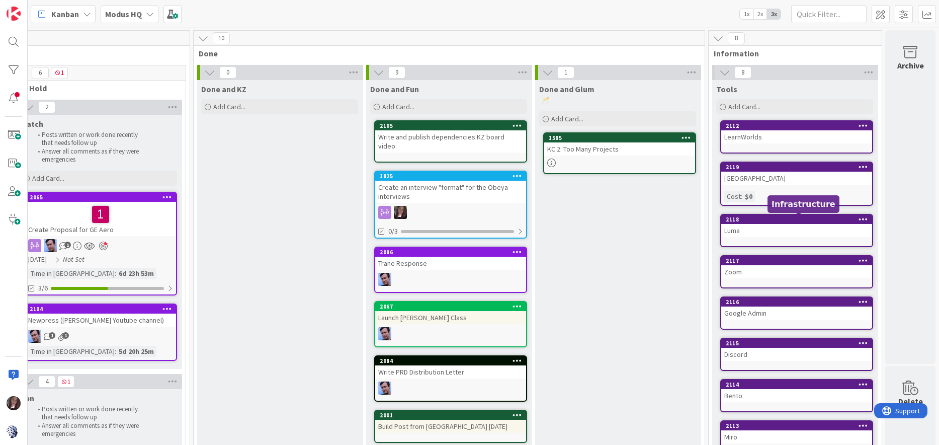
click at [798, 223] on div "2118" at bounding box center [796, 219] width 151 height 9
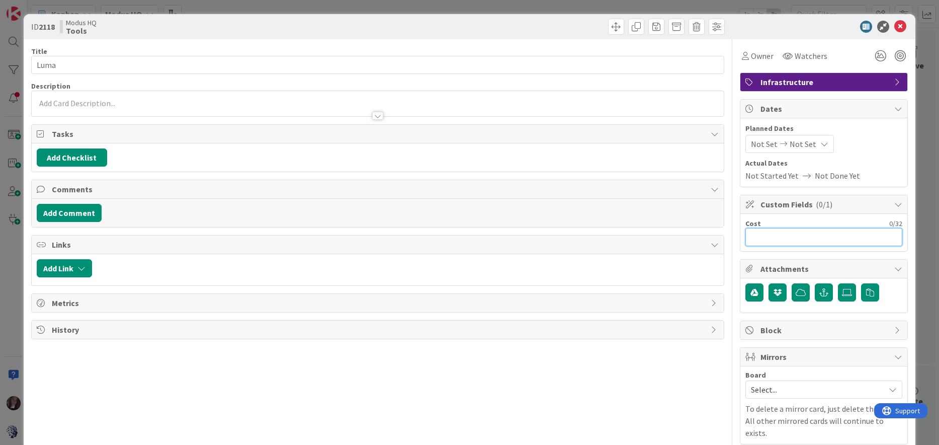
click at [796, 233] on input "text" at bounding box center [823, 237] width 157 height 18
type input "$0"
click at [903, 30] on icon at bounding box center [900, 27] width 12 height 12
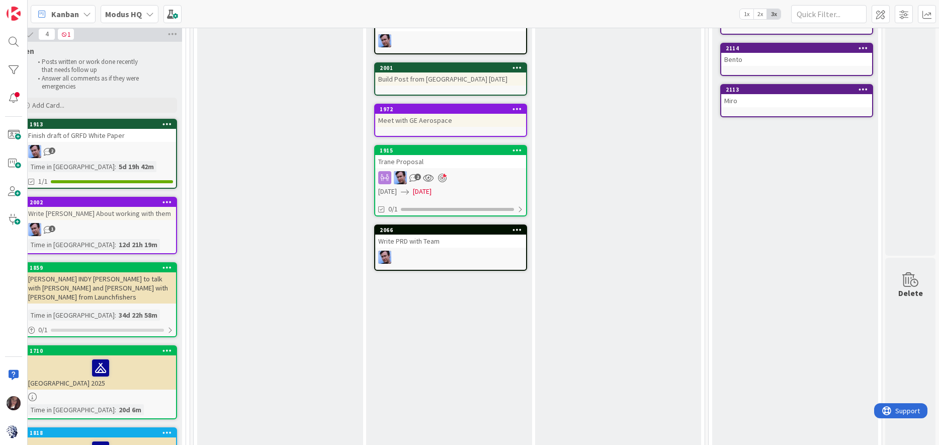
scroll to position [339, 1053]
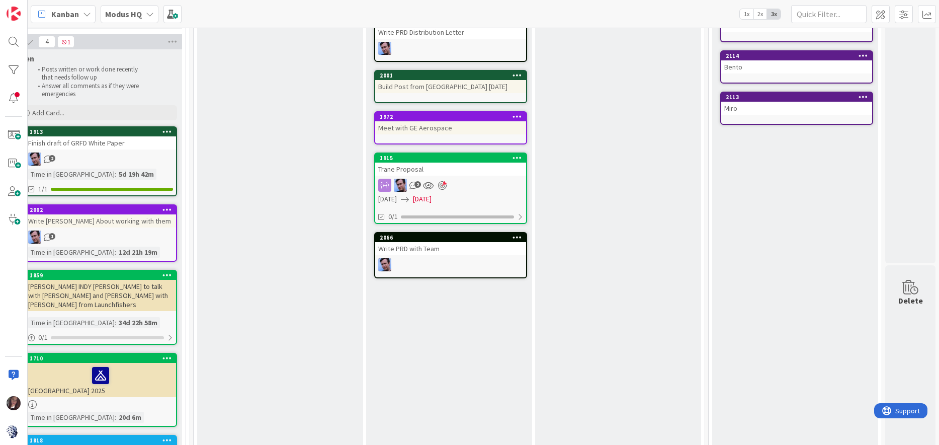
click at [784, 109] on div "Miro" at bounding box center [796, 108] width 151 height 13
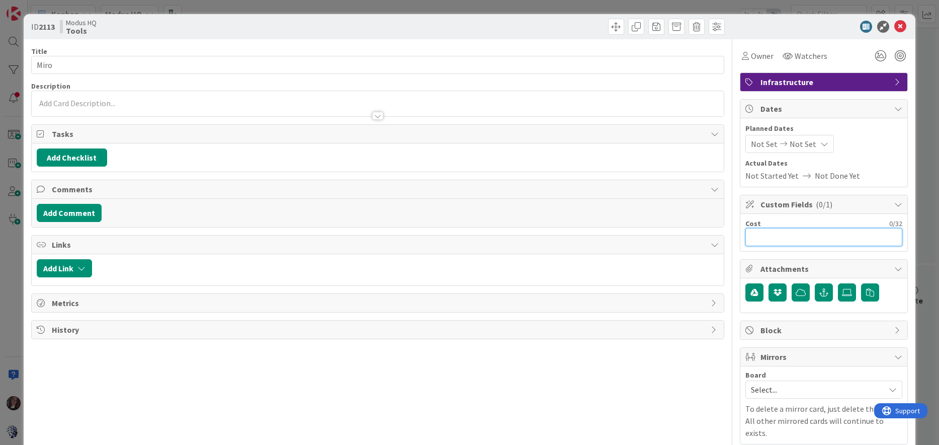
click at [786, 235] on input "text" at bounding box center [823, 237] width 157 height 18
type input "$900"
click at [903, 28] on icon at bounding box center [900, 27] width 12 height 12
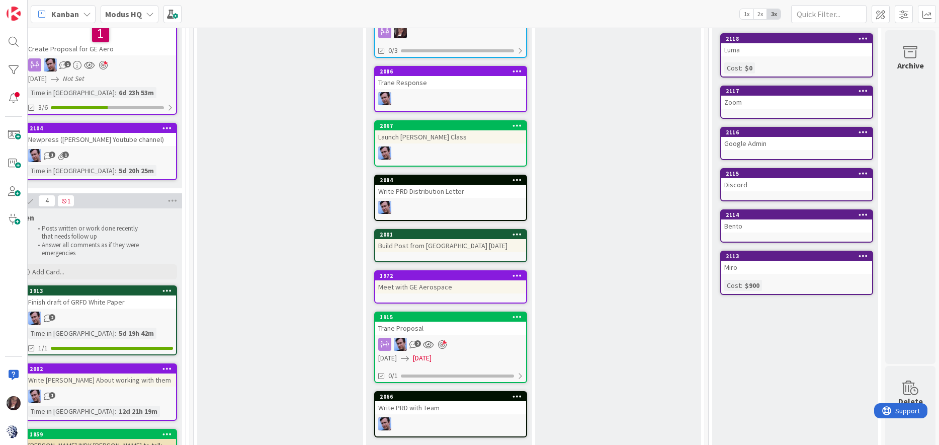
scroll to position [0, 1053]
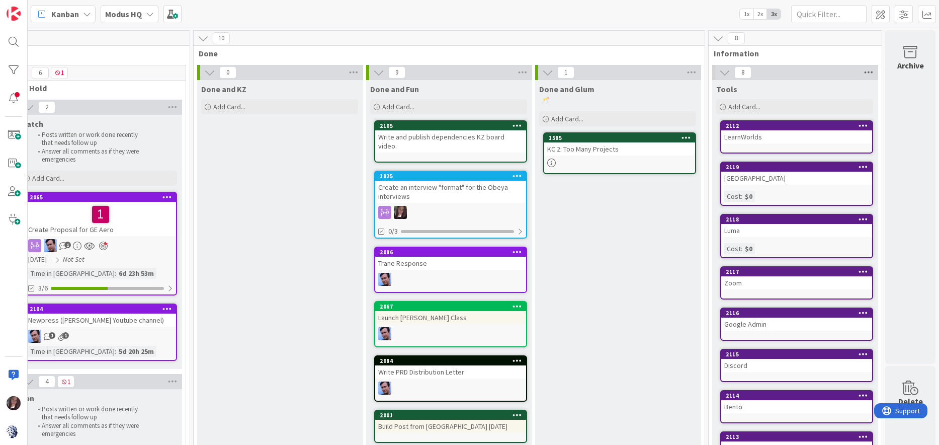
click at [873, 74] on icon at bounding box center [868, 72] width 13 height 15
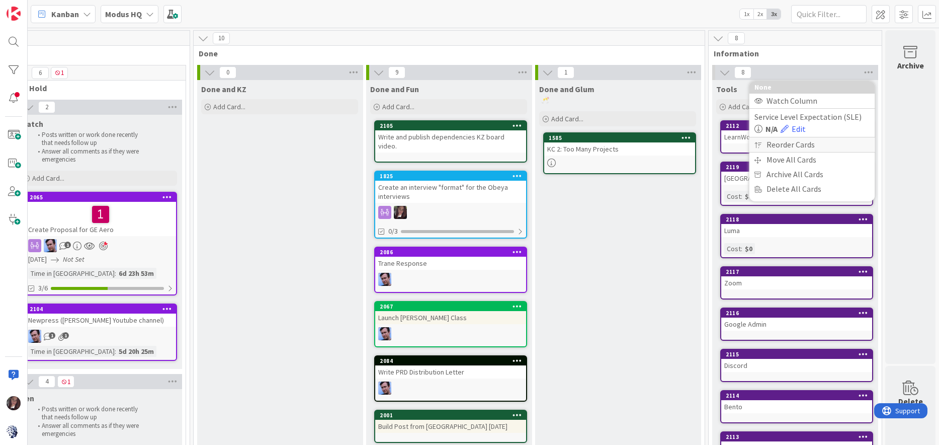
click at [817, 143] on div "Reorder Cards" at bounding box center [812, 144] width 126 height 15
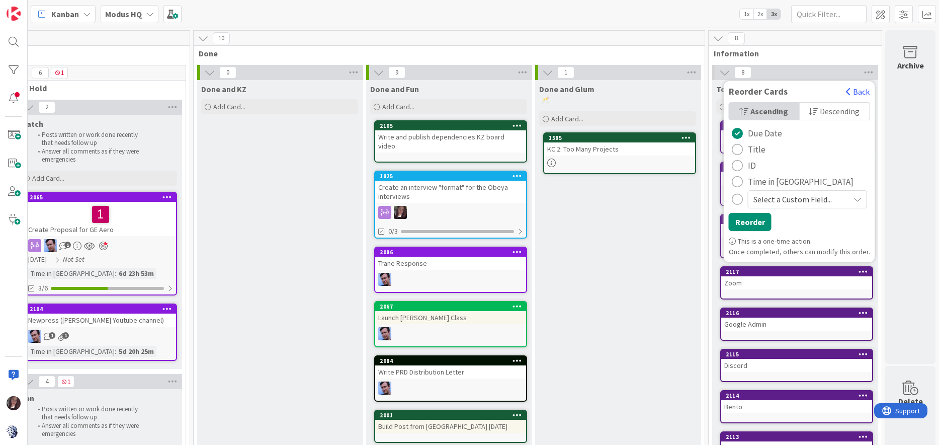
click at [798, 197] on span "Select a Custom Field..." at bounding box center [798, 199] width 91 height 14
click at [785, 237] on span "Cost" at bounding box center [813, 241] width 95 height 15
click at [820, 108] on div "Descending" at bounding box center [834, 111] width 70 height 17
click at [760, 225] on button "Reorder" at bounding box center [750, 222] width 43 height 18
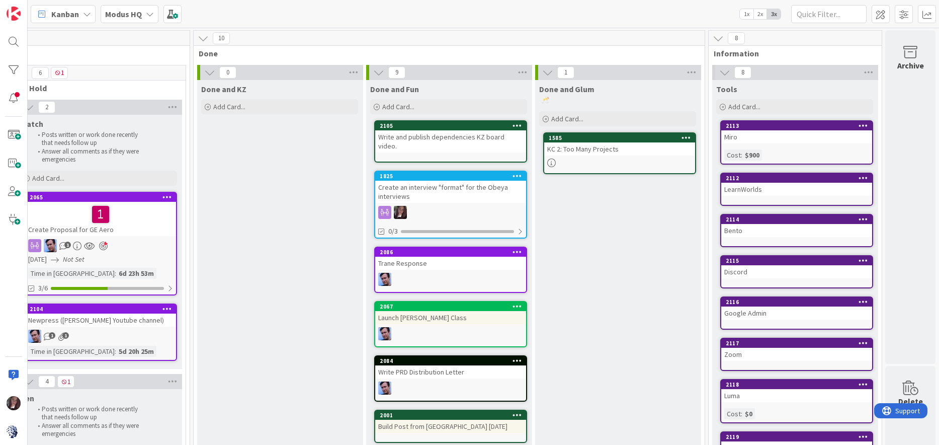
click at [790, 143] on div "Miro" at bounding box center [796, 136] width 151 height 13
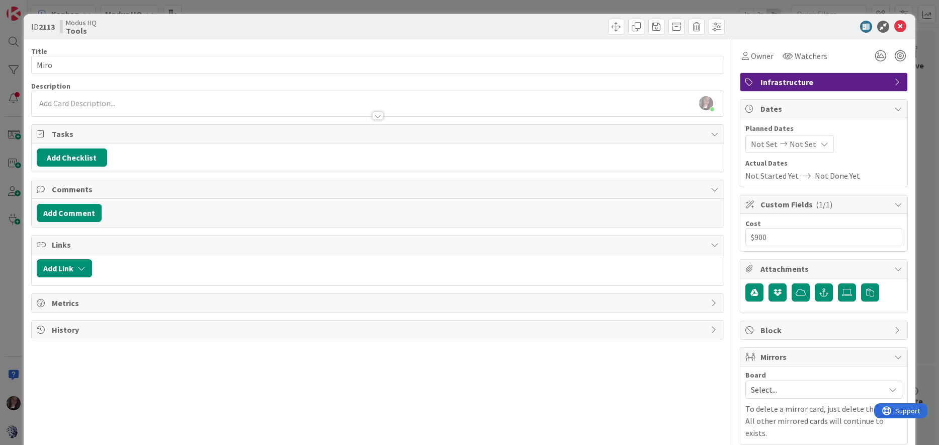
click at [772, 142] on span "Not Set" at bounding box center [764, 144] width 27 height 12
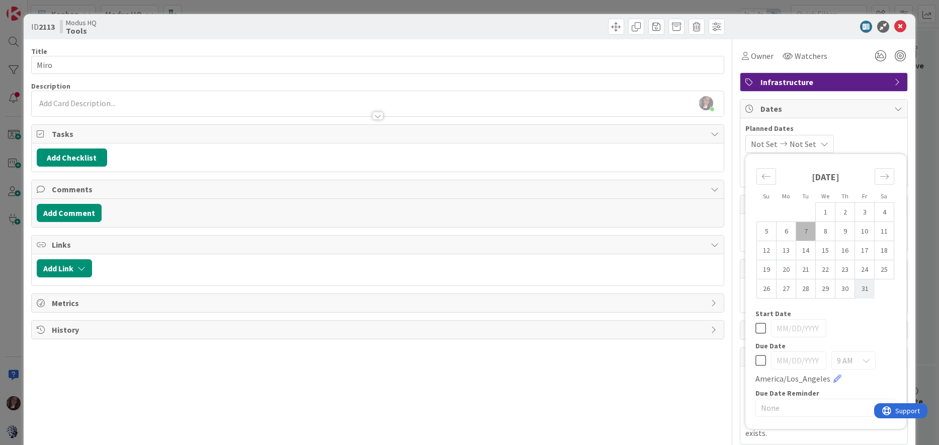
click at [860, 287] on td "31" at bounding box center [865, 288] width 20 height 19
type input "[DATE]"
click at [859, 290] on td "31" at bounding box center [865, 288] width 20 height 19
type input "[DATE]"
click at [811, 146] on span "[DATE]" at bounding box center [799, 144] width 24 height 12
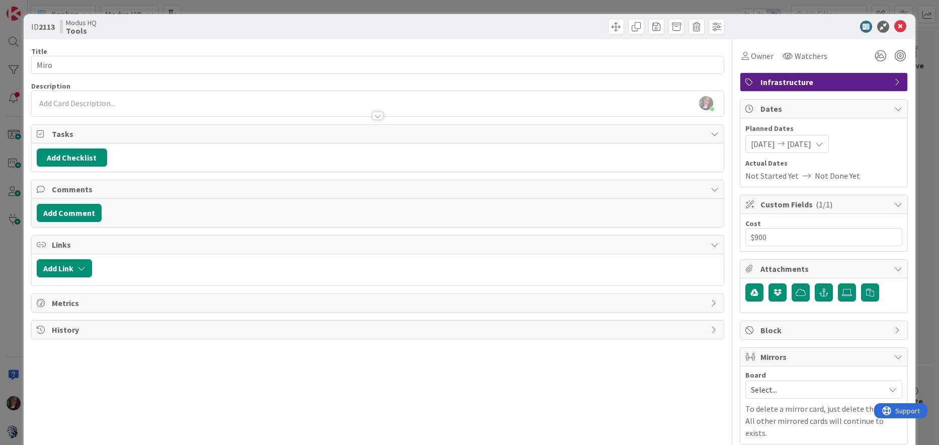
click at [811, 145] on span "[DATE]" at bounding box center [799, 144] width 24 height 12
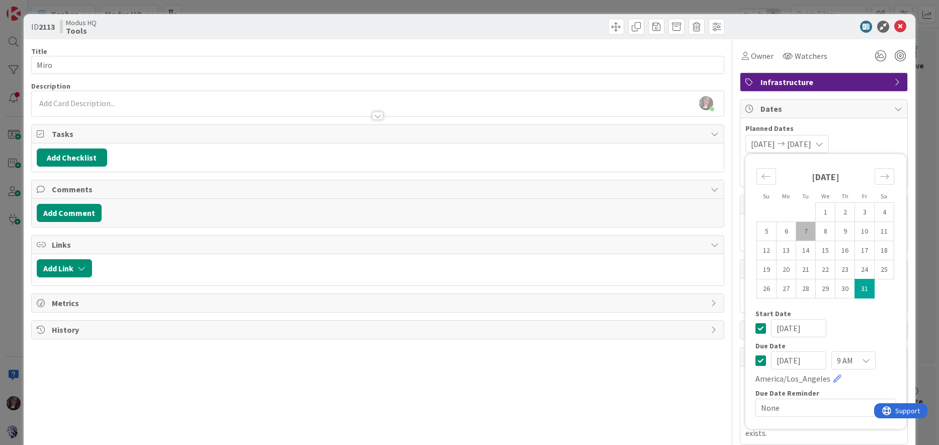
click at [811, 146] on span "[DATE]" at bounding box center [799, 144] width 24 height 12
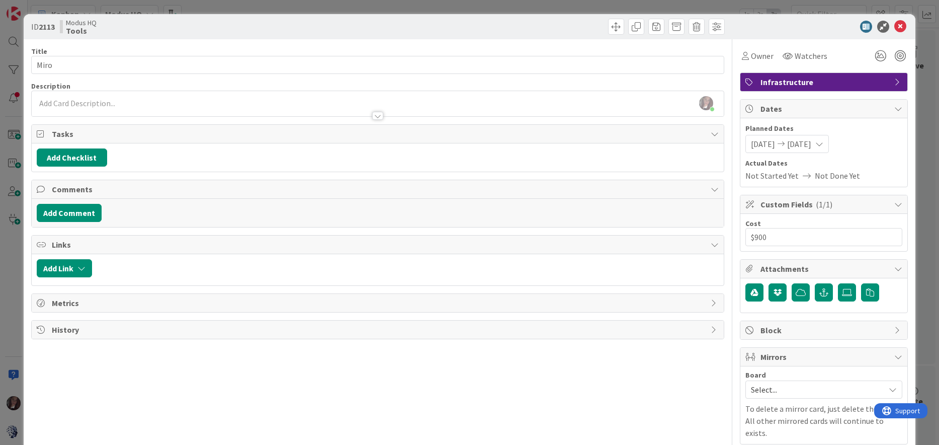
click at [811, 146] on span "[DATE]" at bounding box center [799, 144] width 24 height 12
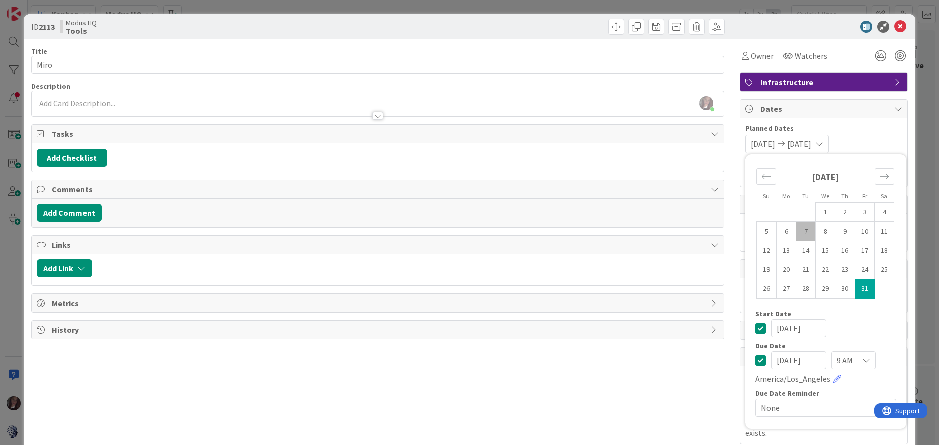
click at [811, 145] on span "[DATE]" at bounding box center [799, 144] width 24 height 12
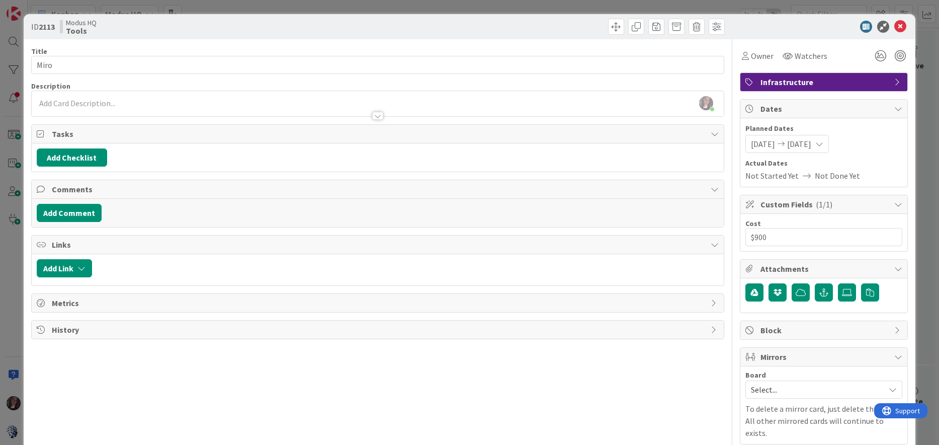
click at [811, 144] on span "[DATE]" at bounding box center [799, 144] width 24 height 12
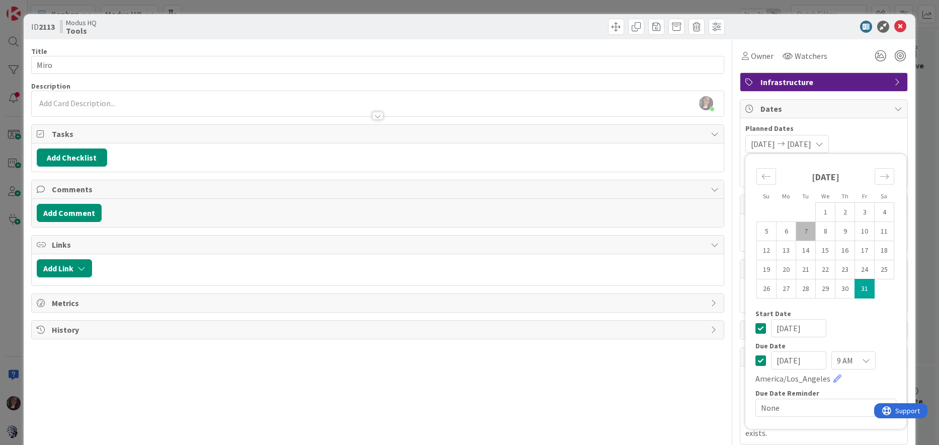
click at [811, 144] on span "[DATE]" at bounding box center [799, 144] width 24 height 12
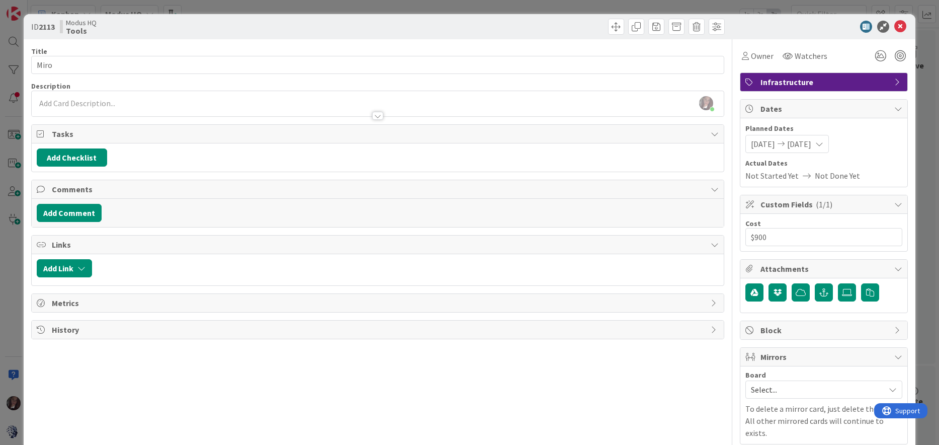
click at [811, 144] on span "[DATE]" at bounding box center [799, 144] width 24 height 12
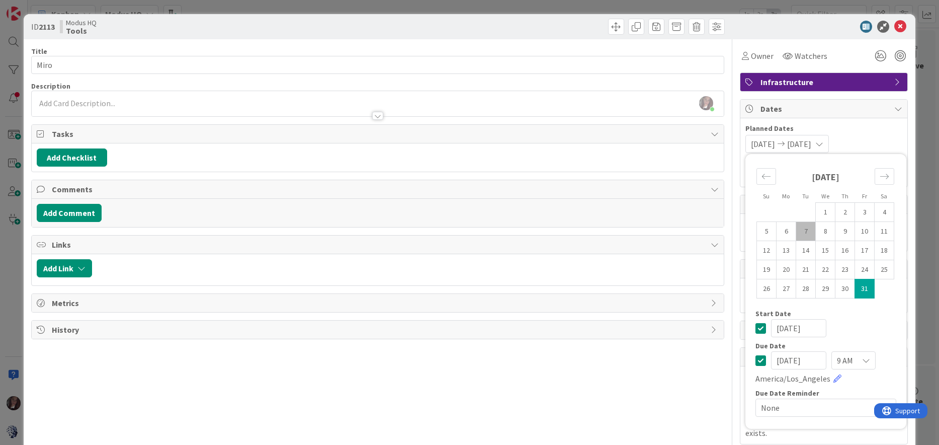
click at [787, 143] on icon at bounding box center [781, 143] width 12 height 7
click at [787, 142] on icon at bounding box center [781, 143] width 12 height 7
click at [775, 143] on span "[DATE]" at bounding box center [763, 144] width 24 height 12
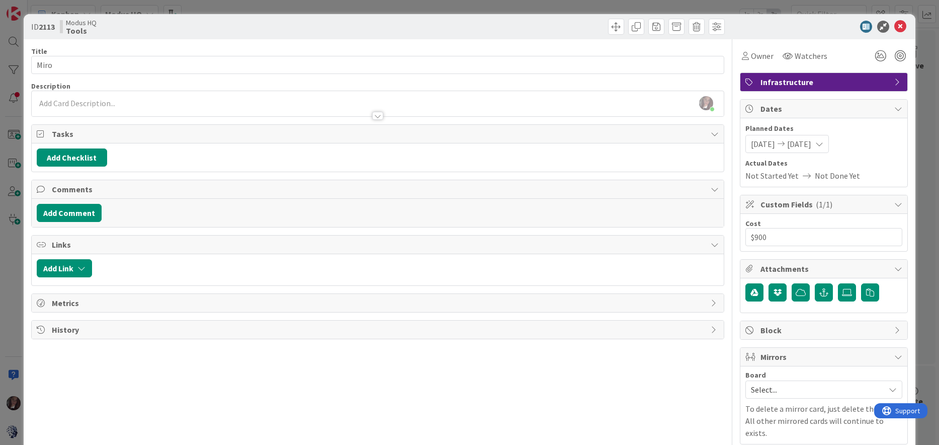
click at [775, 143] on span "[DATE]" at bounding box center [763, 144] width 24 height 12
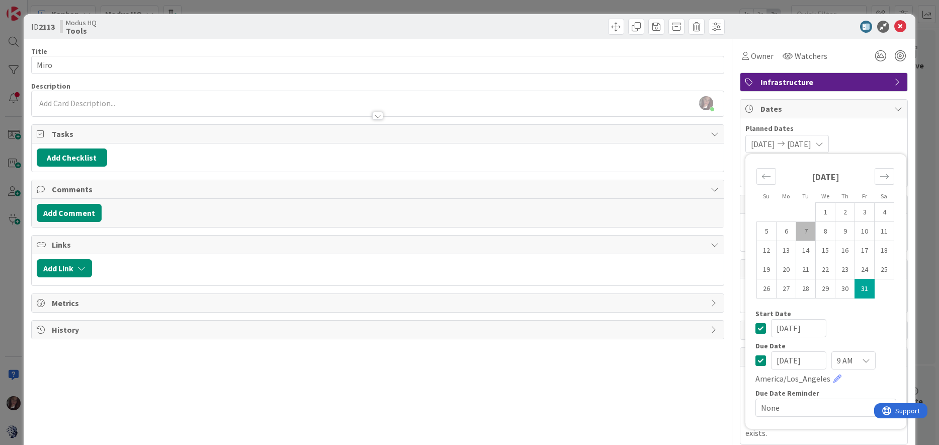
click at [775, 143] on span "[DATE]" at bounding box center [763, 144] width 24 height 12
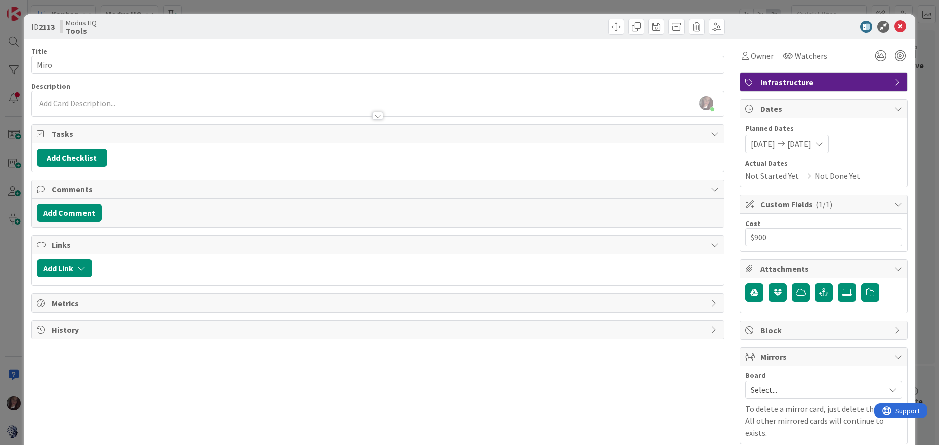
click at [775, 144] on span "[DATE]" at bounding box center [763, 144] width 24 height 12
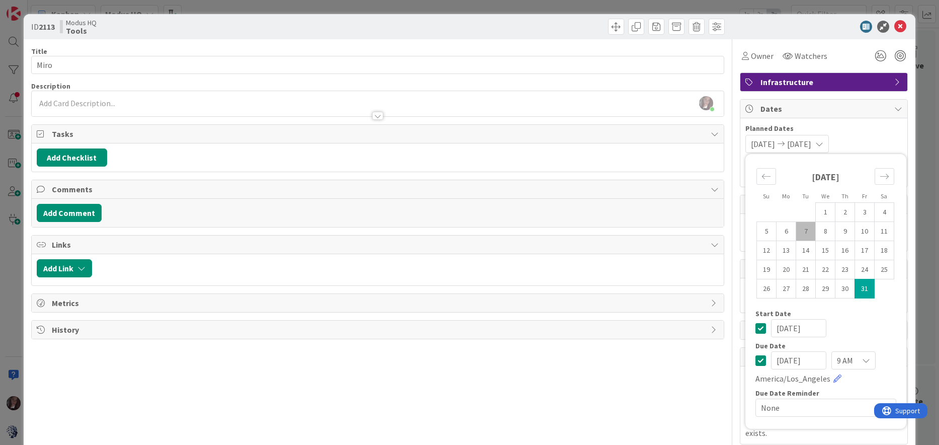
click at [775, 144] on span "[DATE]" at bounding box center [763, 144] width 24 height 12
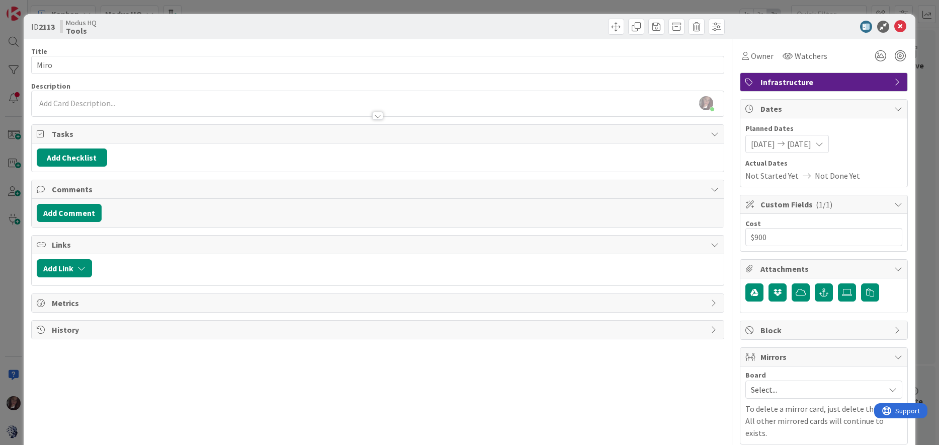
click at [787, 142] on icon at bounding box center [781, 143] width 12 height 7
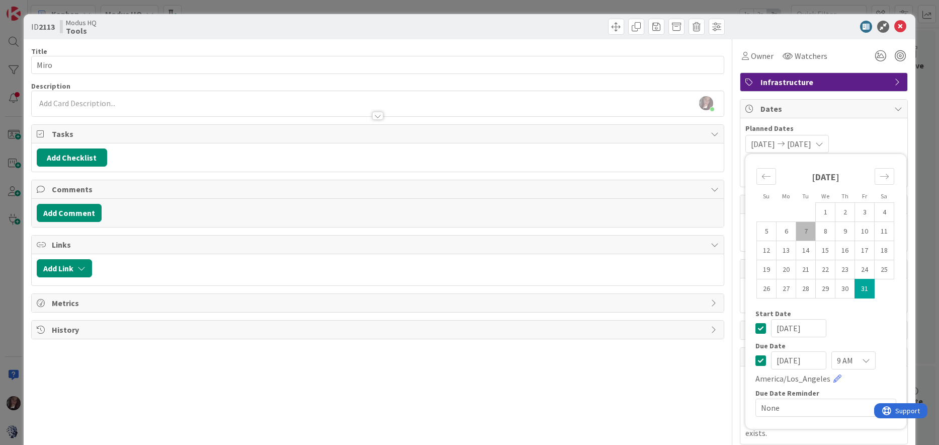
click at [805, 331] on input "[DATE]" at bounding box center [798, 328] width 55 height 18
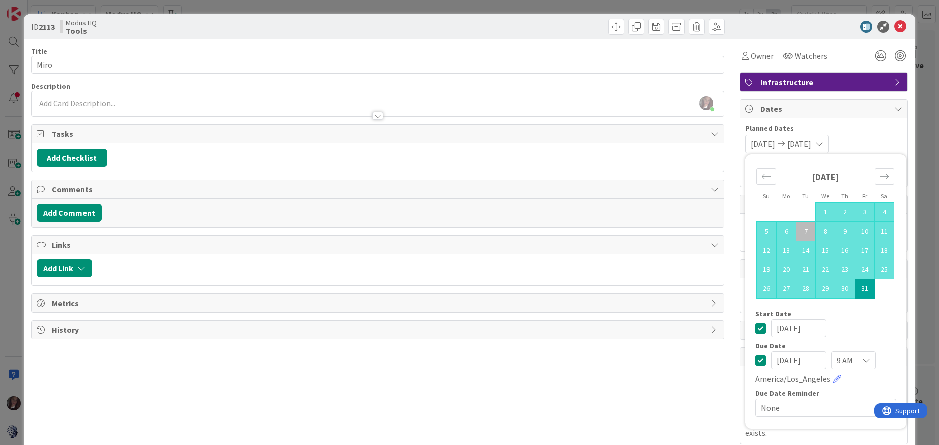
type input "[DATE]"
click at [869, 334] on div "[DATE]" at bounding box center [825, 328] width 141 height 18
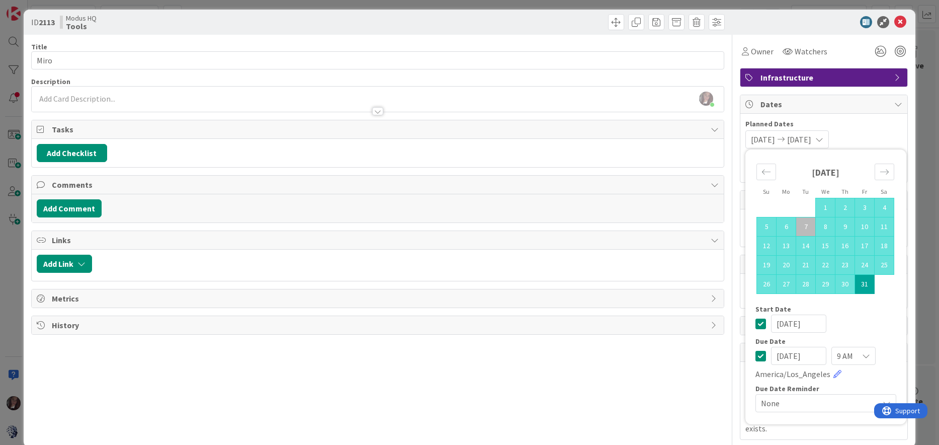
scroll to position [7, 0]
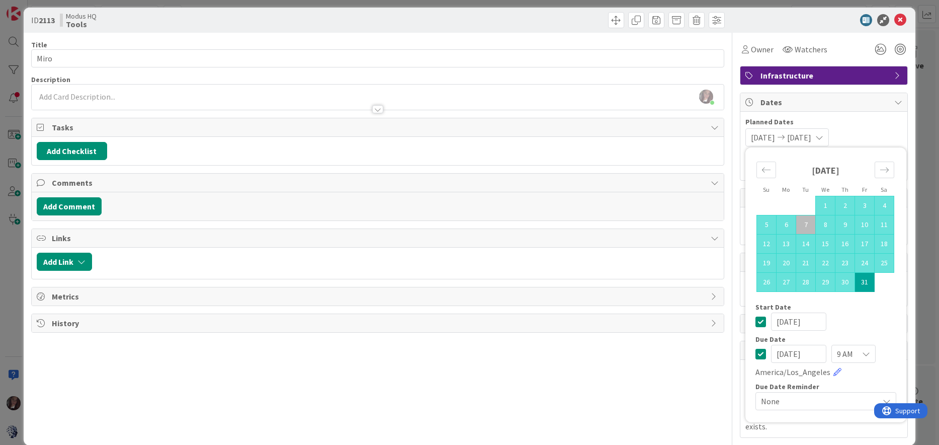
click at [868, 132] on div "[DATE] [DATE] Su Mo Tu We Th Fr Sa [DATE] 1 2 3 4 5 6 7 8 9 10 11 12 13 14 15 1…" at bounding box center [823, 137] width 157 height 18
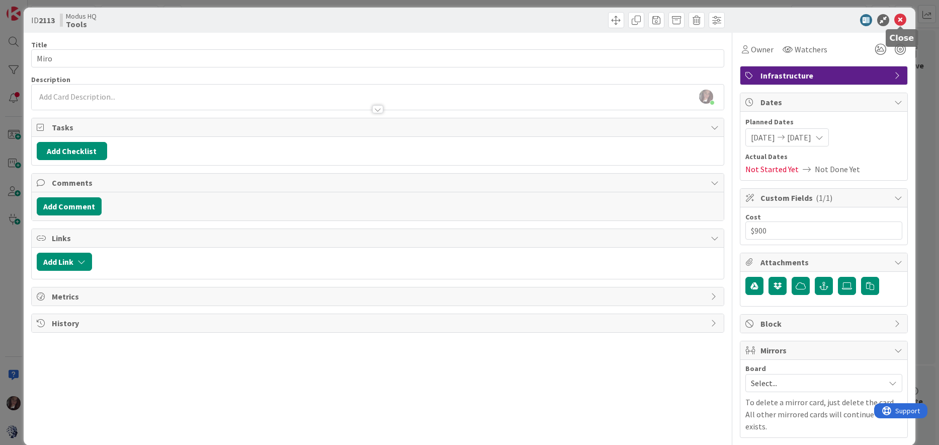
click at [897, 26] on icon at bounding box center [900, 20] width 12 height 12
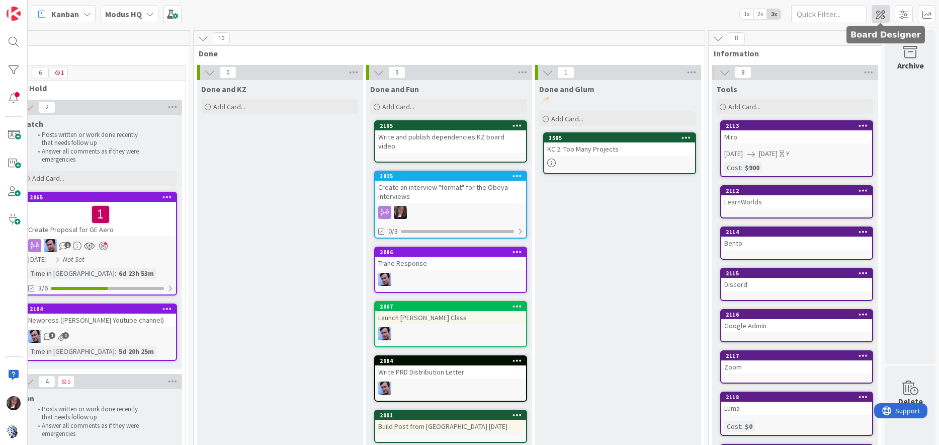
click at [880, 17] on span at bounding box center [881, 14] width 18 height 18
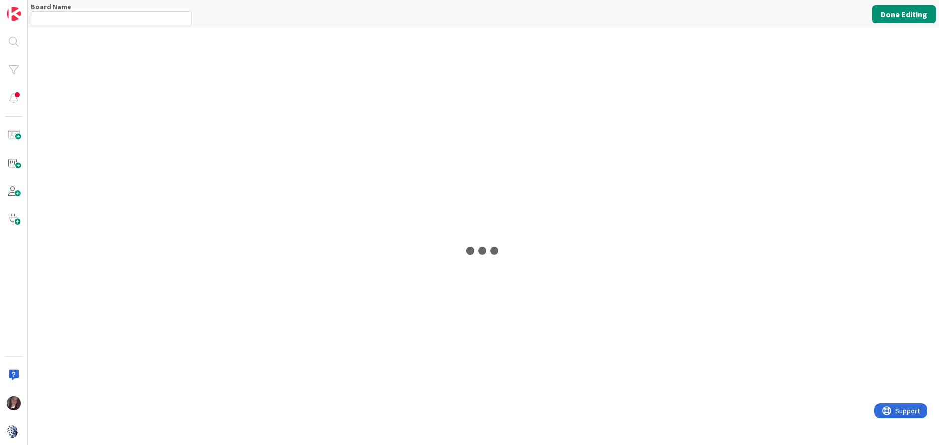
type input "Modus HQ"
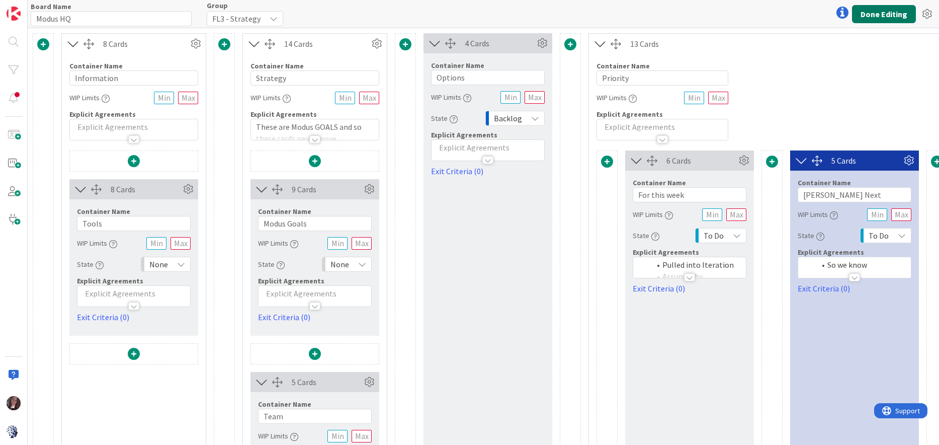
click at [879, 18] on button "Done Editing" at bounding box center [884, 14] width 64 height 18
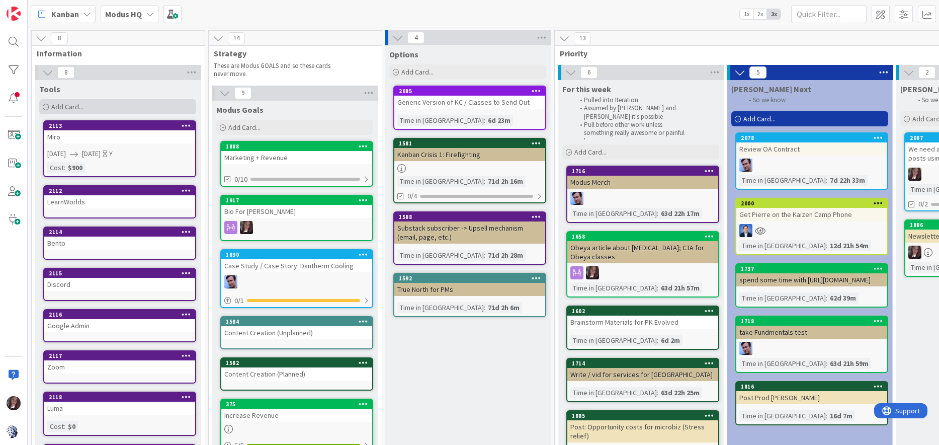
click at [113, 105] on div "Add Card..." at bounding box center [117, 106] width 157 height 15
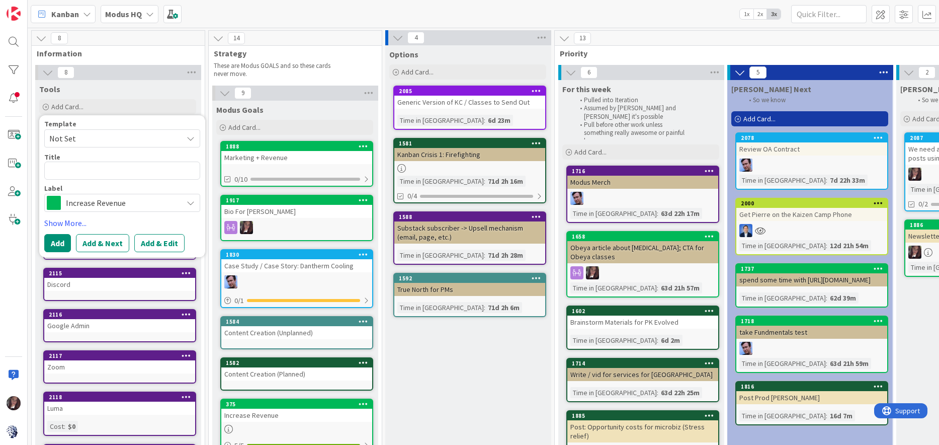
type textarea "x"
type textarea "C"
type textarea "x"
type textarea "C"
type textarea "x"
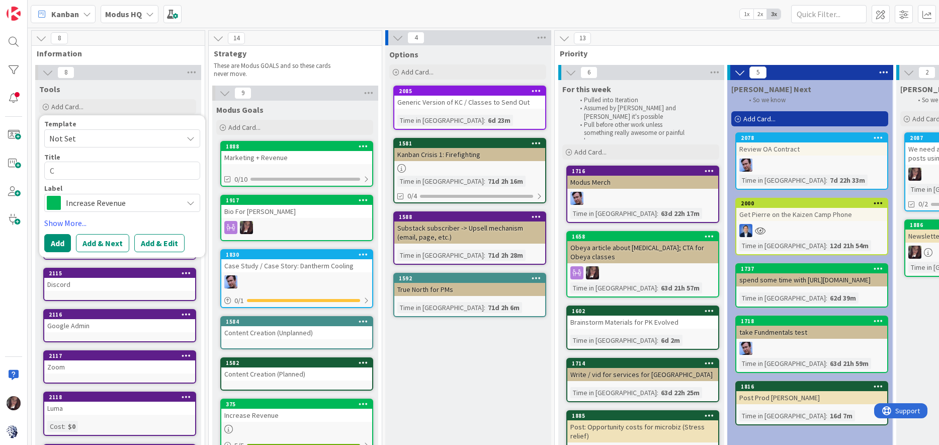
type textarea "Co"
type textarea "x"
type textarea "Con"
type textarea "x"
type textarea "Conf"
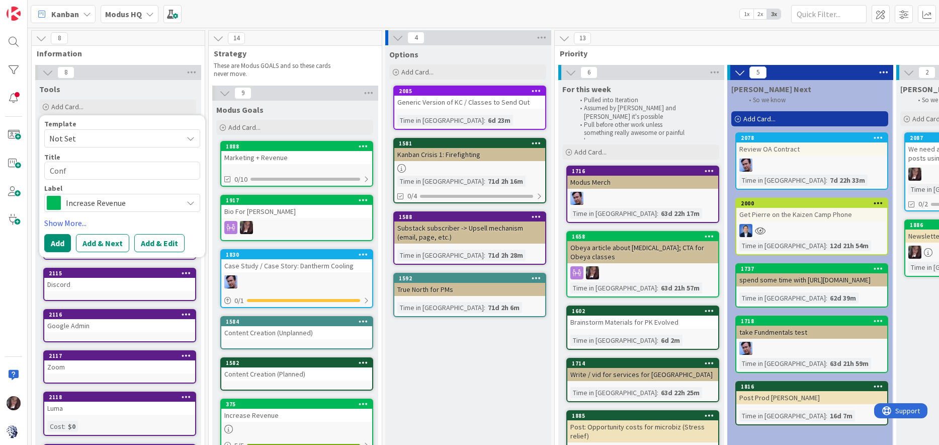
type textarea "x"
type textarea "Confo"
type textarea "x"
type textarea "Confor"
type textarea "x"
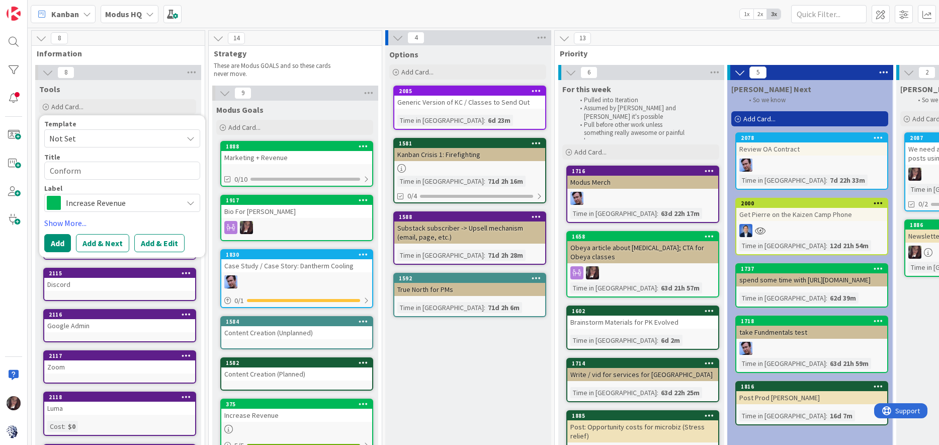
type textarea "Conforme"
type textarea "x"
type textarea "Conformed"
type textarea "x"
type textarea "Conformed"
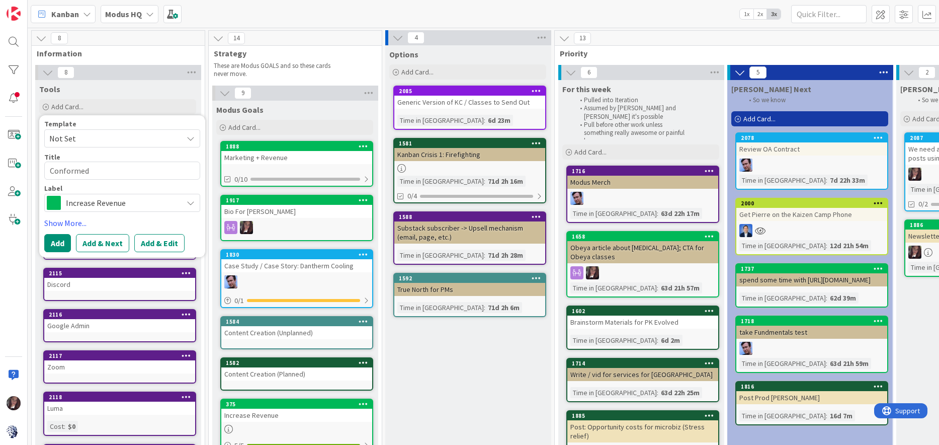
type textarea "x"
type textarea "Conformed b"
type textarea "x"
type textarea "Conformed by"
type textarea "x"
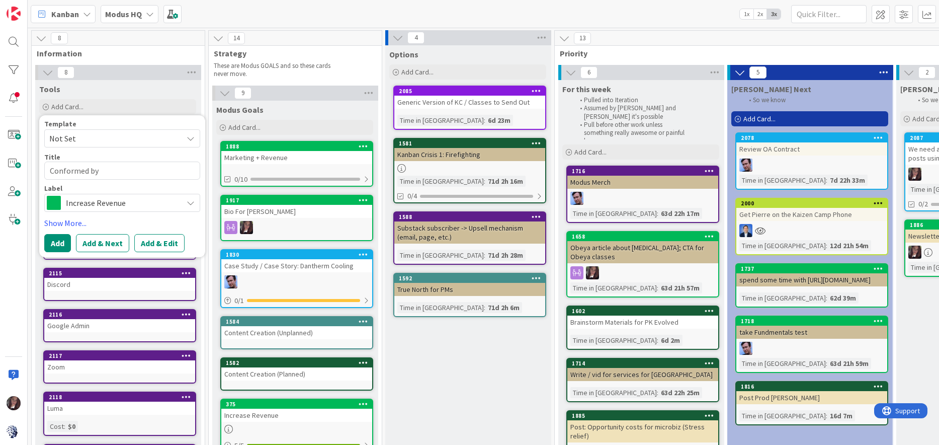
type textarea "Conformed by"
type textarea "x"
type textarea "Conformed by J"
type textarea "x"
type textarea "Conformed by [PERSON_NAME]"
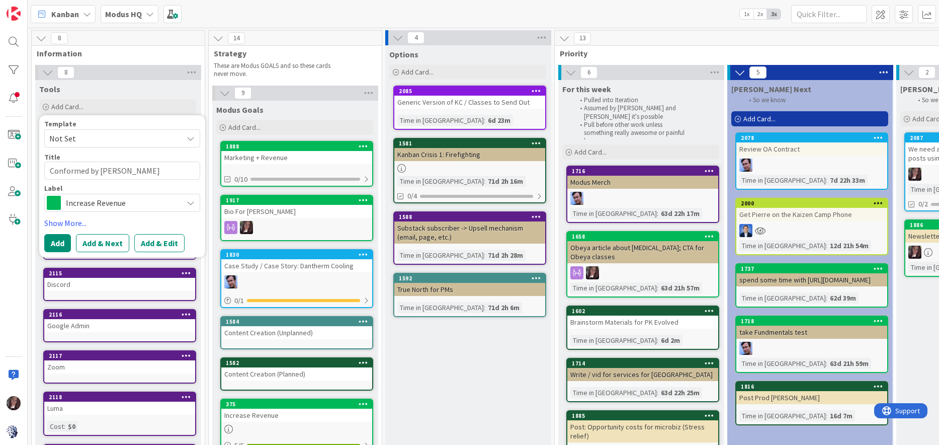
type textarea "x"
type textarea "Conformed by [PERSON_NAME]"
drag, startPoint x: 67, startPoint y: 171, endPoint x: 80, endPoint y: 169, distance: 12.7
click at [68, 171] on textarea "Conformed by [PERSON_NAME]" at bounding box center [122, 170] width 156 height 18
type textarea "x"
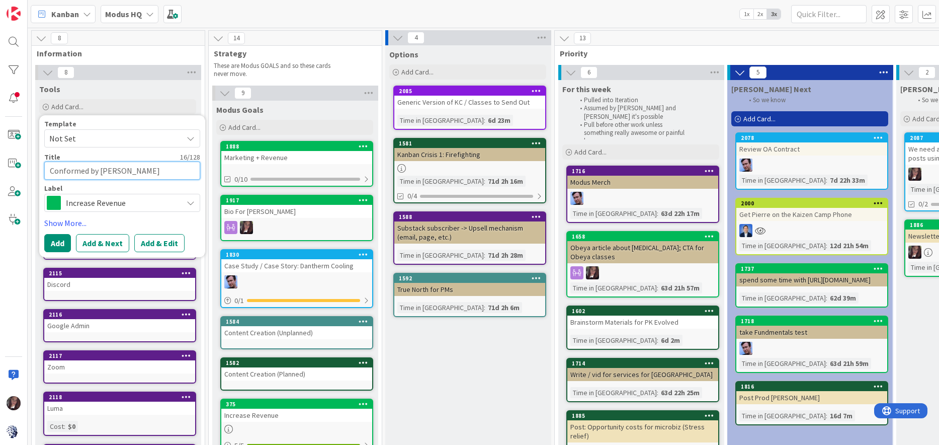
type textarea "Confrmed by [PERSON_NAME]"
type textarea "x"
type textarea "Confirmed by [PERSON_NAME]"
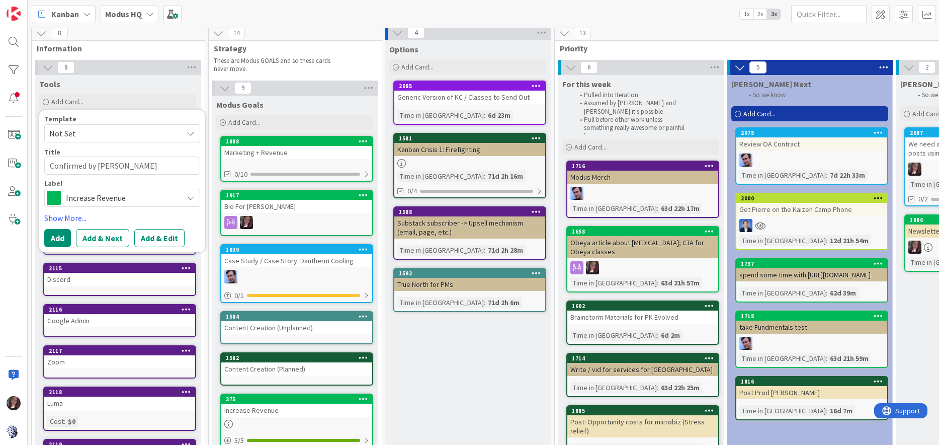
click at [95, 205] on div "Increase Revenue" at bounding box center [122, 198] width 156 height 18
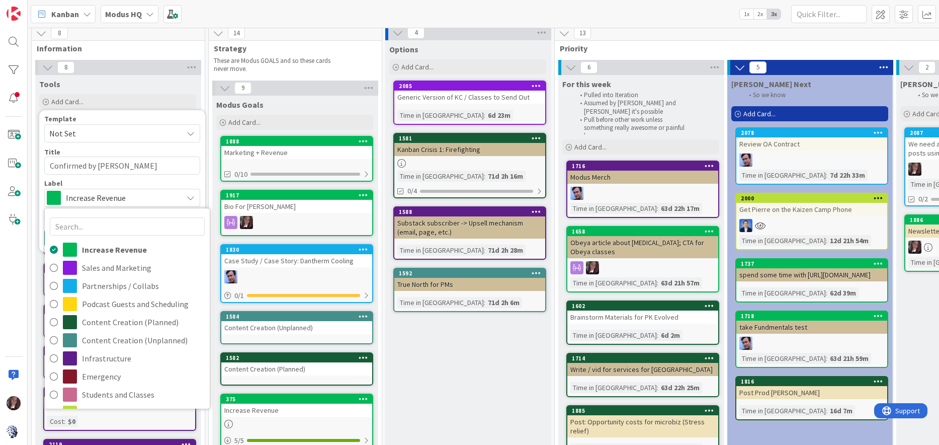
scroll to position [5, 1]
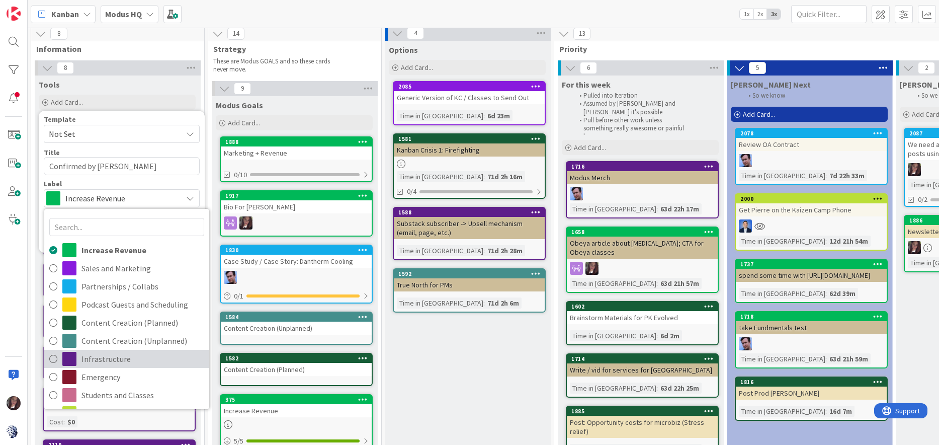
click at [55, 357] on icon at bounding box center [53, 358] width 8 height 15
type textarea "x"
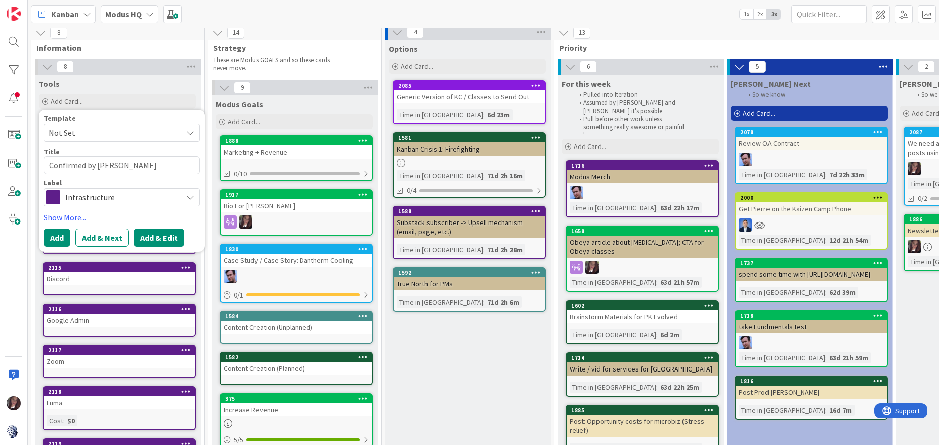
click at [145, 236] on button "Add & Edit" at bounding box center [159, 237] width 50 height 18
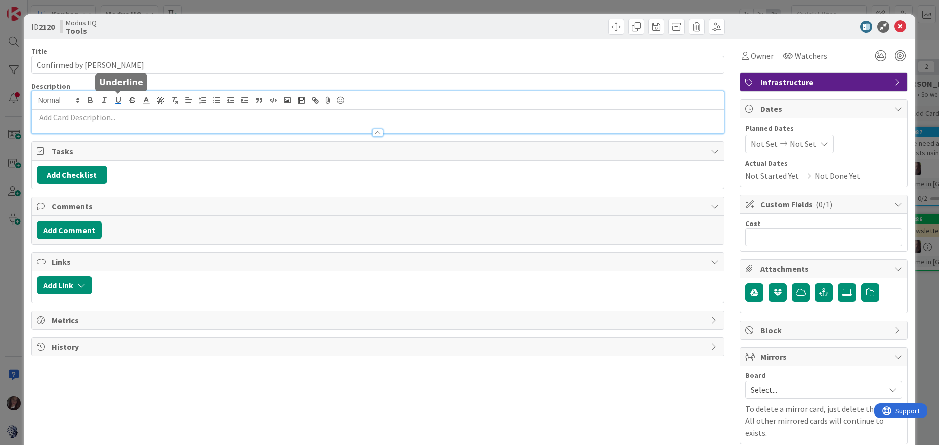
scroll to position [7, 1]
click at [118, 103] on div at bounding box center [378, 112] width 692 height 42
click at [70, 231] on button "Add Comment" at bounding box center [69, 230] width 65 height 18
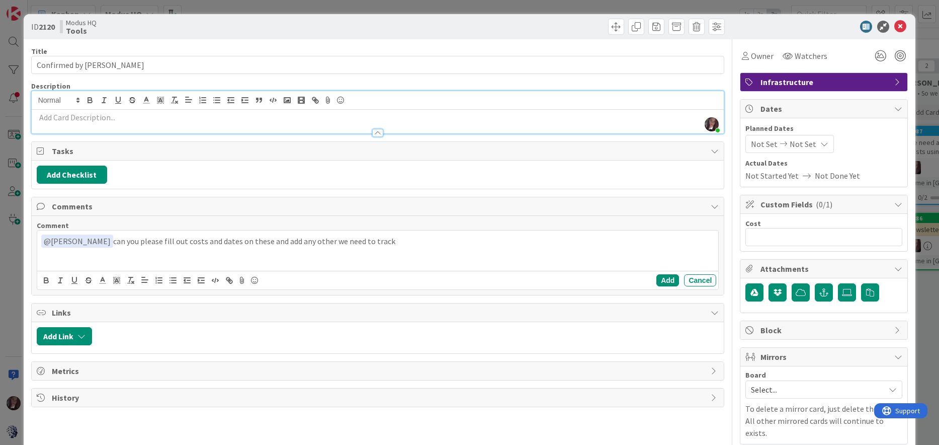
click at [202, 237] on p "﻿ @ [PERSON_NAME] ﻿ can you please fill out costs and dates on these and add an…" at bounding box center [377, 241] width 673 height 14
click at [395, 240] on p "﻿ @ [PERSON_NAME] ﻿ can you please fill out costs and due dates on these and ad…" at bounding box center [377, 241] width 673 height 14
click at [749, 61] on div "Owner" at bounding box center [758, 56] width 32 height 12
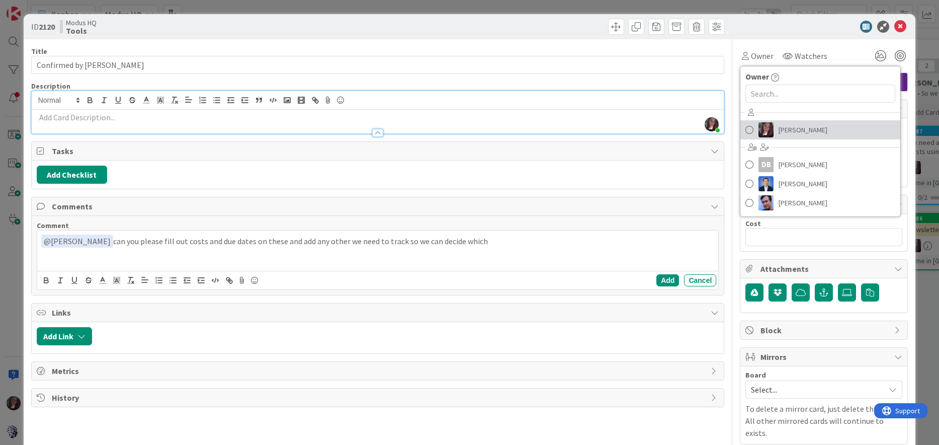
click at [748, 128] on span at bounding box center [749, 129] width 8 height 15
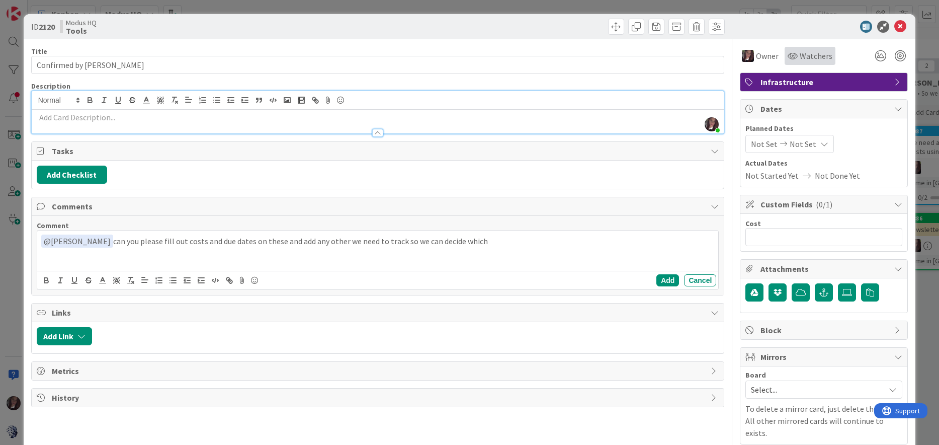
click at [811, 56] on span "Watchers" at bounding box center [816, 56] width 33 height 12
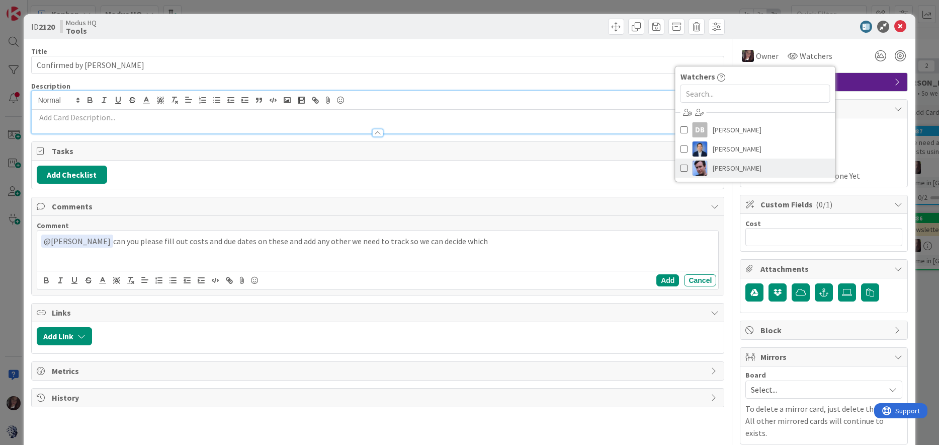
click at [681, 169] on span at bounding box center [683, 167] width 7 height 15
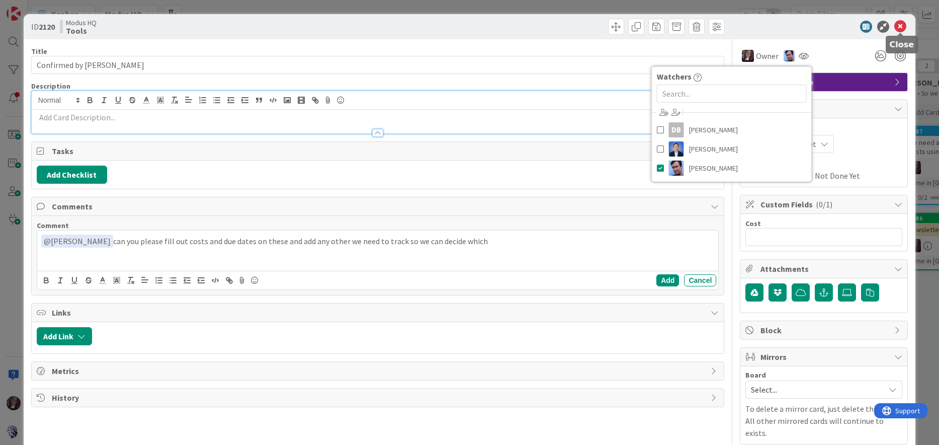
click at [898, 25] on icon at bounding box center [900, 27] width 12 height 12
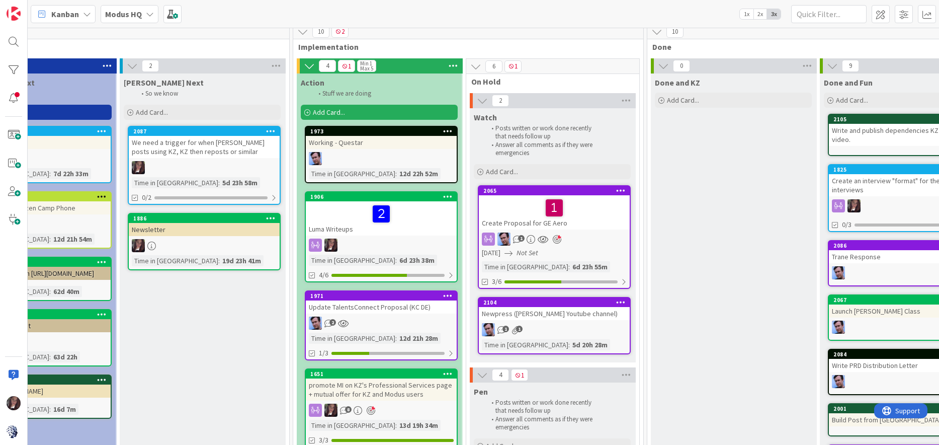
scroll to position [7, 0]
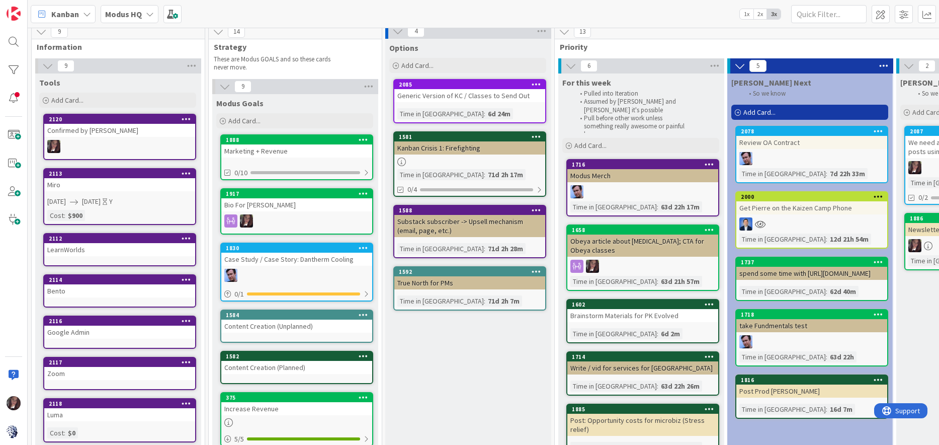
click at [96, 130] on div "Confirmed by [PERSON_NAME]" at bounding box center [119, 130] width 151 height 13
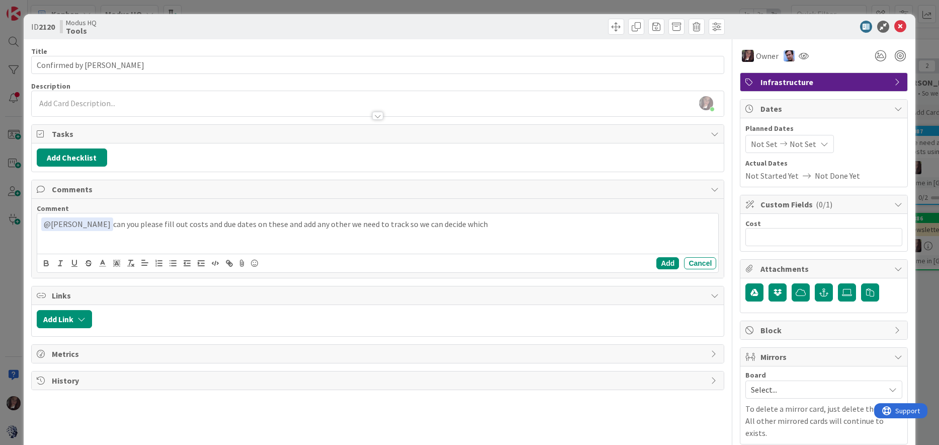
scroll to position [1, 0]
click at [900, 28] on icon at bounding box center [900, 26] width 12 height 12
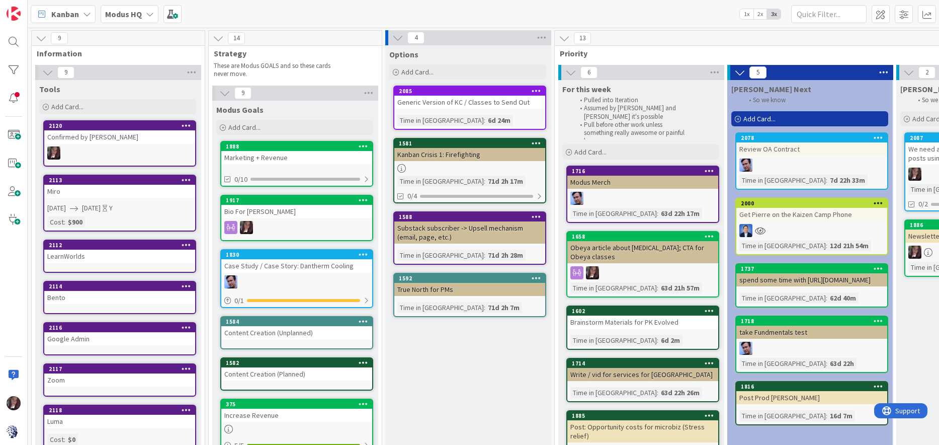
scroll to position [2, 0]
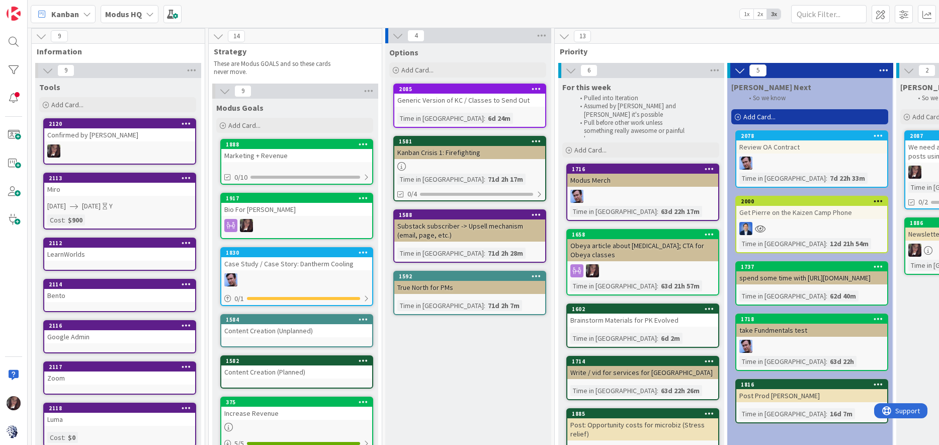
click at [93, 247] on div "2112" at bounding box center [119, 242] width 151 height 9
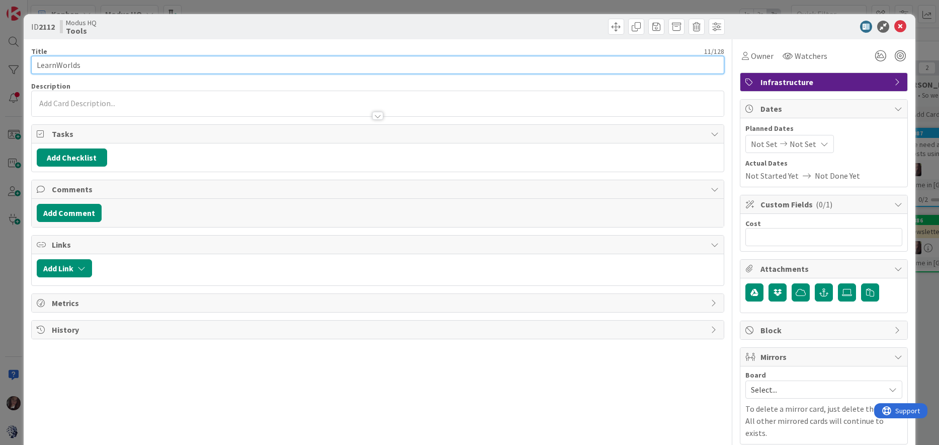
click at [96, 58] on input "LearnWorlds" at bounding box center [377, 65] width 693 height 18
click at [96, 61] on input "LearnWorlds" at bounding box center [377, 65] width 693 height 18
type input "LearnWorlds / [GEOGRAPHIC_DATA]"
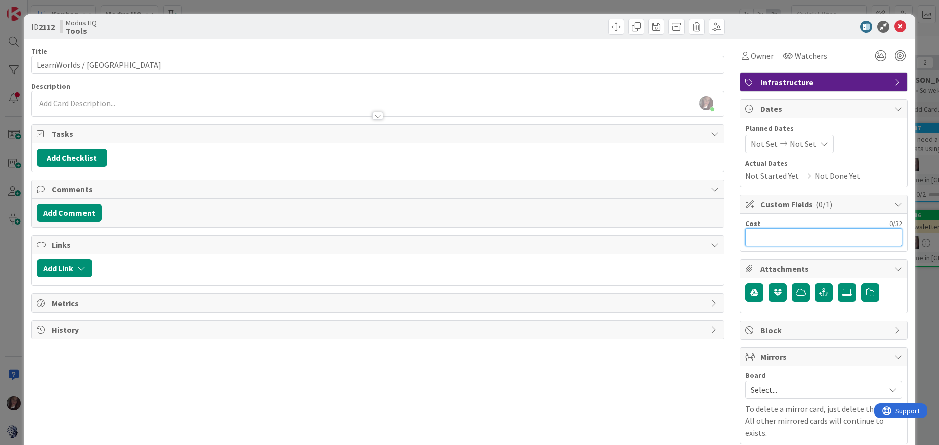
click at [763, 239] on input "text" at bounding box center [823, 237] width 157 height 18
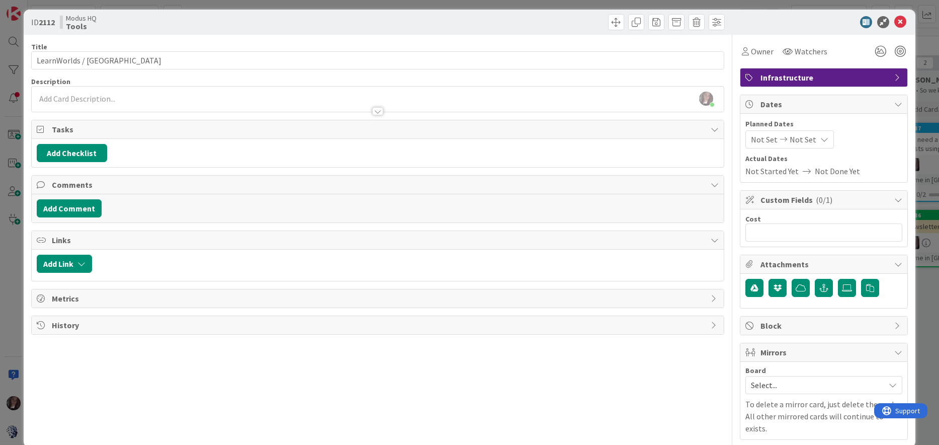
scroll to position [9, 0]
